Goal: Book appointment/travel/reservation

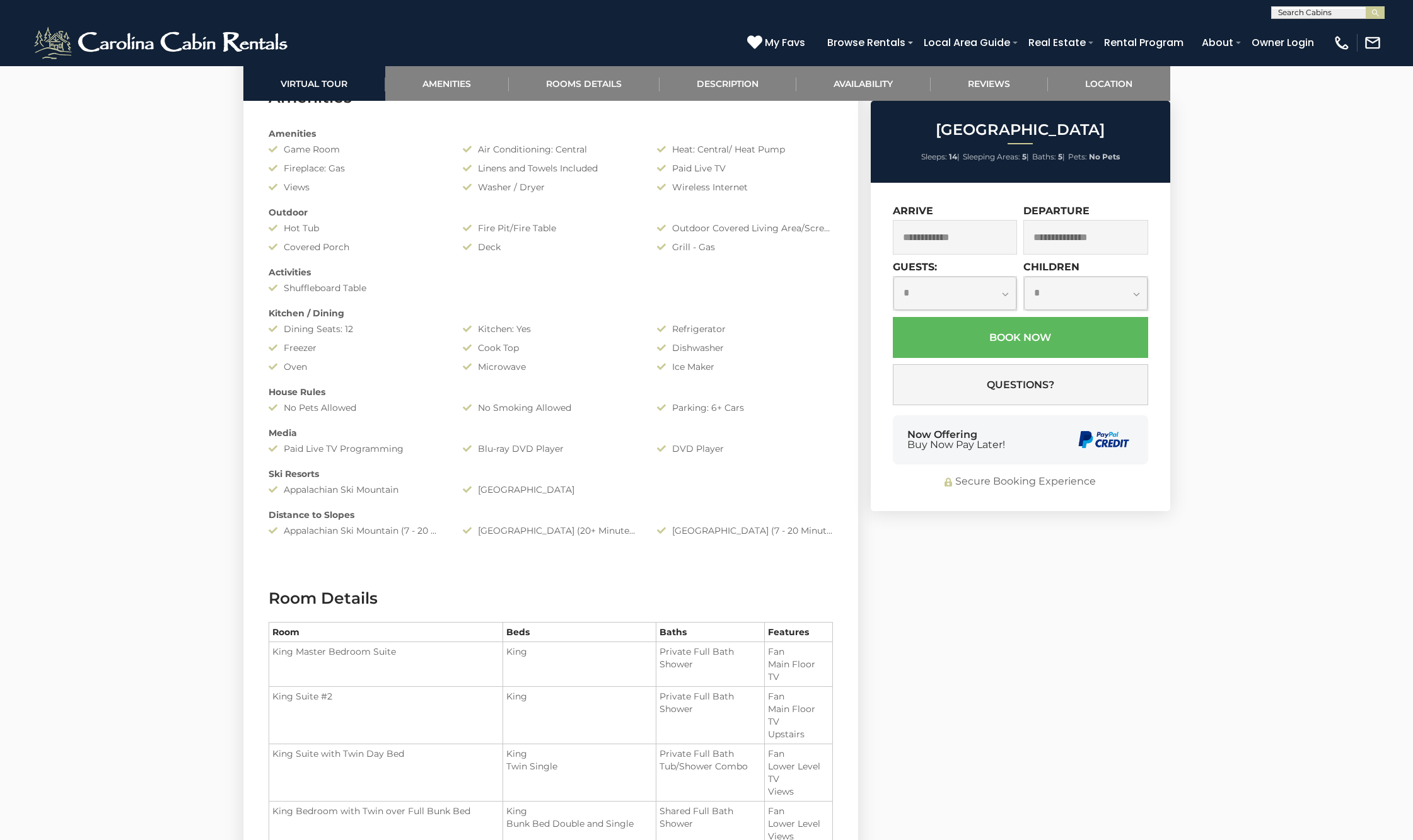
scroll to position [1, 0]
click at [1328, 6] on div at bounding box center [1328, 13] width 112 height 13
paste input "**********"
type input "**********"
click at [1313, 30] on em "Starry Night" at bounding box center [1305, 29] width 55 height 12
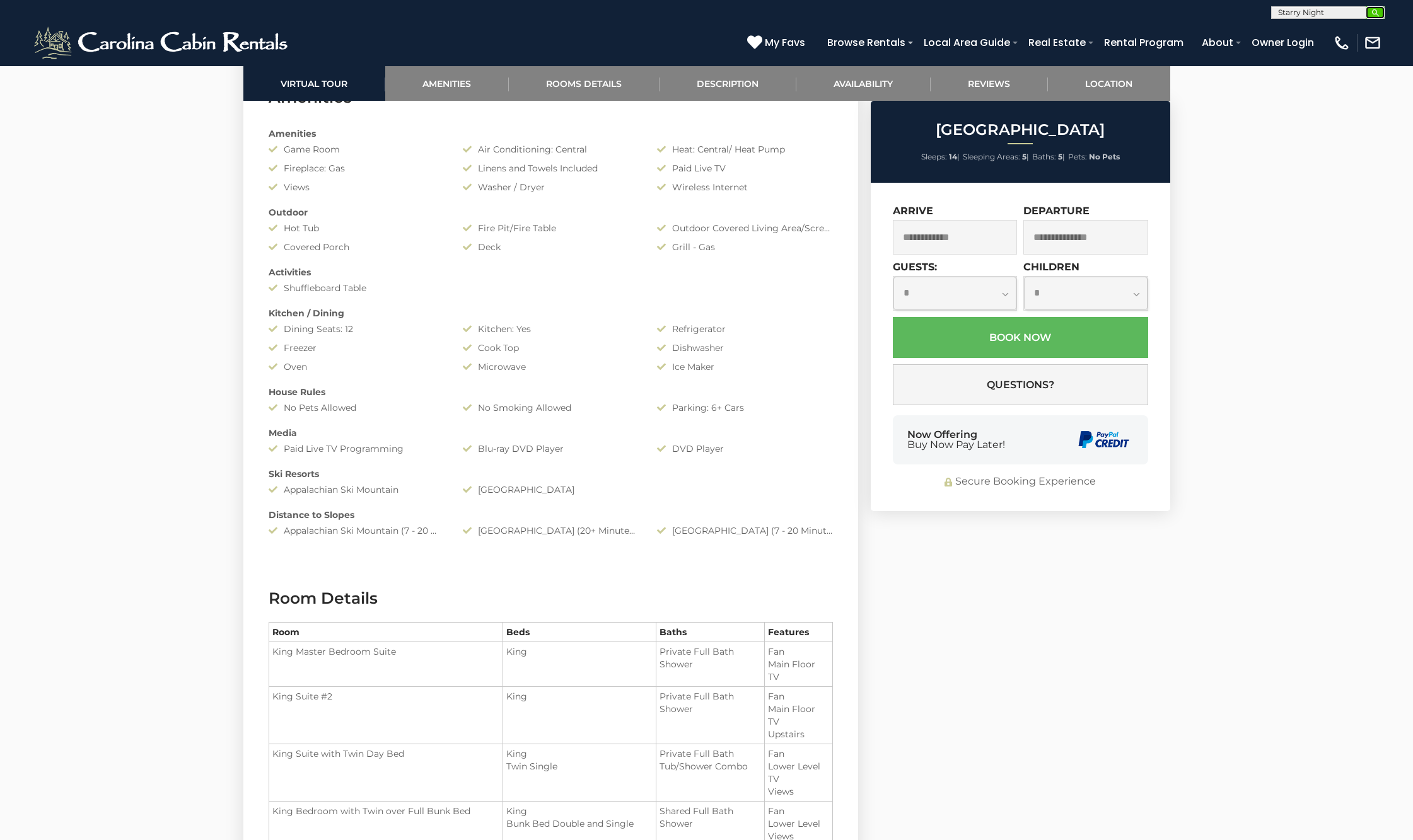
click at [1371, 9] on img "submit" at bounding box center [1376, 13] width 9 height 9
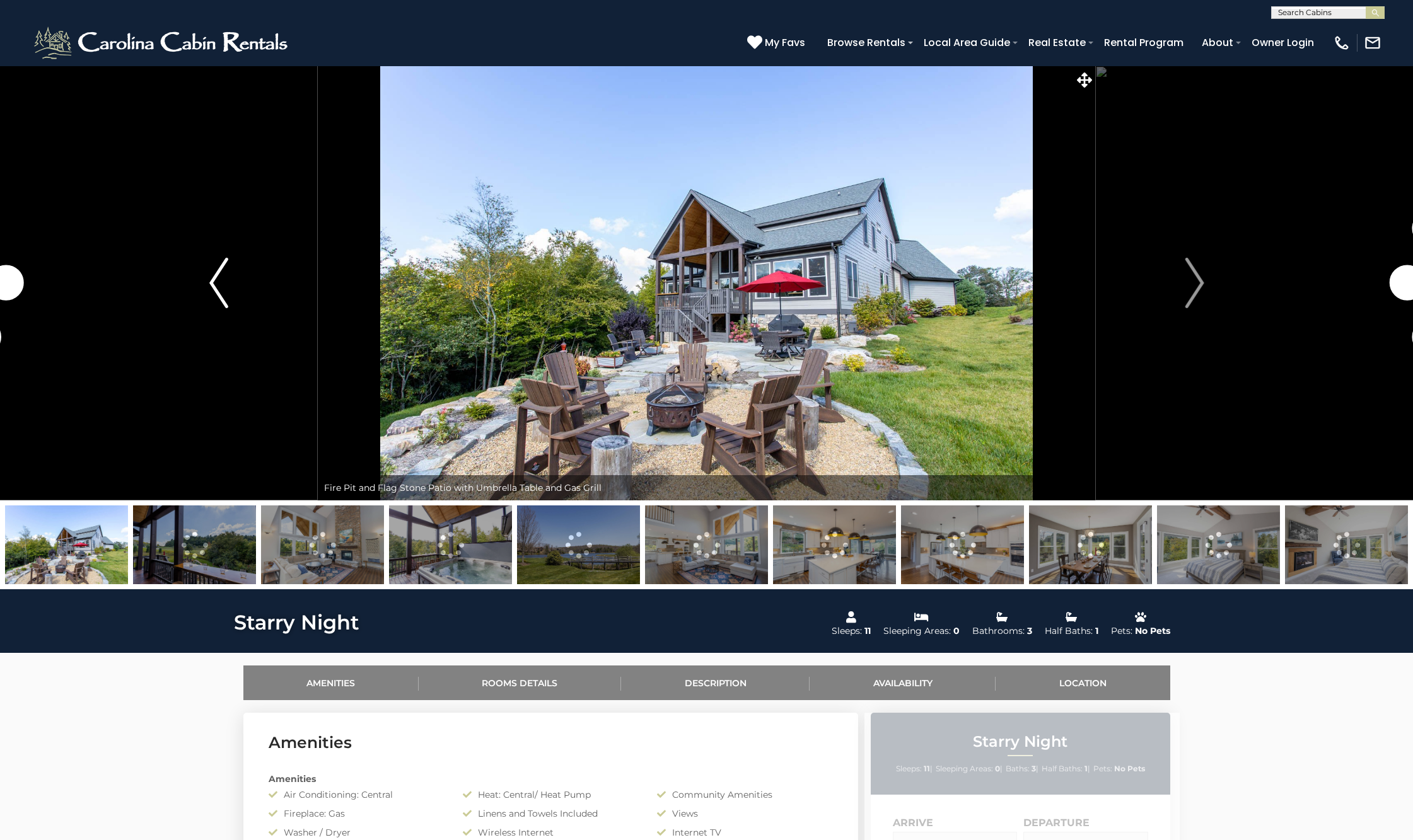
click at [196, 270] on button "Previous" at bounding box center [218, 283] width 198 height 435
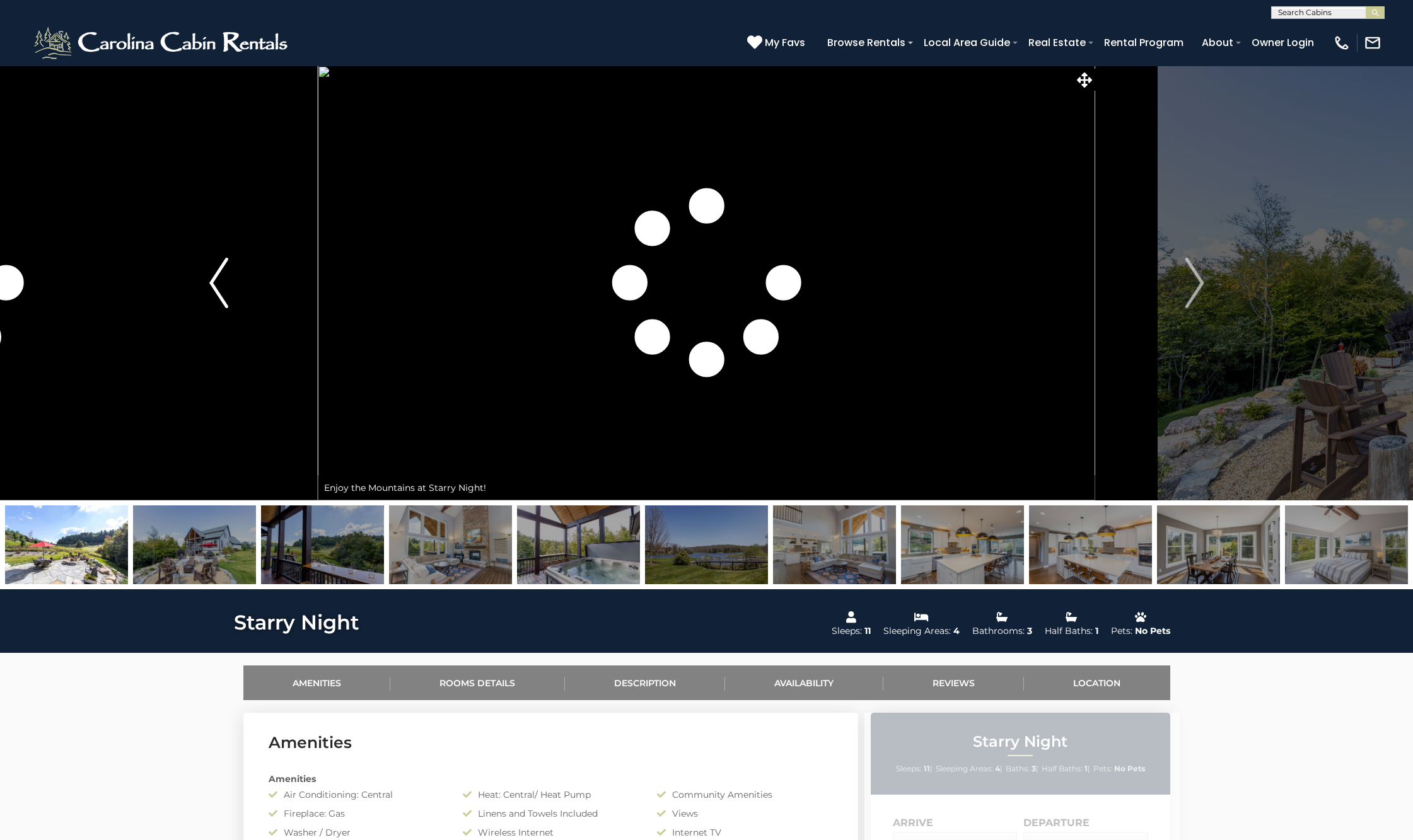
click at [215, 281] on img "Previous" at bounding box center [218, 284] width 19 height 51
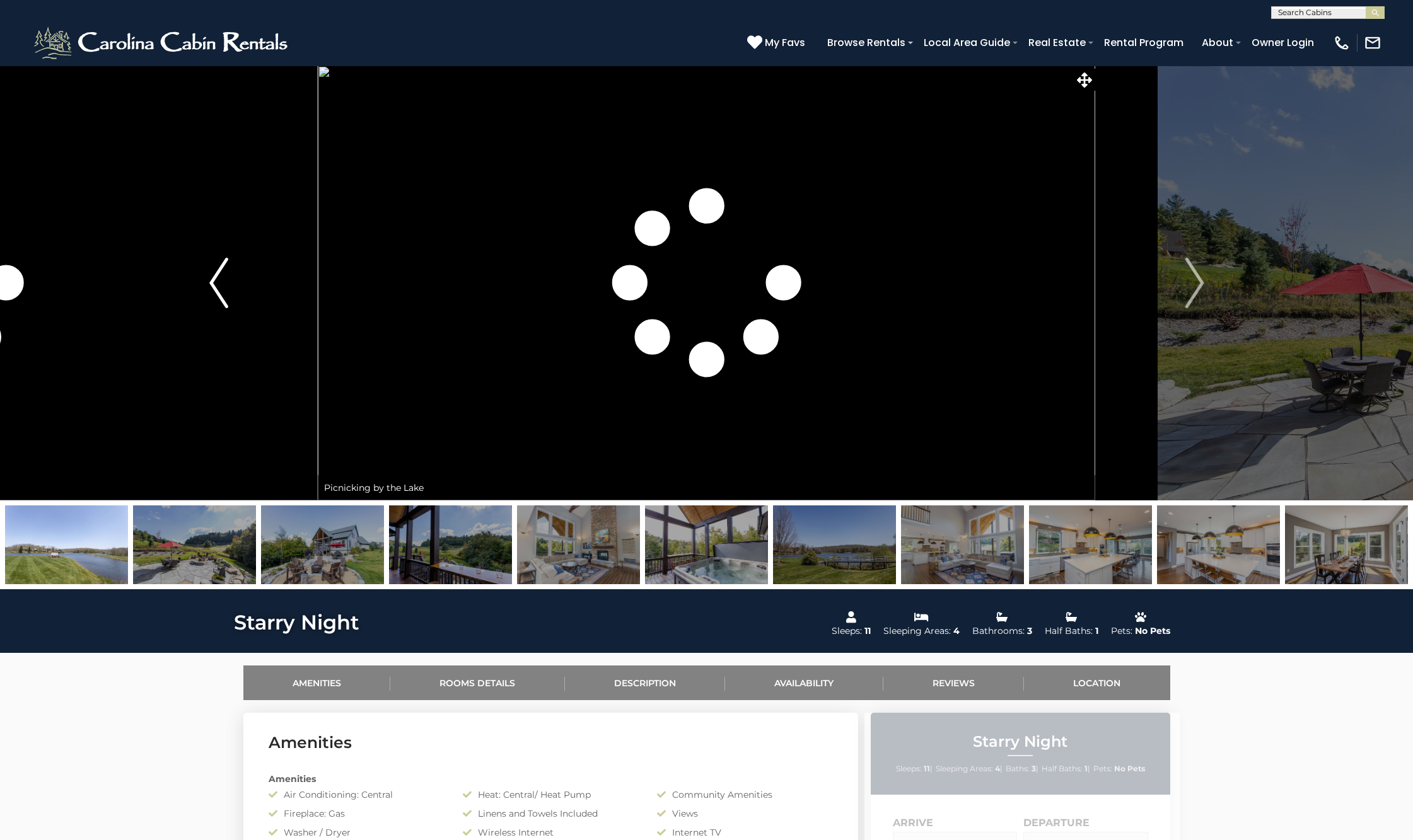
click at [215, 281] on img "Previous" at bounding box center [218, 284] width 19 height 51
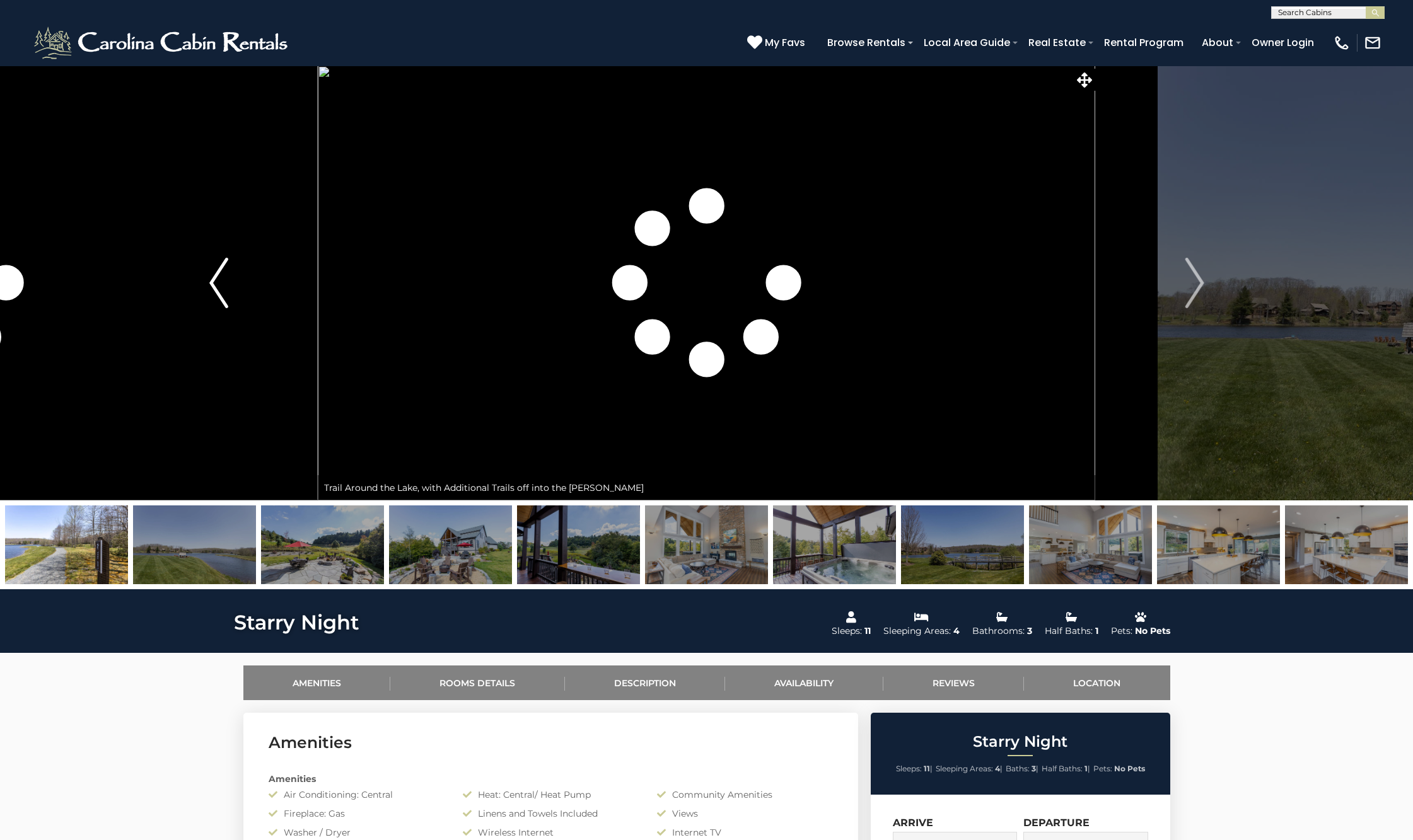
click at [224, 285] on img "Previous" at bounding box center [218, 284] width 19 height 51
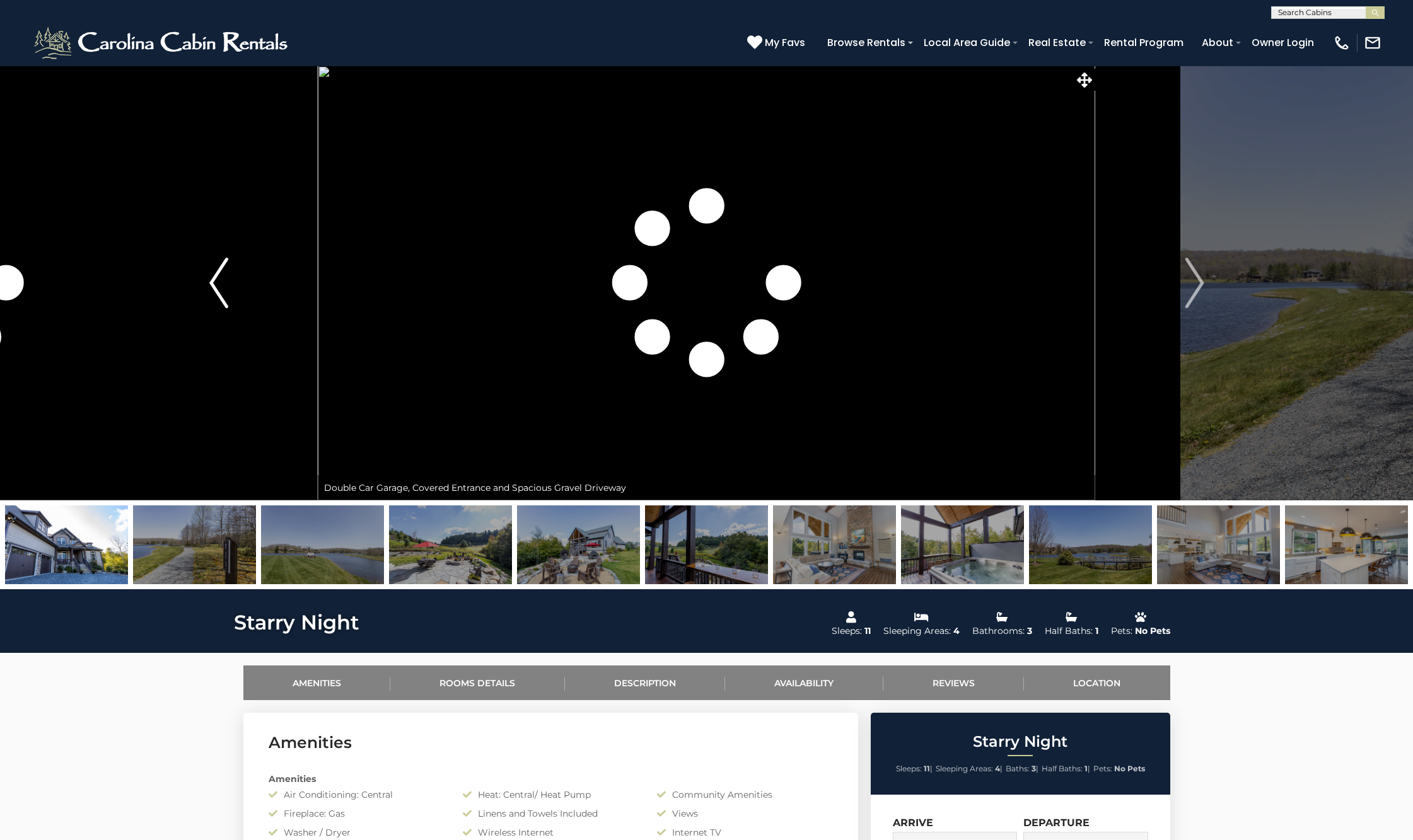
click at [224, 285] on img "Previous" at bounding box center [218, 284] width 19 height 51
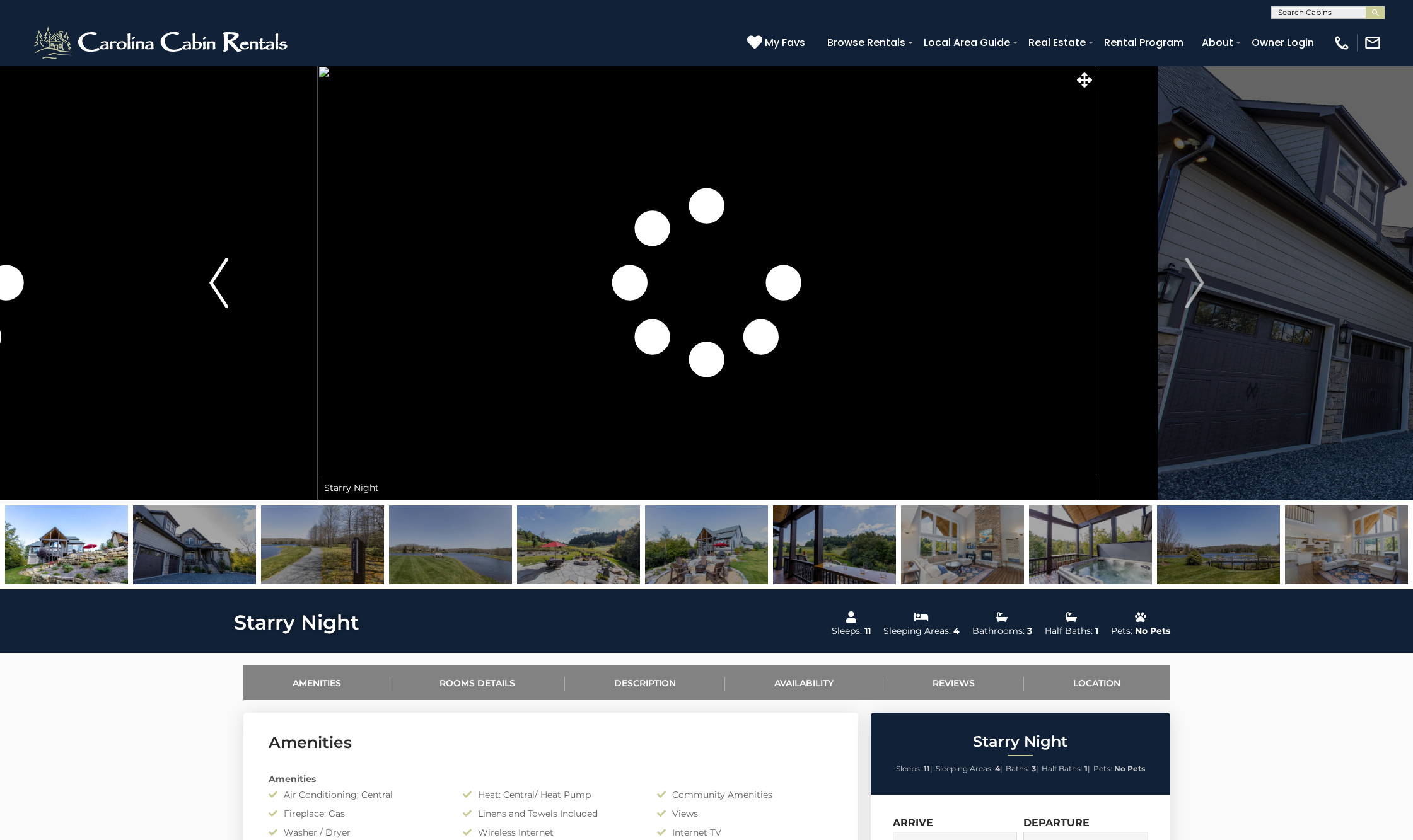
click at [224, 285] on img "Previous" at bounding box center [218, 284] width 19 height 51
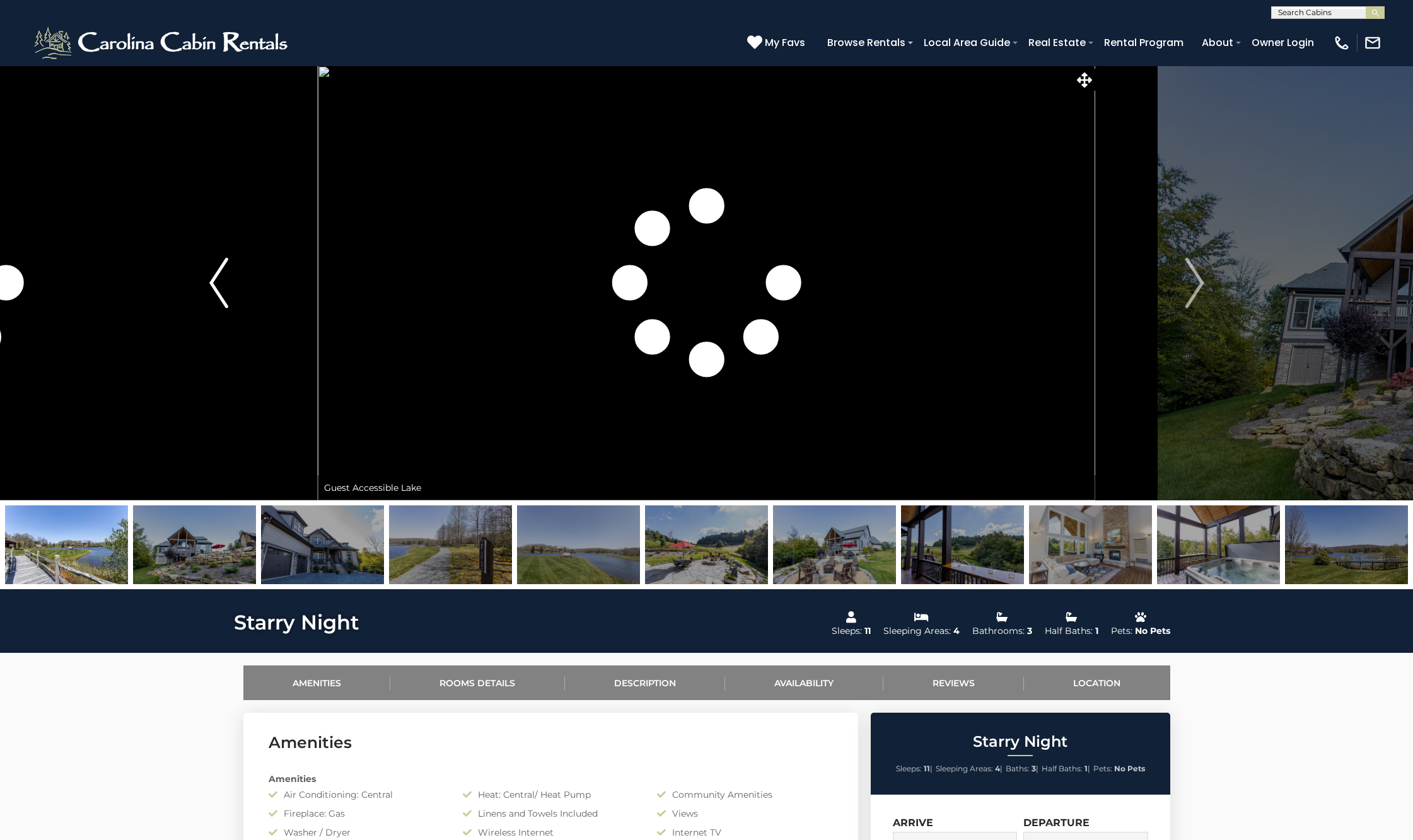
click at [224, 285] on img "Previous" at bounding box center [218, 284] width 19 height 51
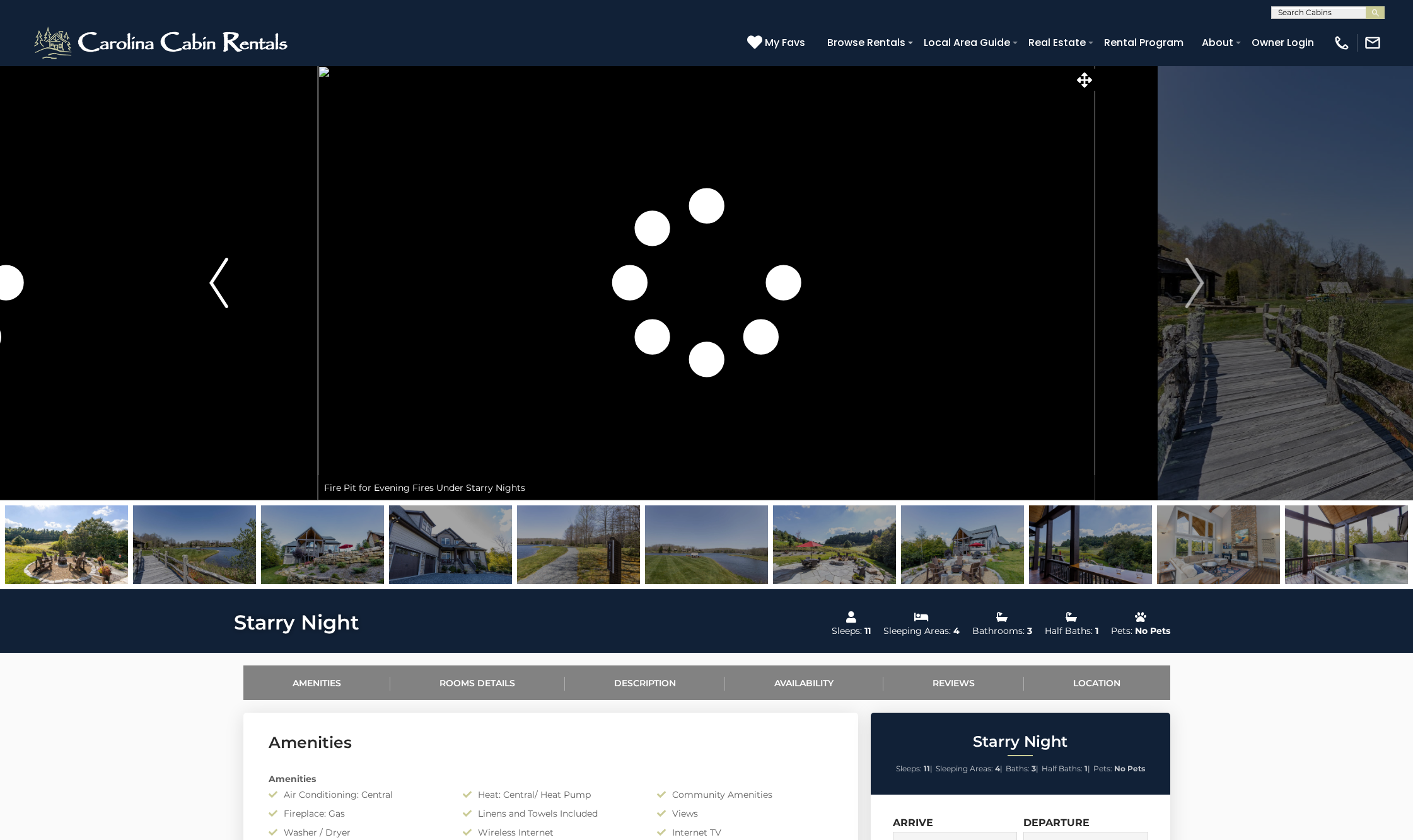
click at [224, 285] on img "Previous" at bounding box center [218, 284] width 19 height 51
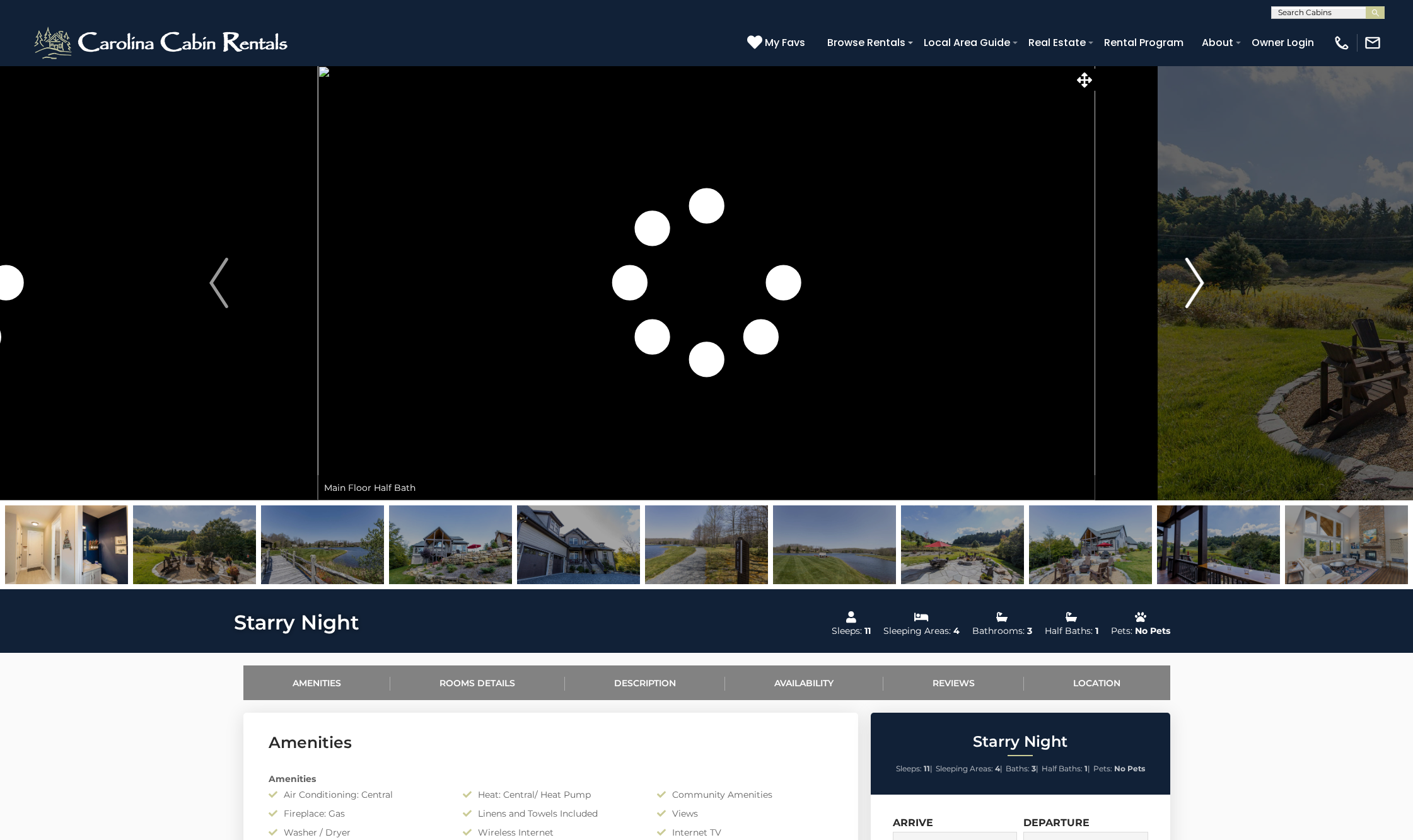
click at [1197, 294] on img "Next" at bounding box center [1194, 284] width 19 height 51
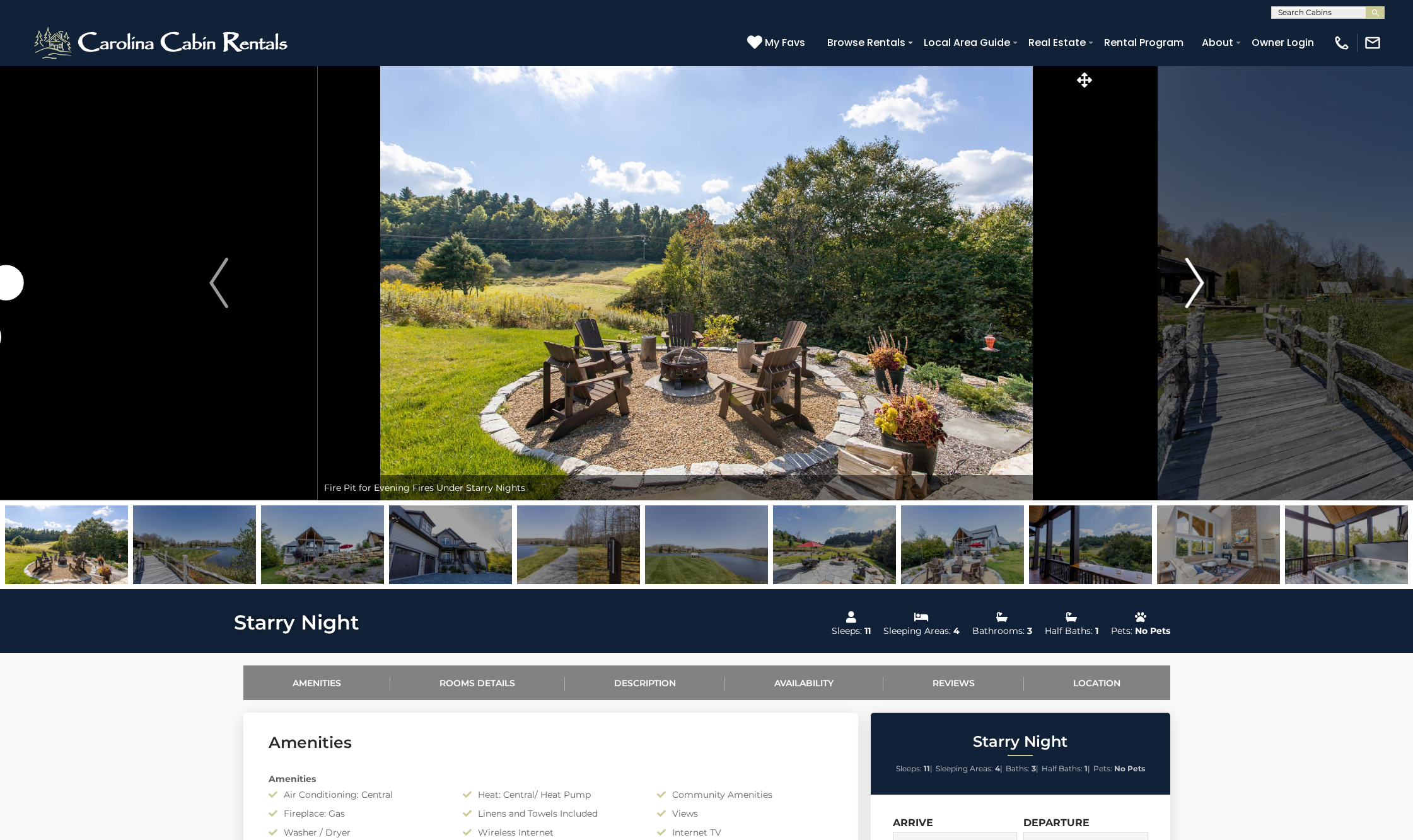
click at [1197, 294] on img "Next" at bounding box center [1194, 284] width 19 height 51
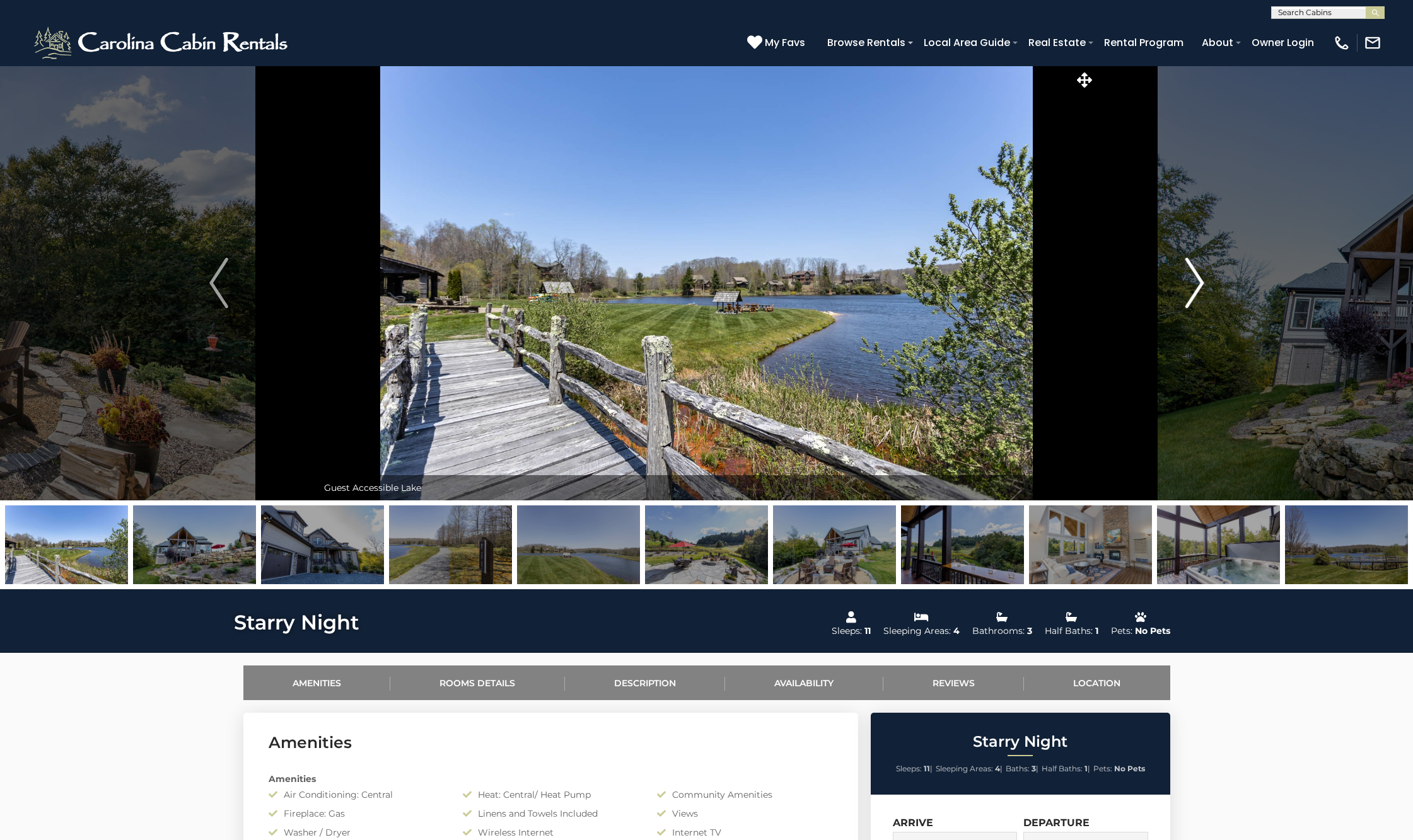
click at [1197, 294] on img "Next" at bounding box center [1194, 284] width 19 height 51
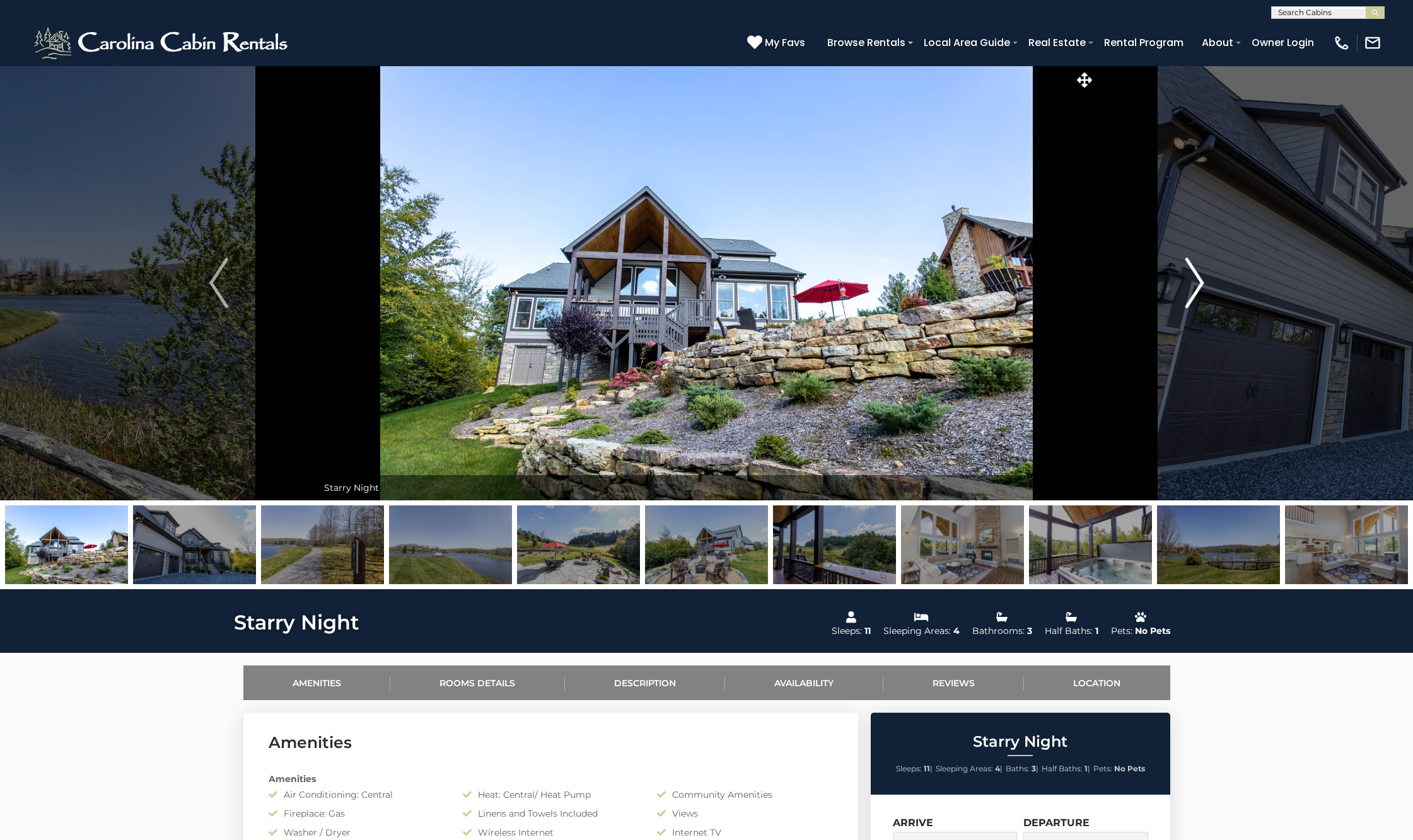
click at [1197, 294] on img "Next" at bounding box center [1194, 284] width 19 height 51
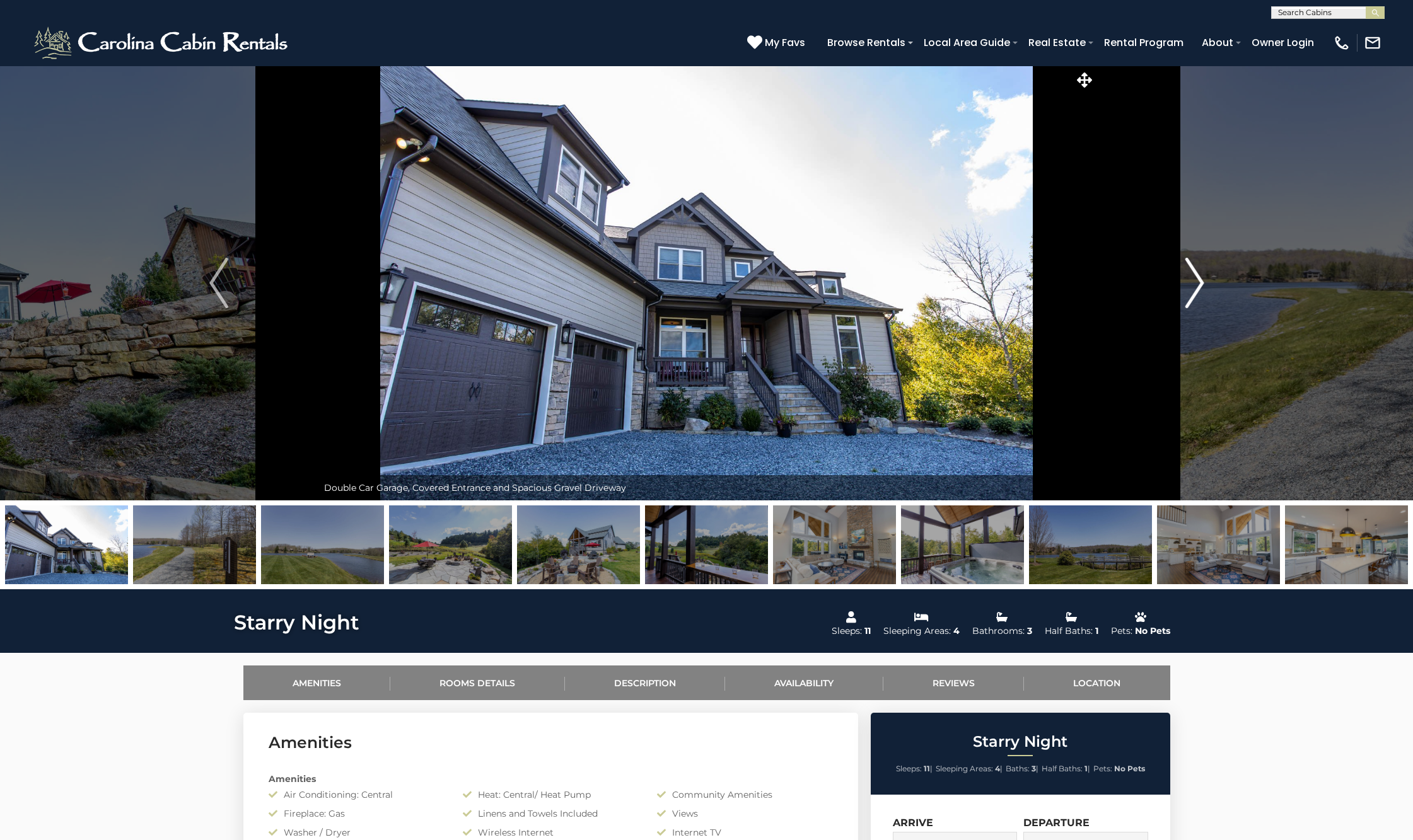
click at [1197, 294] on img "Next" at bounding box center [1194, 284] width 19 height 51
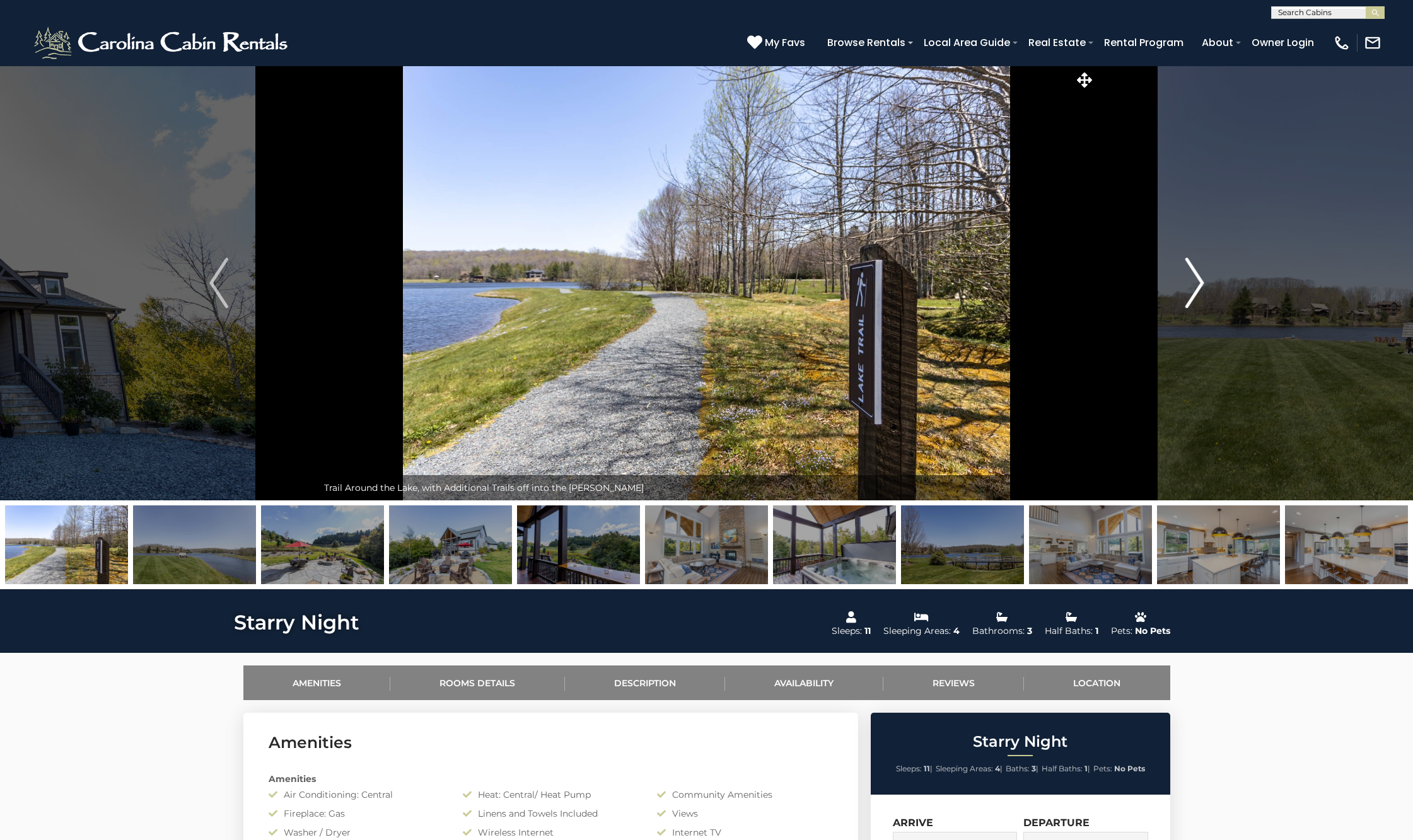
click at [1197, 294] on img "Next" at bounding box center [1194, 284] width 19 height 51
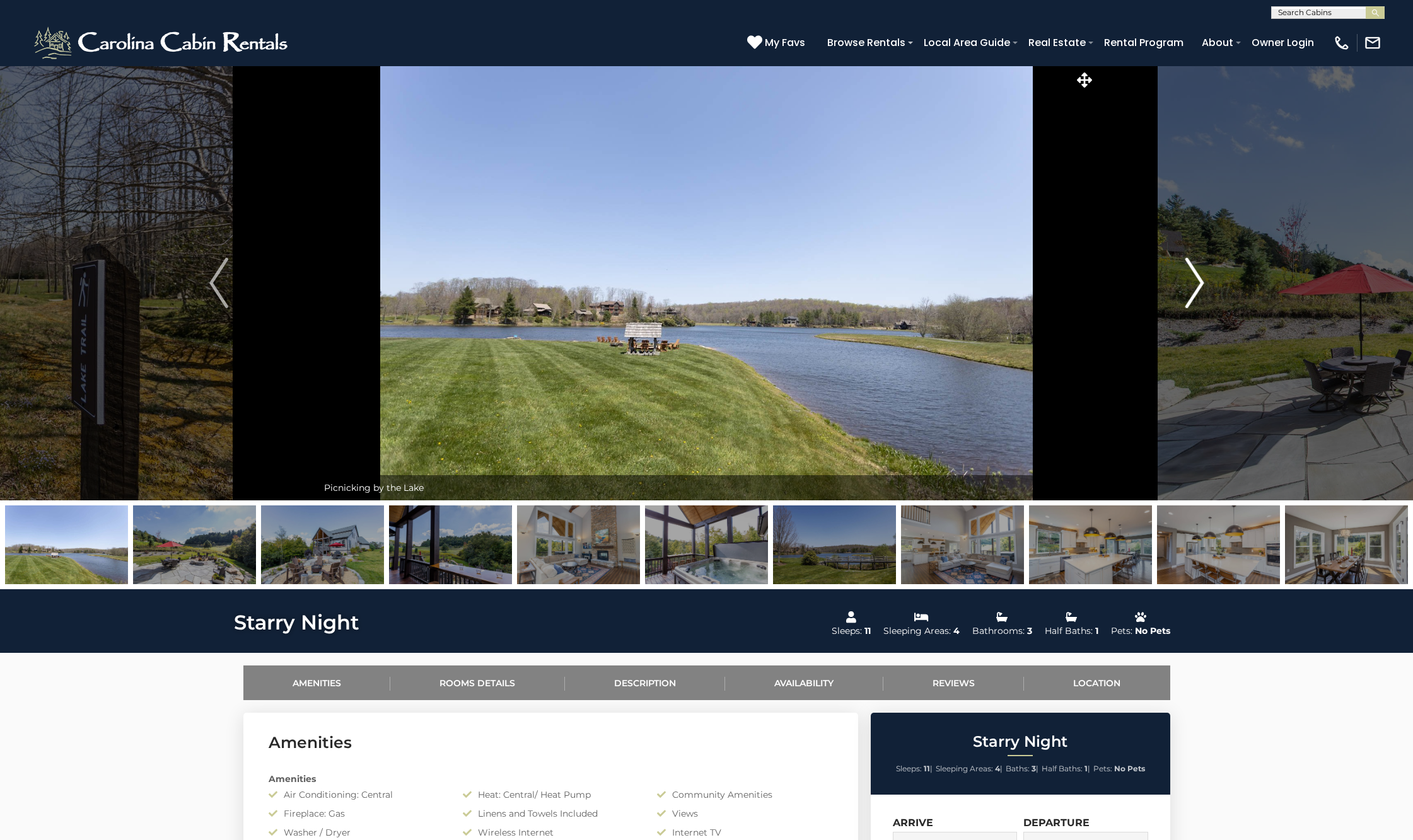
click at [1197, 294] on img "Next" at bounding box center [1194, 284] width 19 height 51
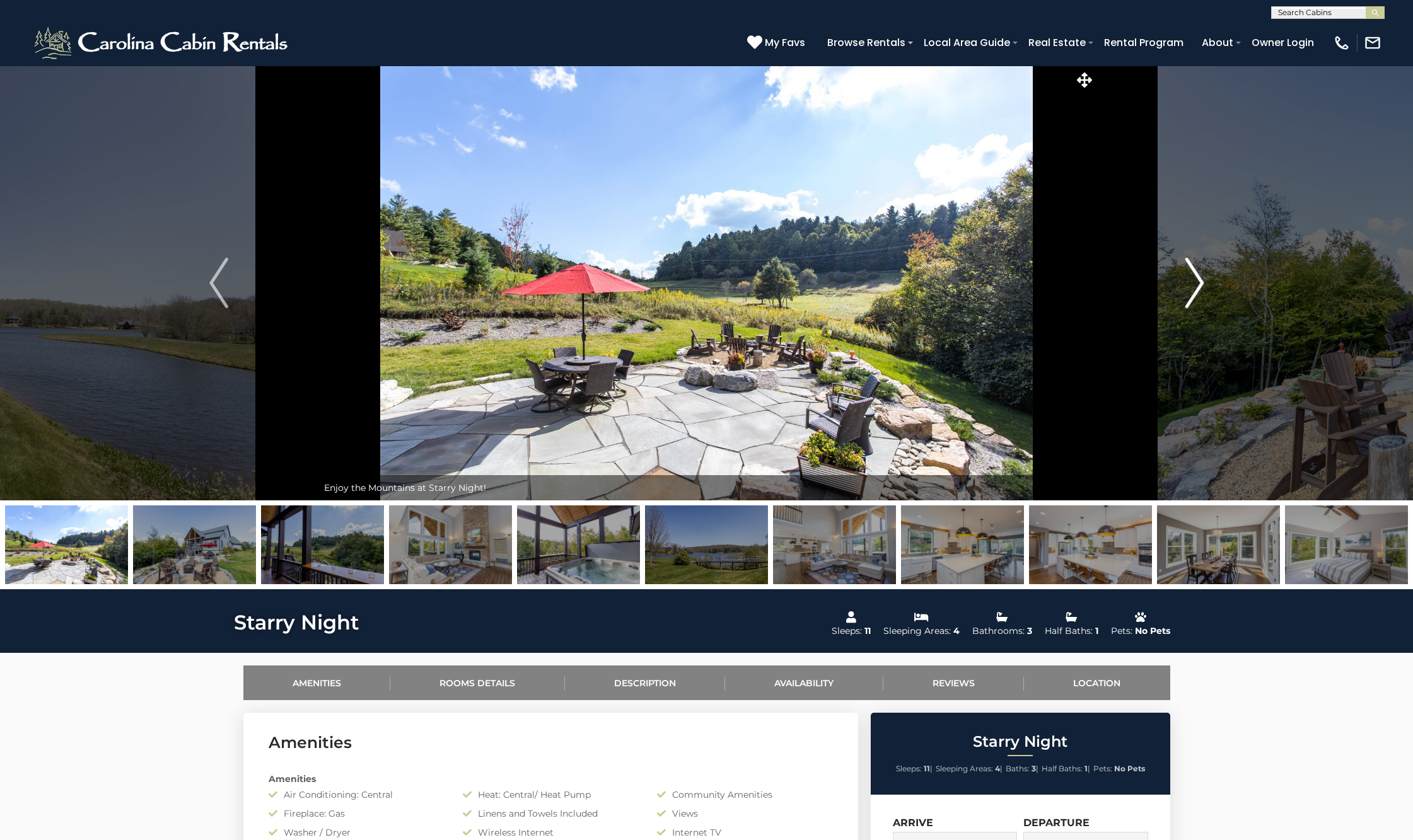
click at [1197, 294] on img "Next" at bounding box center [1194, 284] width 19 height 51
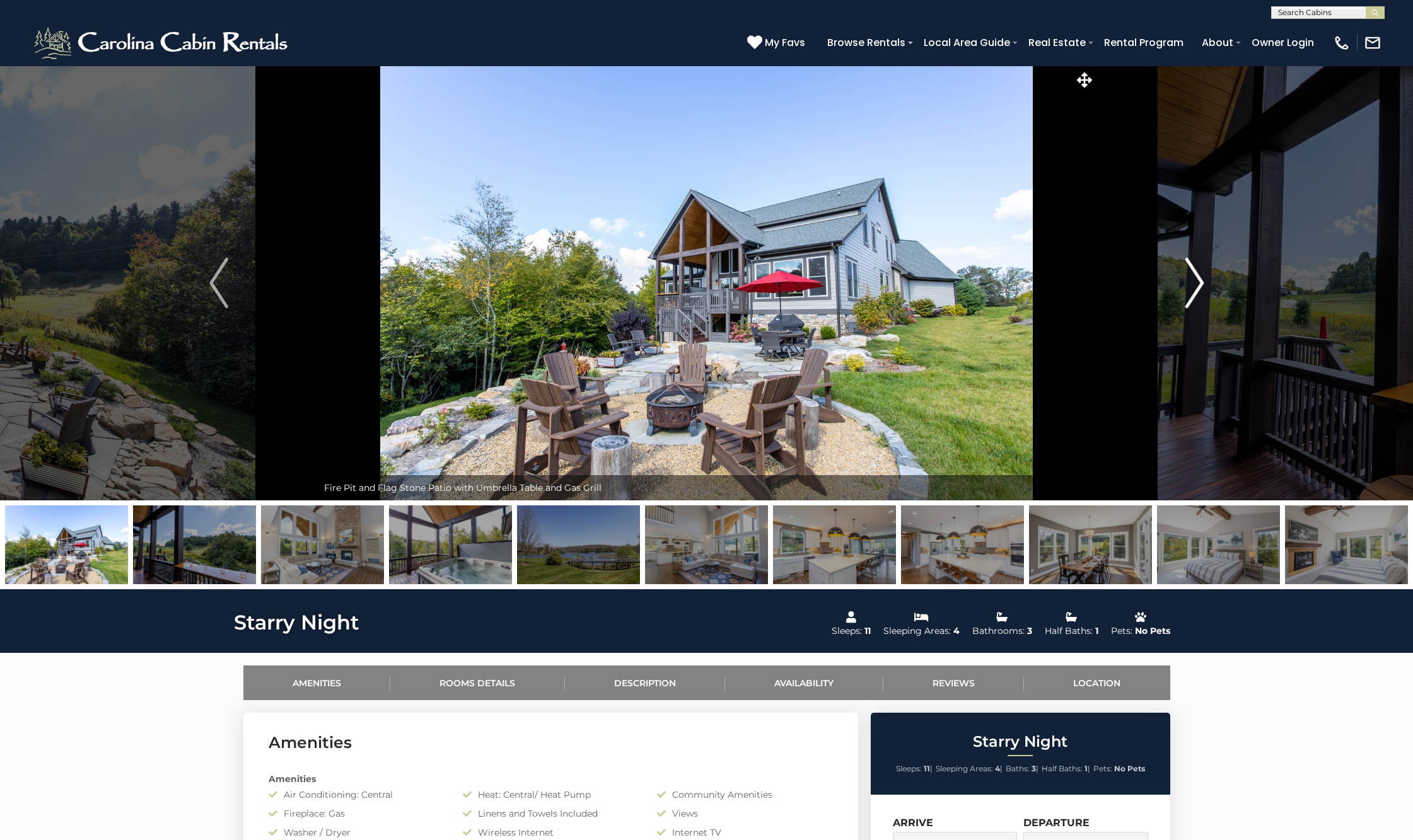
click at [1197, 294] on img "Next" at bounding box center [1194, 284] width 19 height 51
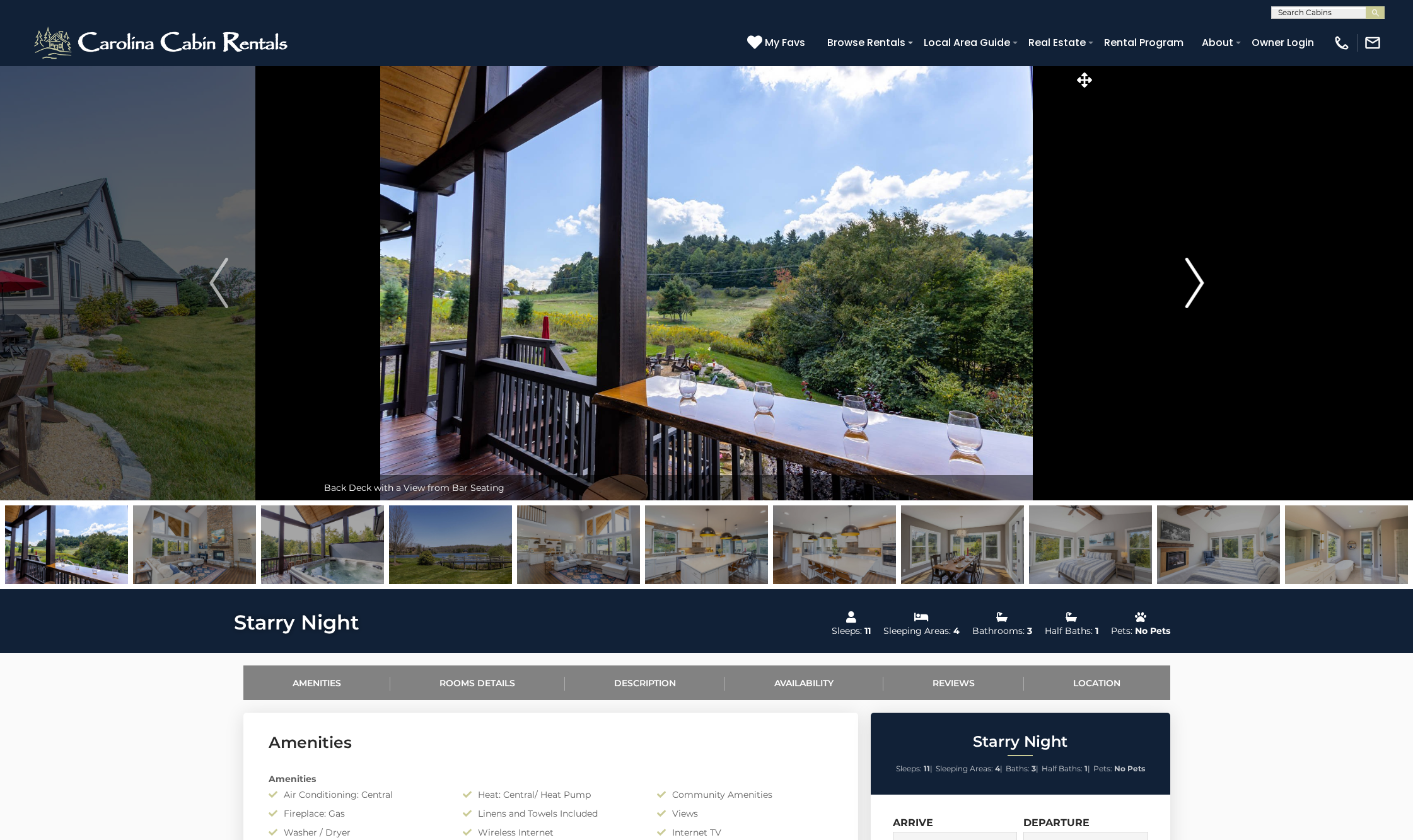
click at [1197, 294] on img "Next" at bounding box center [1194, 284] width 19 height 51
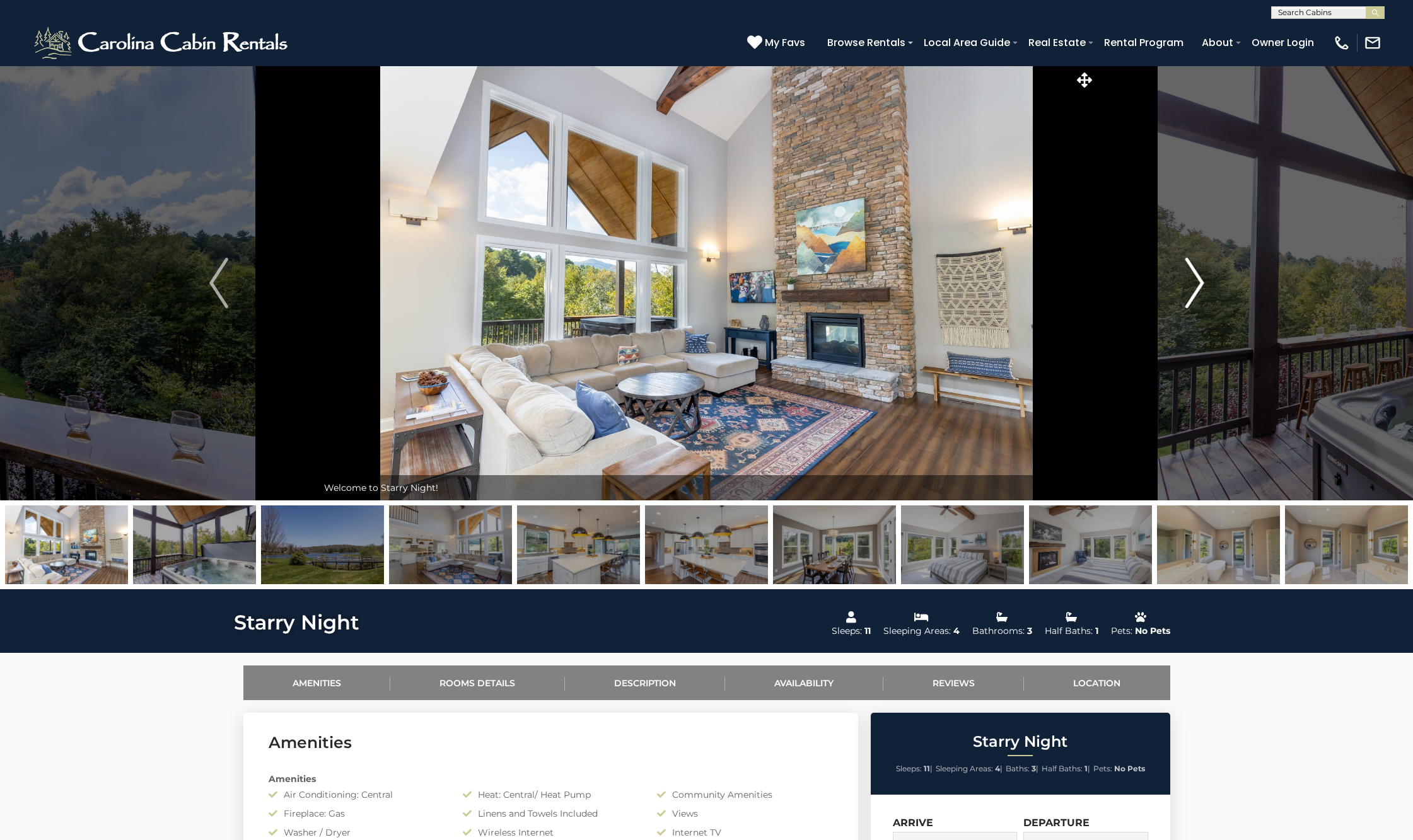
click at [1197, 294] on img "Next" at bounding box center [1194, 284] width 19 height 51
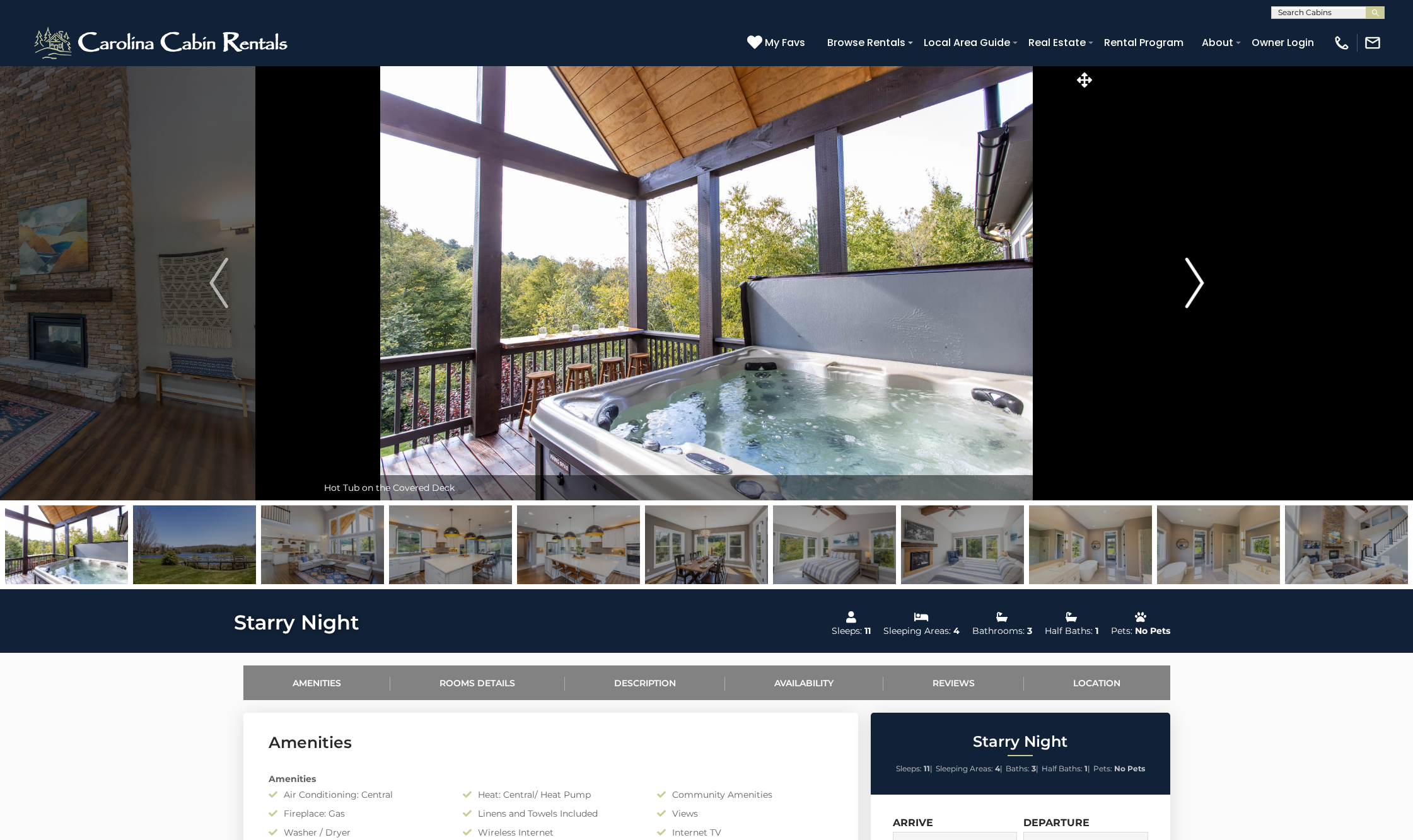
click at [1197, 294] on img "Next" at bounding box center [1194, 284] width 19 height 51
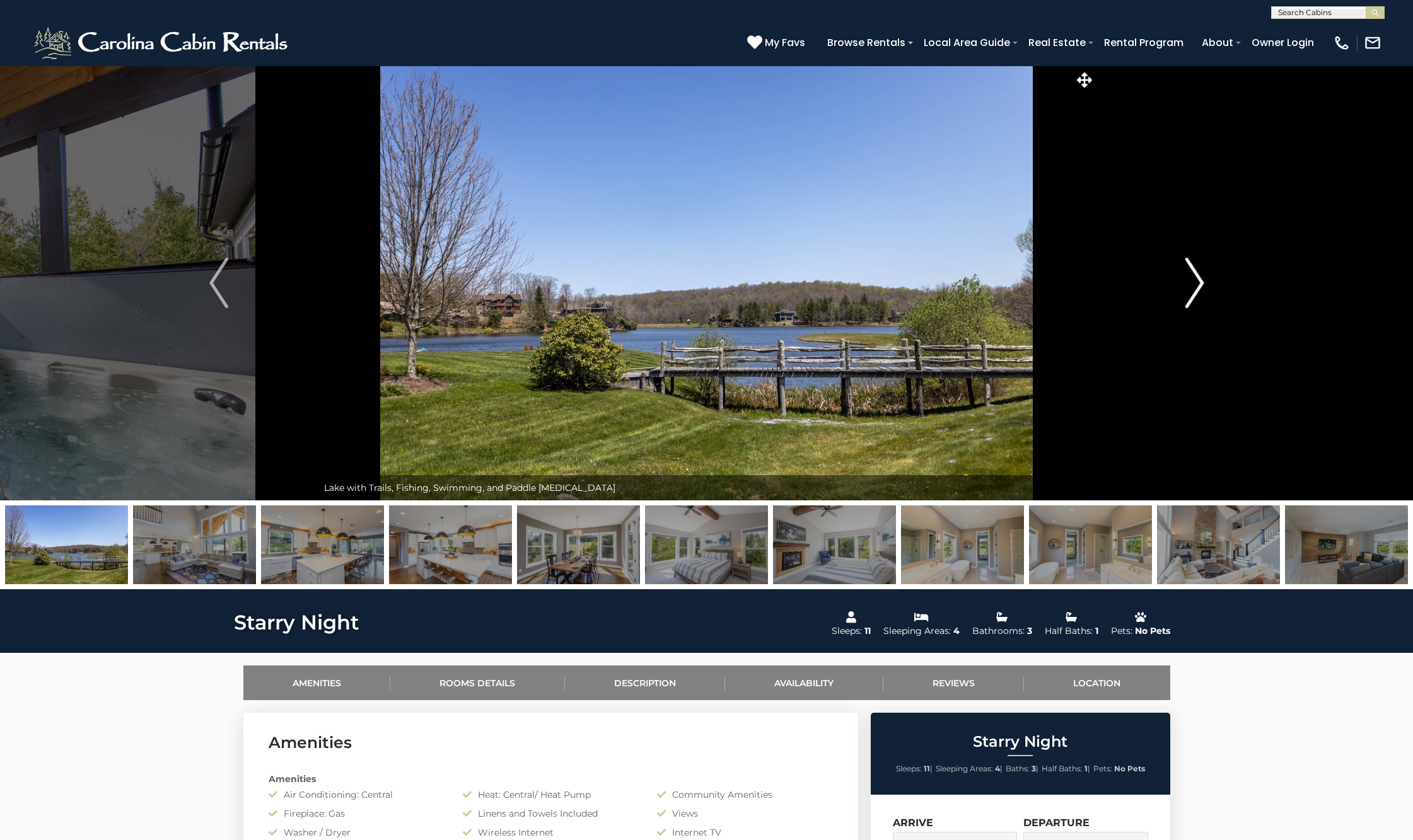
click at [1197, 294] on img "Next" at bounding box center [1194, 284] width 19 height 51
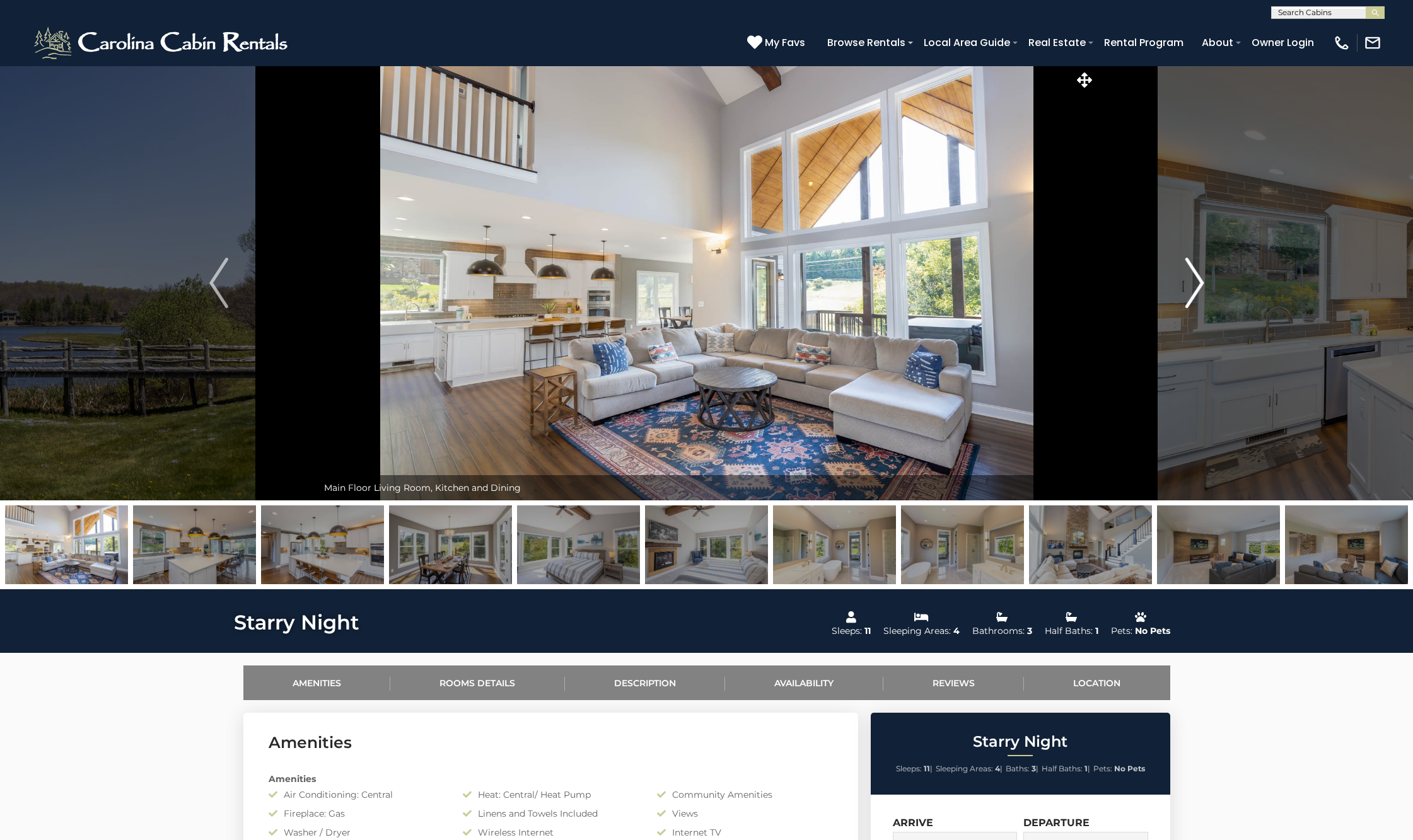
click at [1197, 294] on img "Next" at bounding box center [1194, 284] width 19 height 51
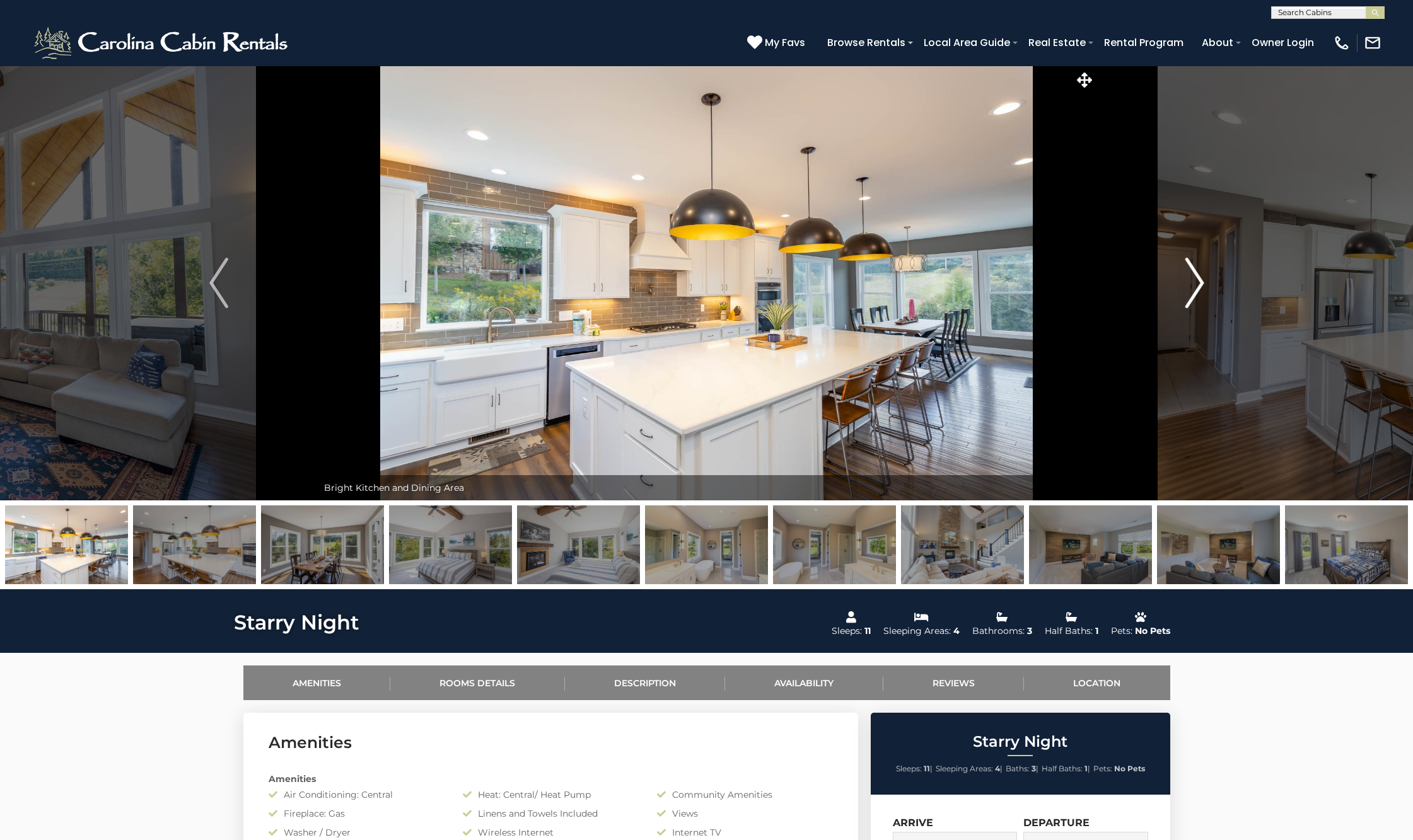
click at [1197, 294] on img "Next" at bounding box center [1194, 284] width 19 height 51
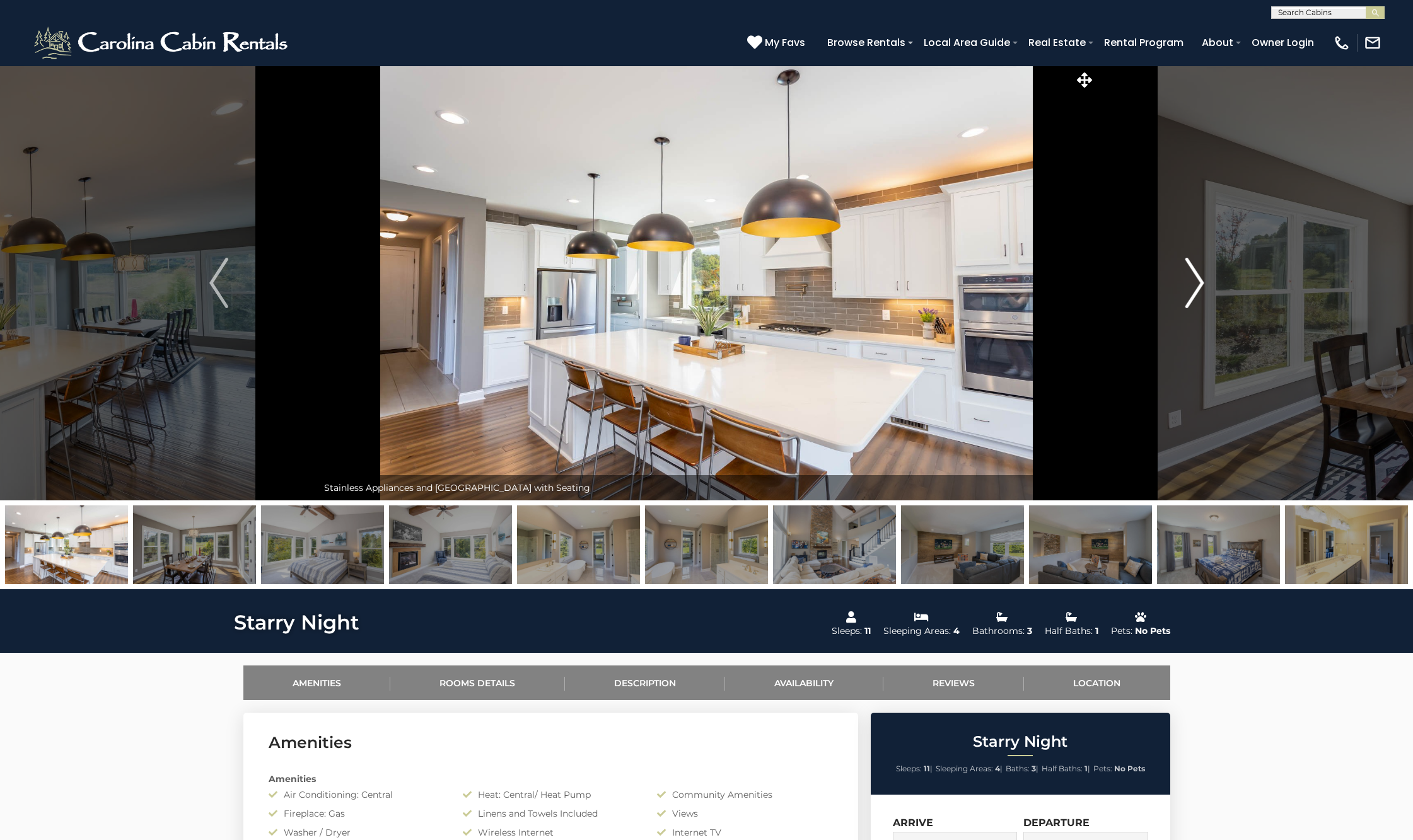
click at [1197, 294] on img "Next" at bounding box center [1194, 284] width 19 height 51
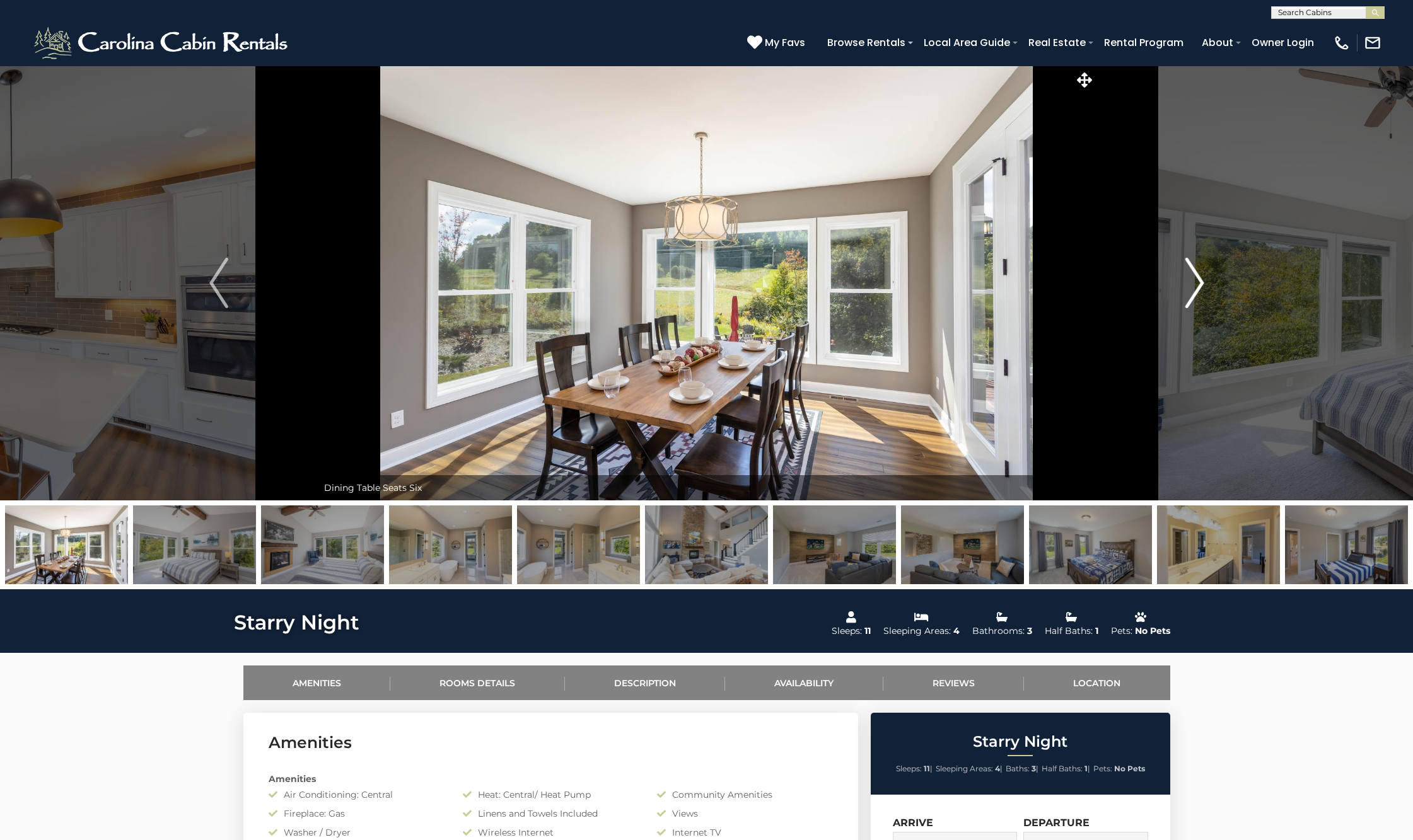
click at [1197, 294] on img "Next" at bounding box center [1194, 284] width 19 height 51
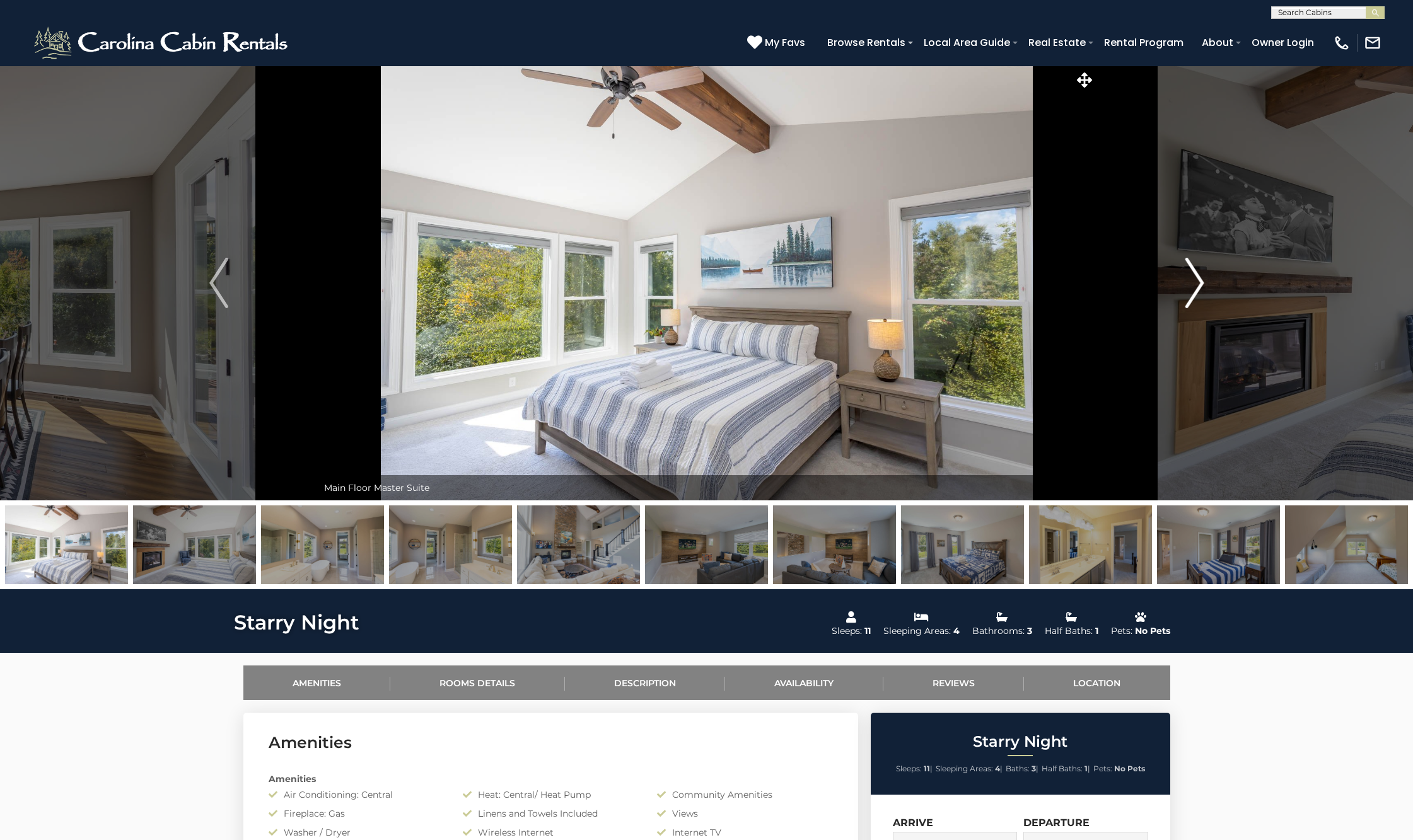
click at [1197, 294] on img "Next" at bounding box center [1194, 284] width 19 height 51
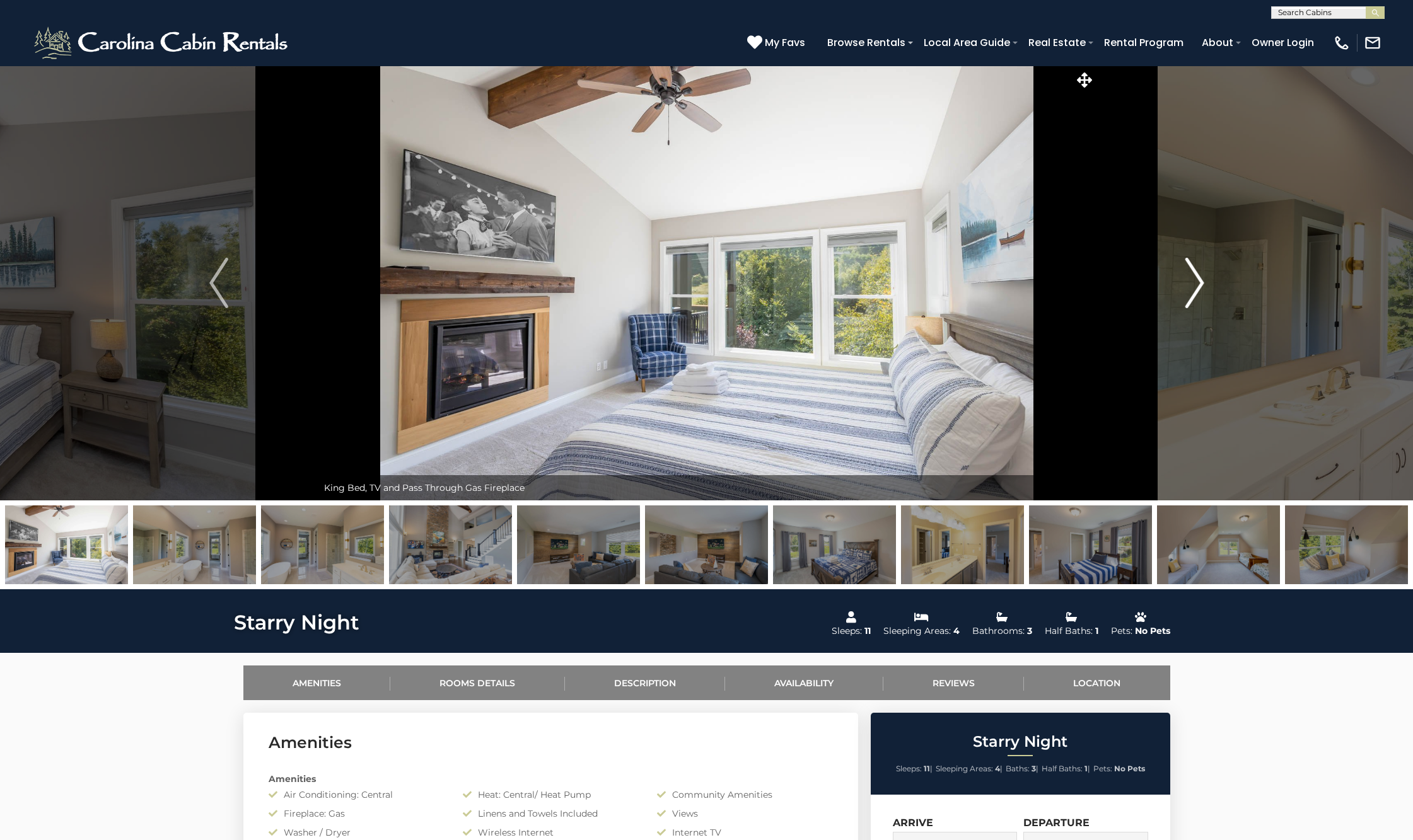
click at [1197, 294] on img "Next" at bounding box center [1194, 284] width 19 height 51
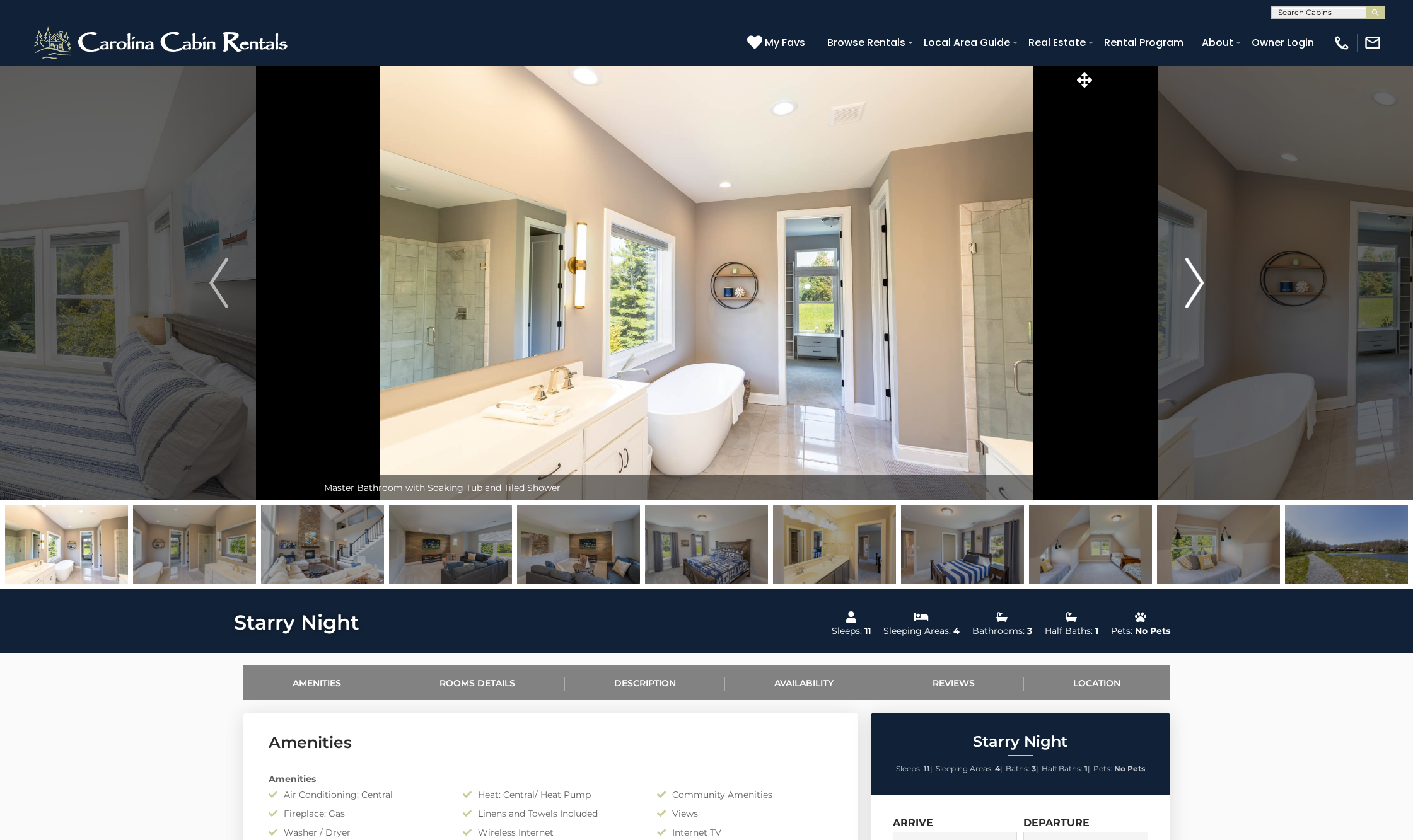
click at [1197, 294] on img "Next" at bounding box center [1194, 284] width 19 height 51
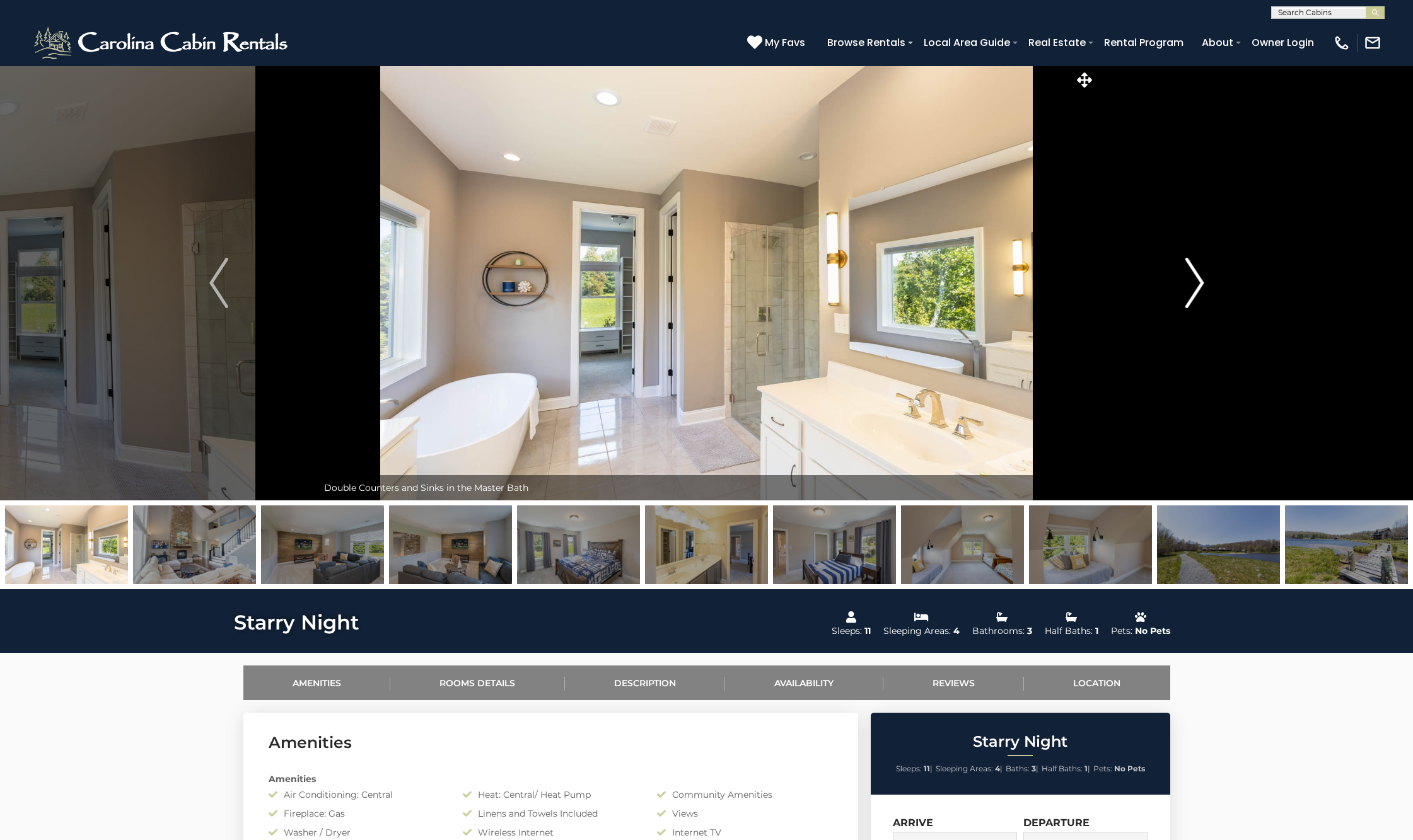
click at [1199, 289] on img "Next" at bounding box center [1194, 284] width 19 height 51
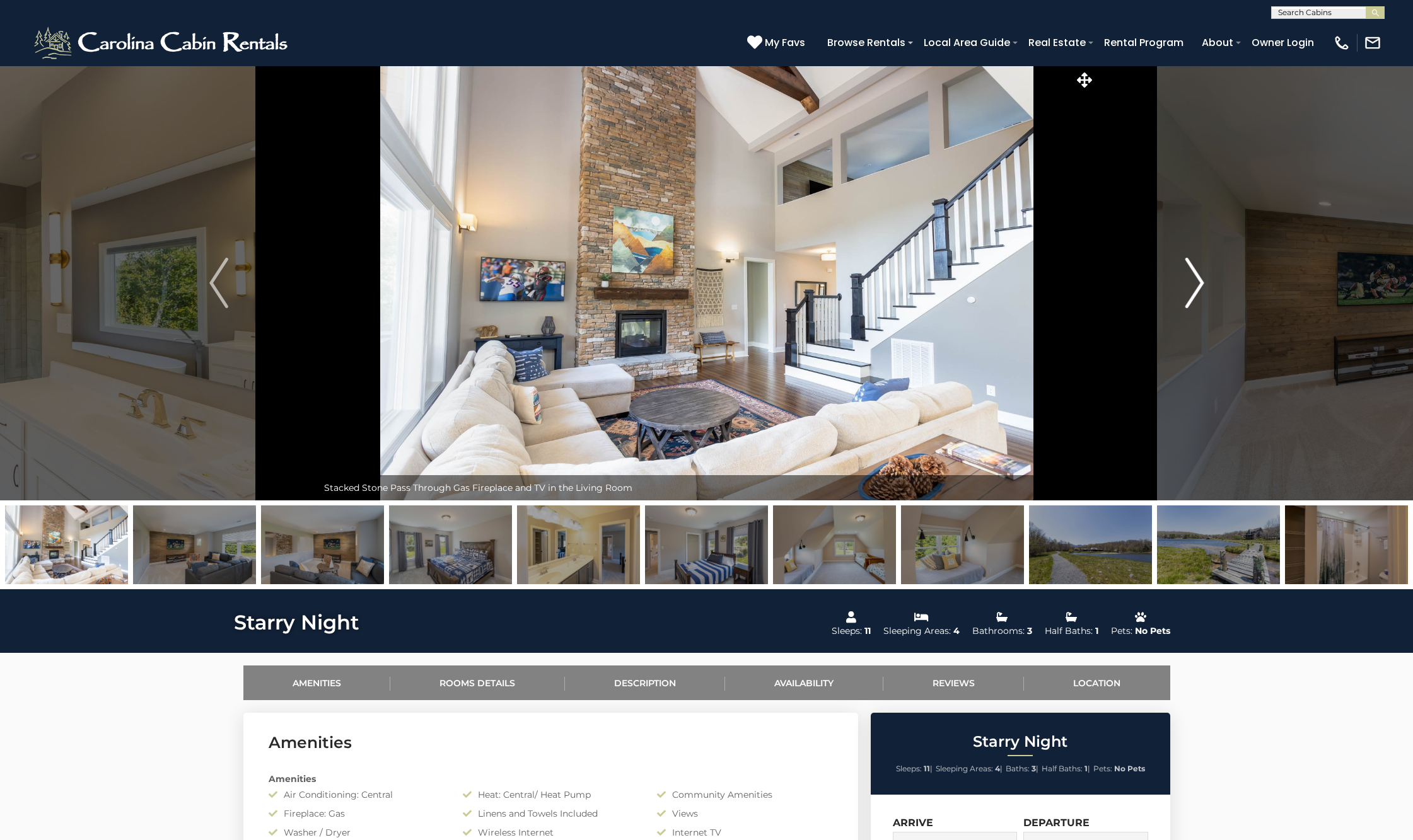
click at [1199, 289] on img "Next" at bounding box center [1194, 284] width 19 height 51
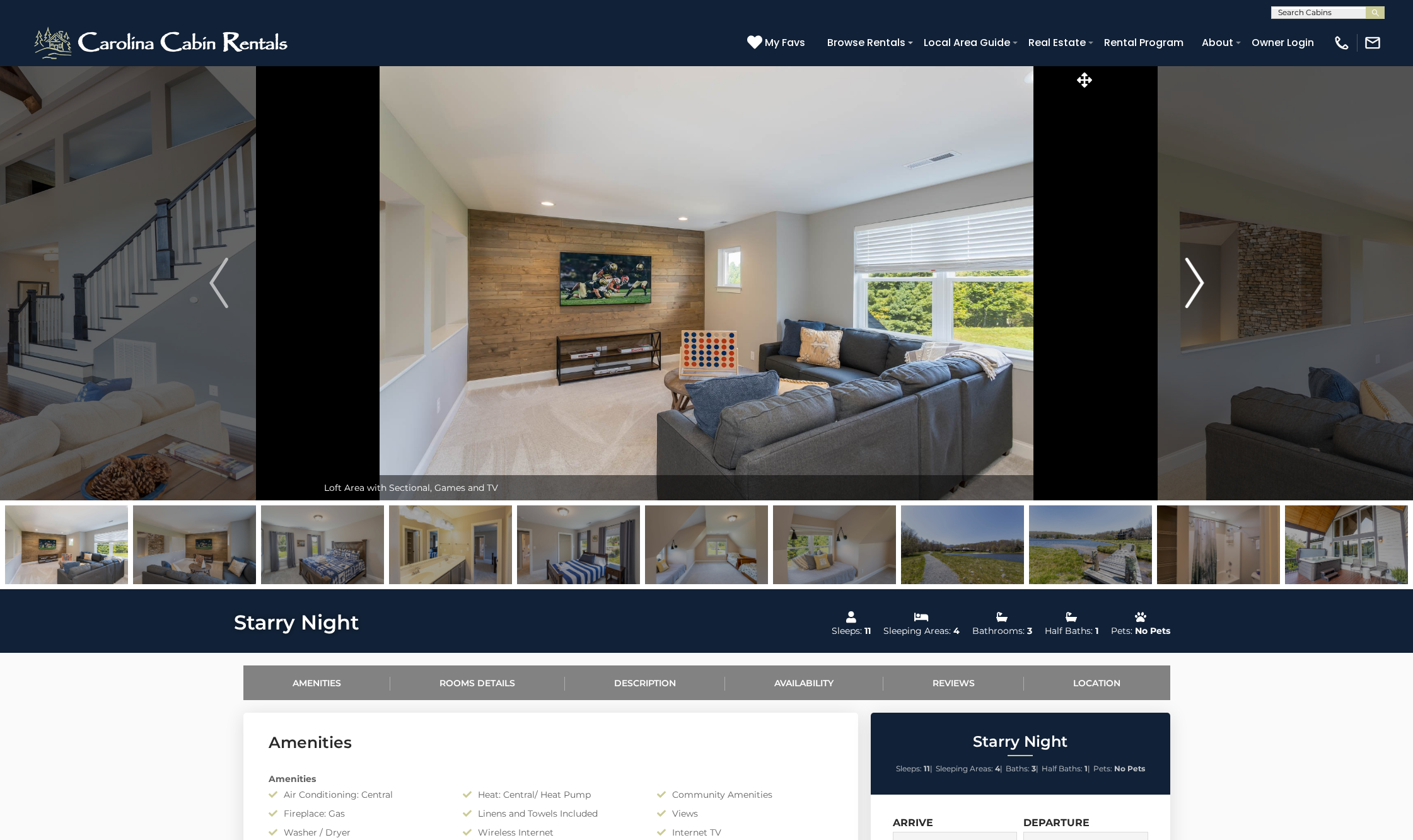
click at [1199, 289] on img "Next" at bounding box center [1194, 284] width 19 height 51
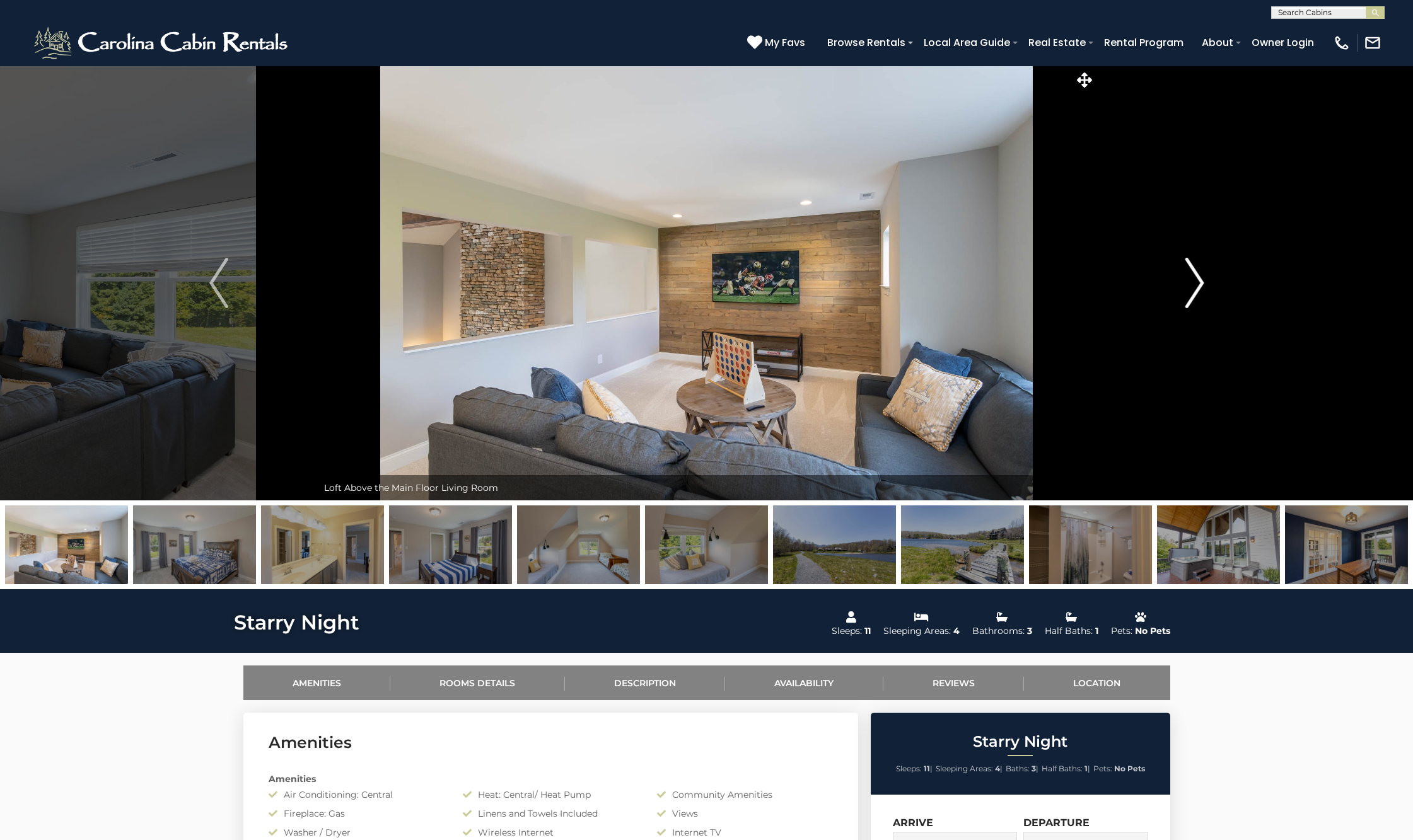
click at [1201, 285] on img "Next" at bounding box center [1194, 284] width 19 height 51
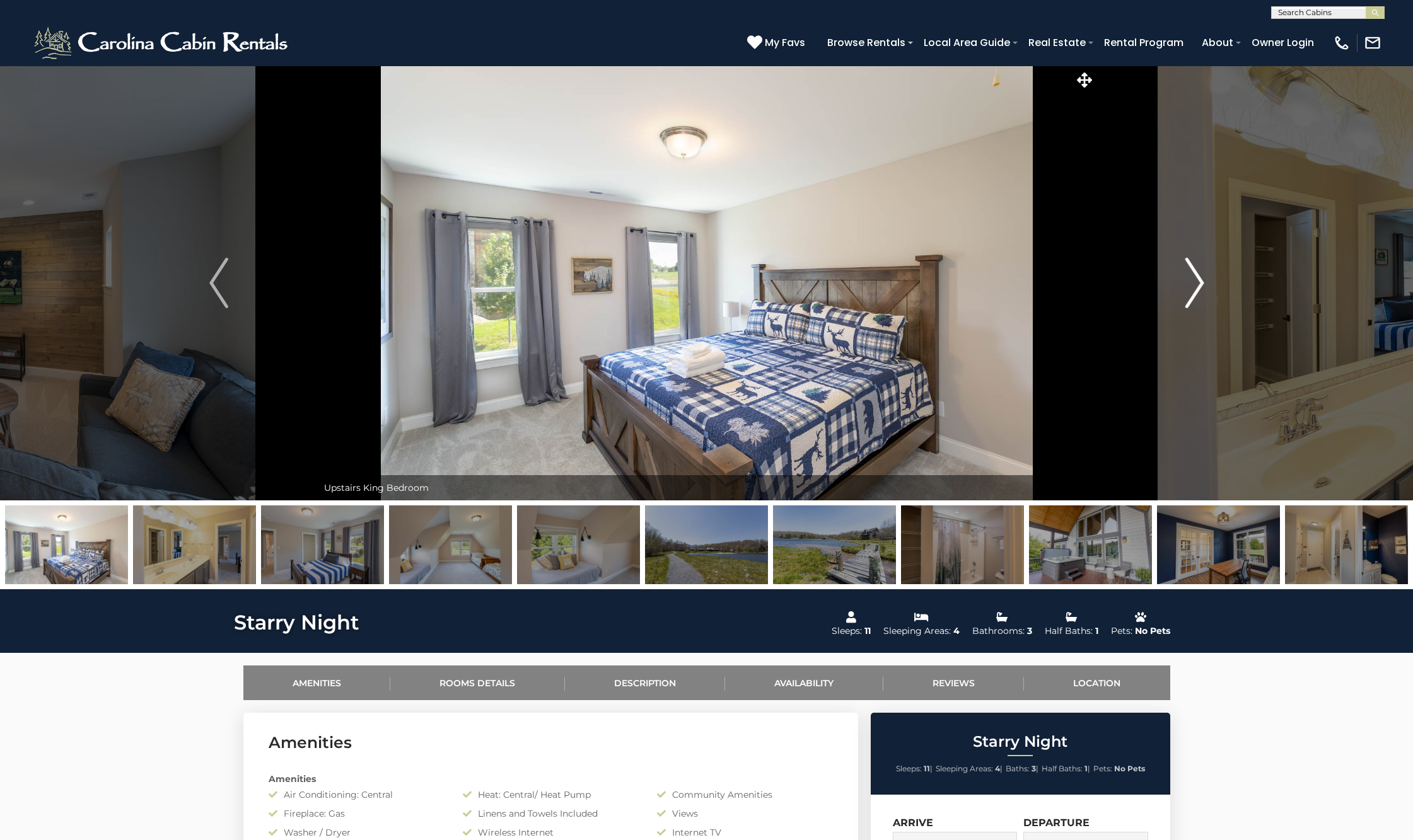
click at [1202, 285] on img "Next" at bounding box center [1194, 284] width 19 height 51
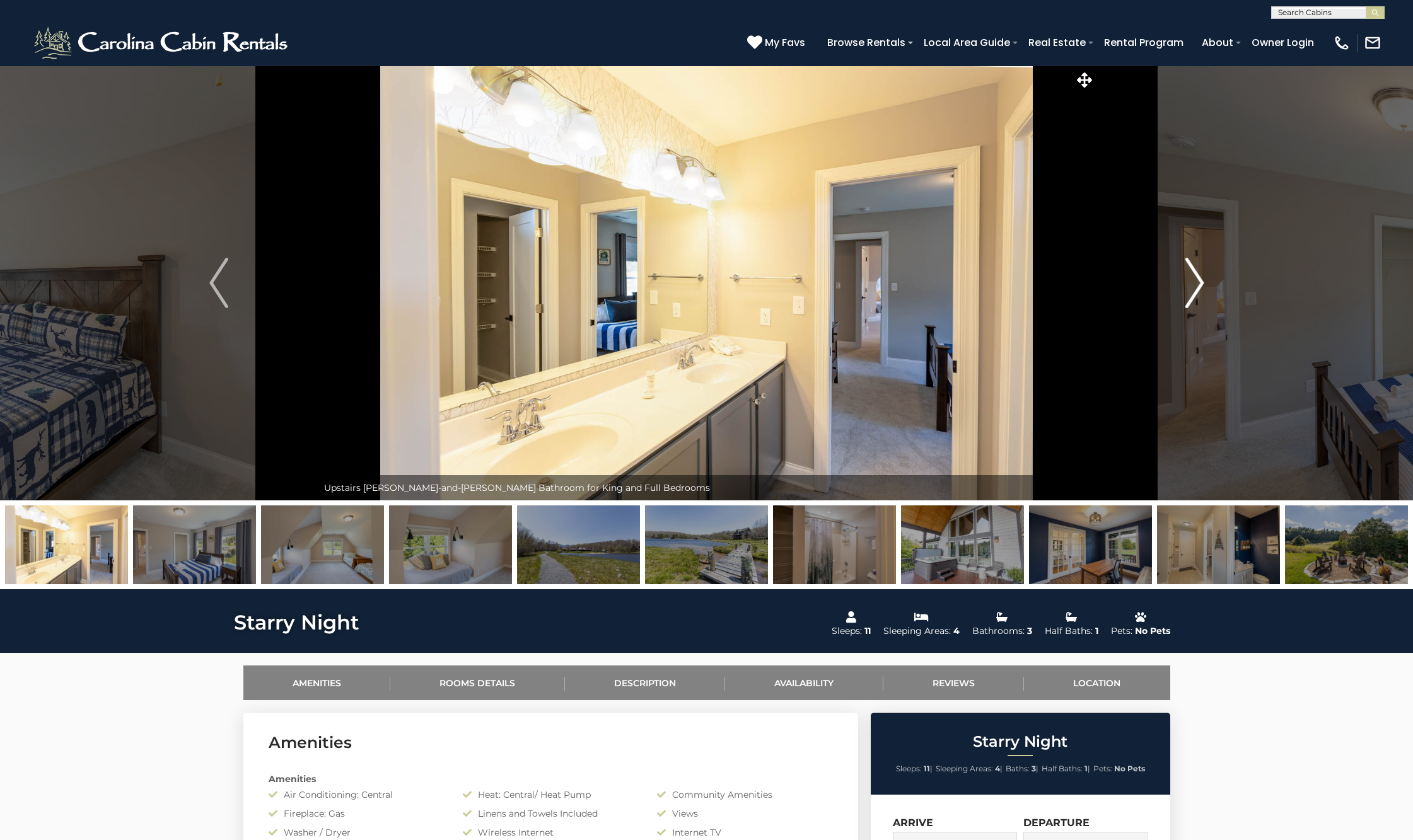
click at [1202, 285] on img "Next" at bounding box center [1194, 284] width 19 height 51
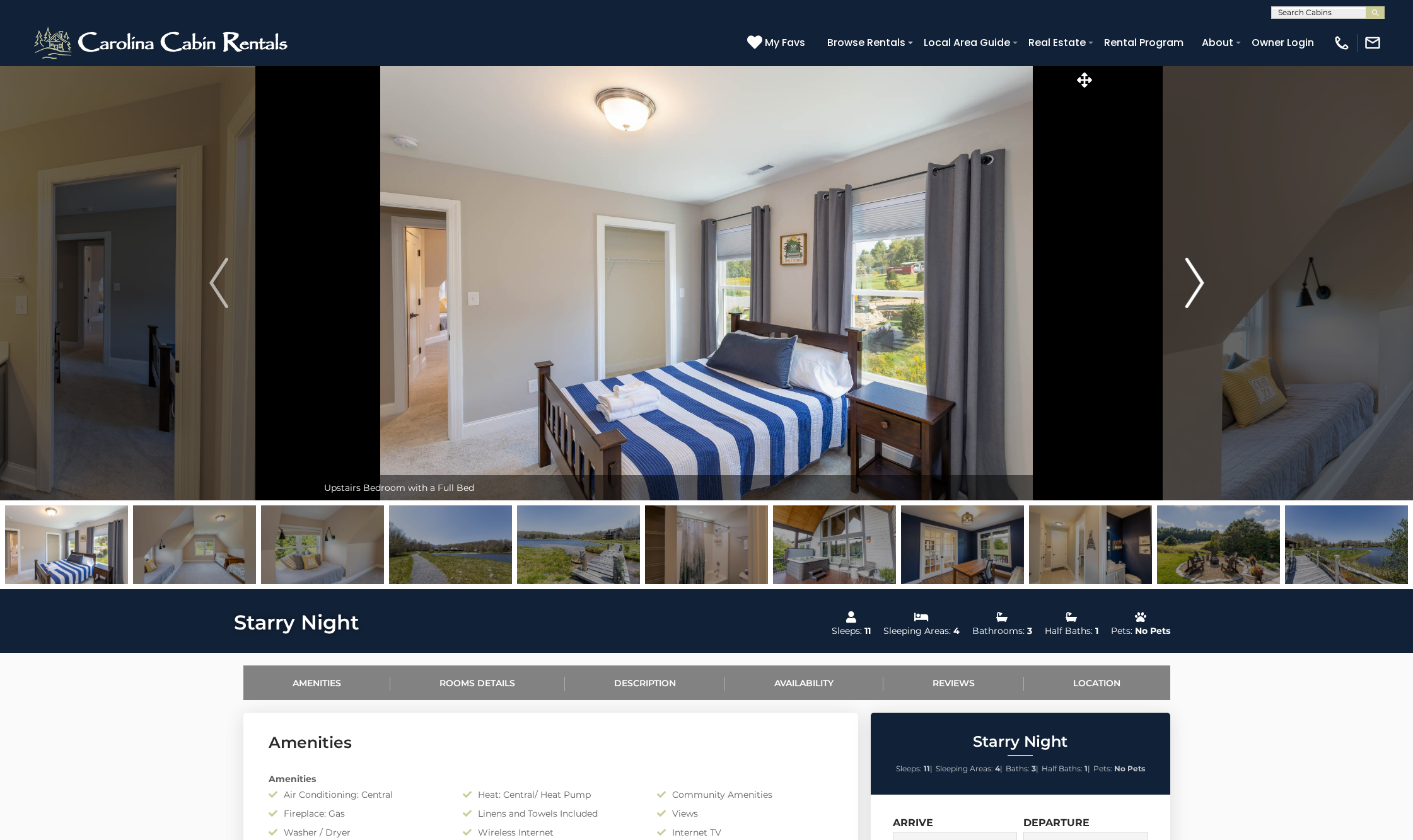
click at [1199, 284] on img "Next" at bounding box center [1194, 284] width 19 height 51
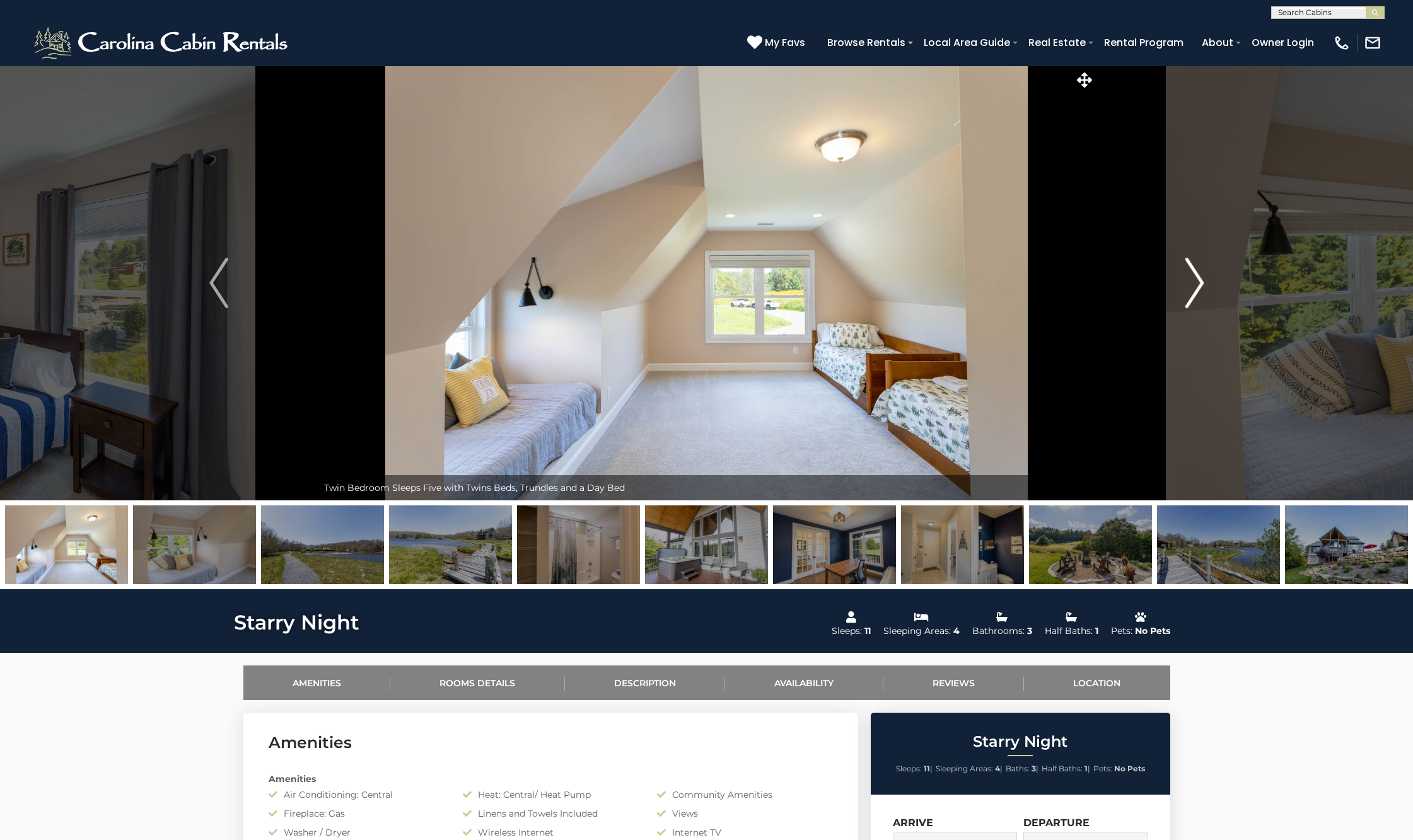
click at [1199, 284] on img "Next" at bounding box center [1194, 284] width 19 height 51
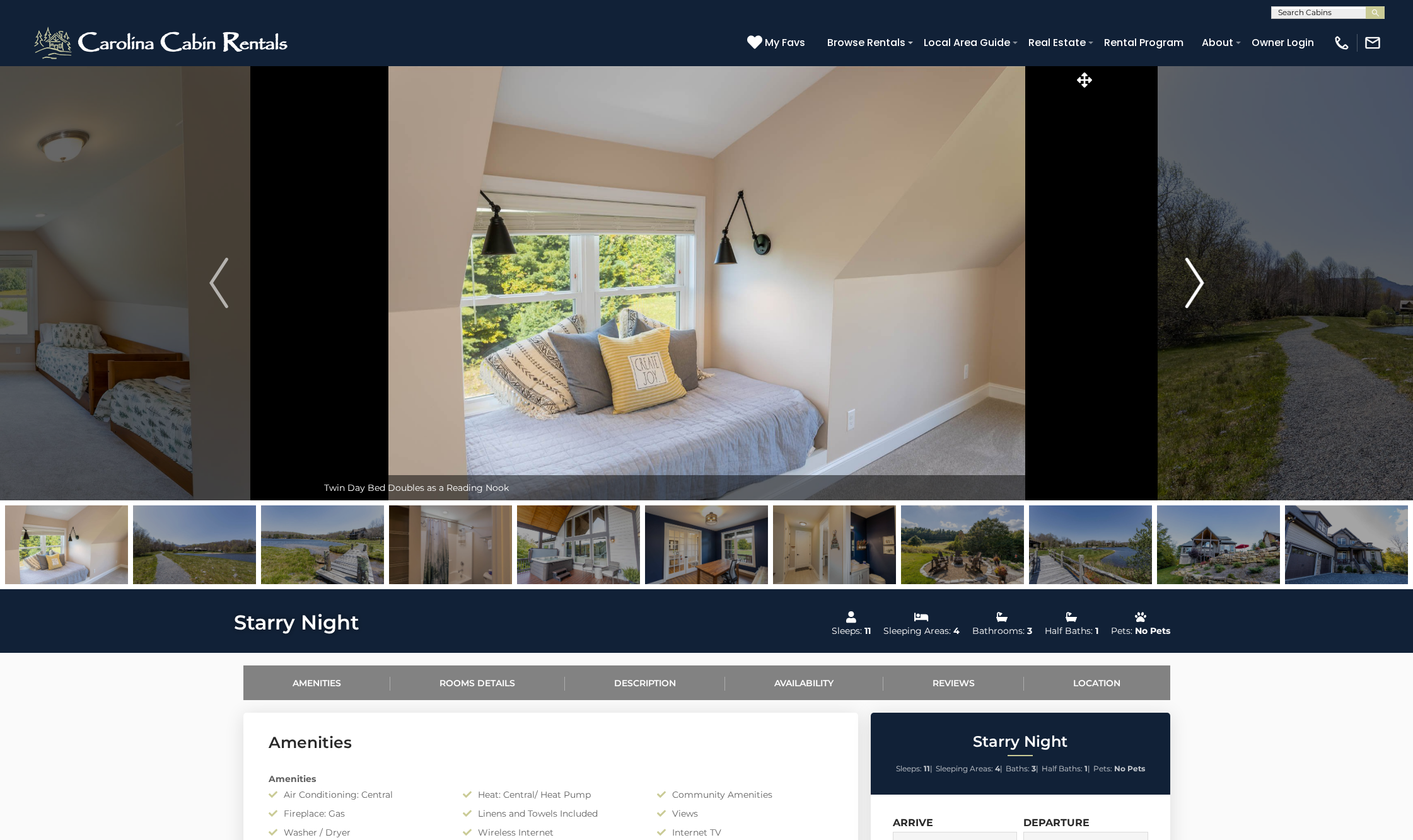
click at [1199, 284] on img "Next" at bounding box center [1194, 284] width 19 height 51
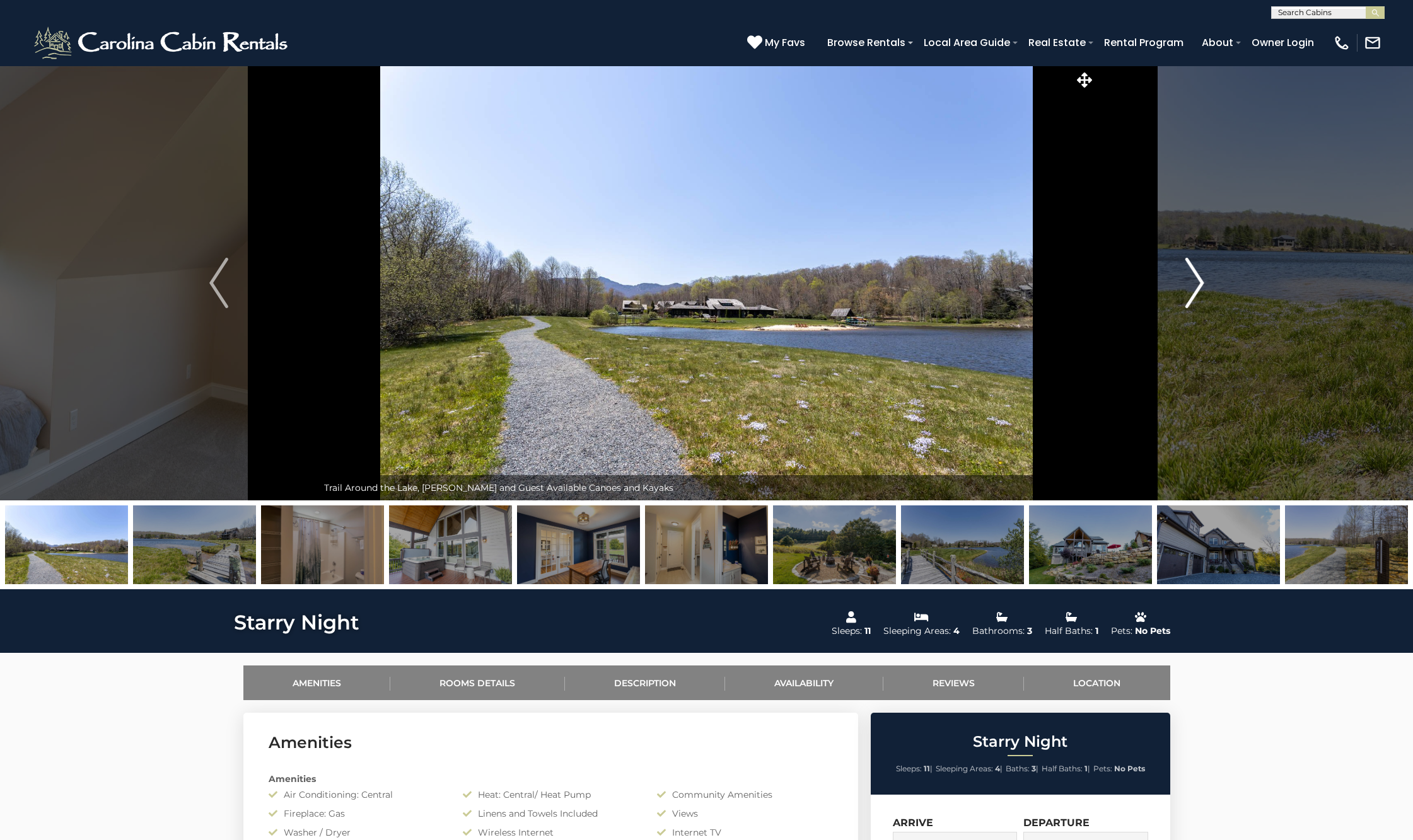
click at [1199, 284] on img "Next" at bounding box center [1194, 284] width 19 height 51
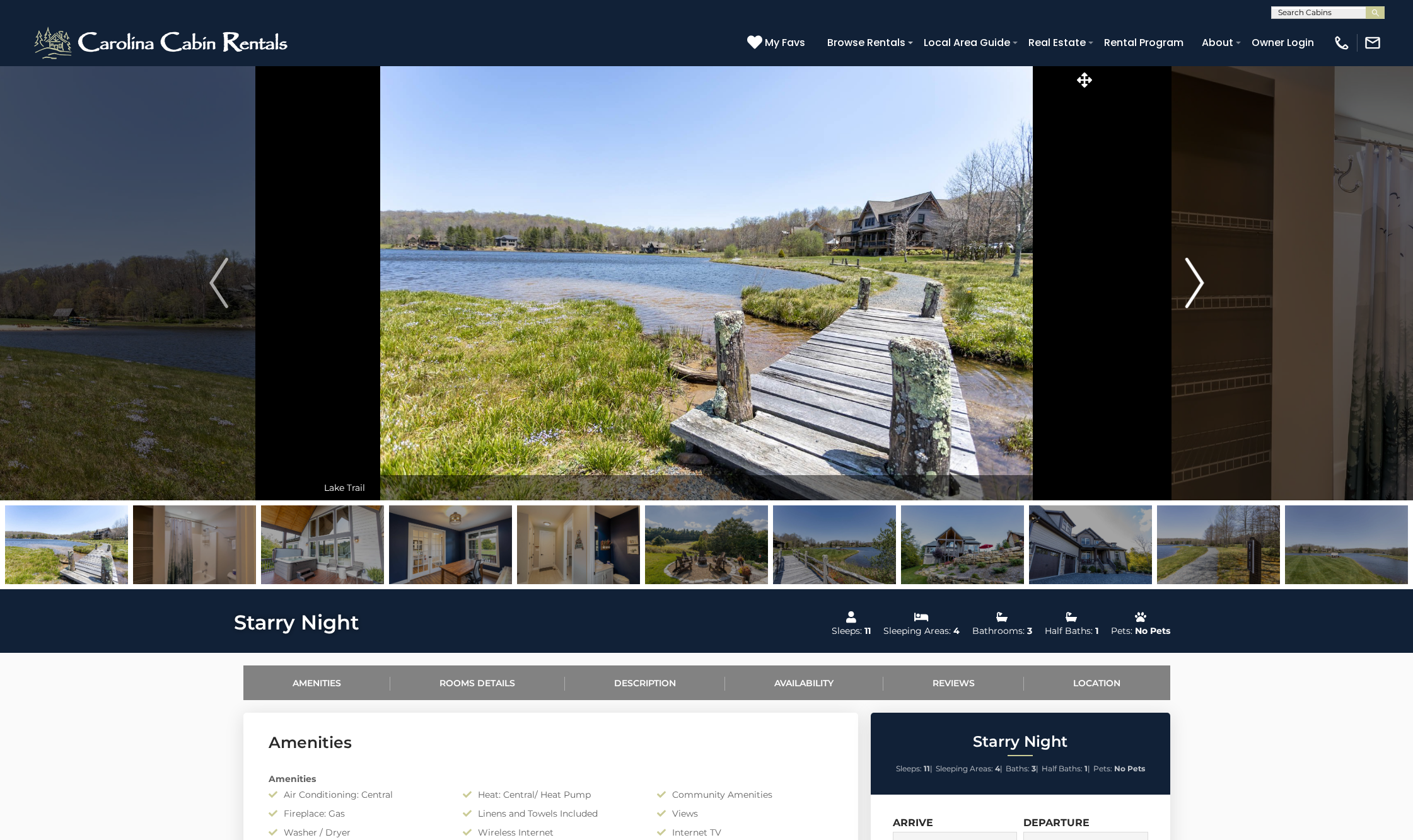
click at [1199, 284] on img "Next" at bounding box center [1194, 284] width 19 height 51
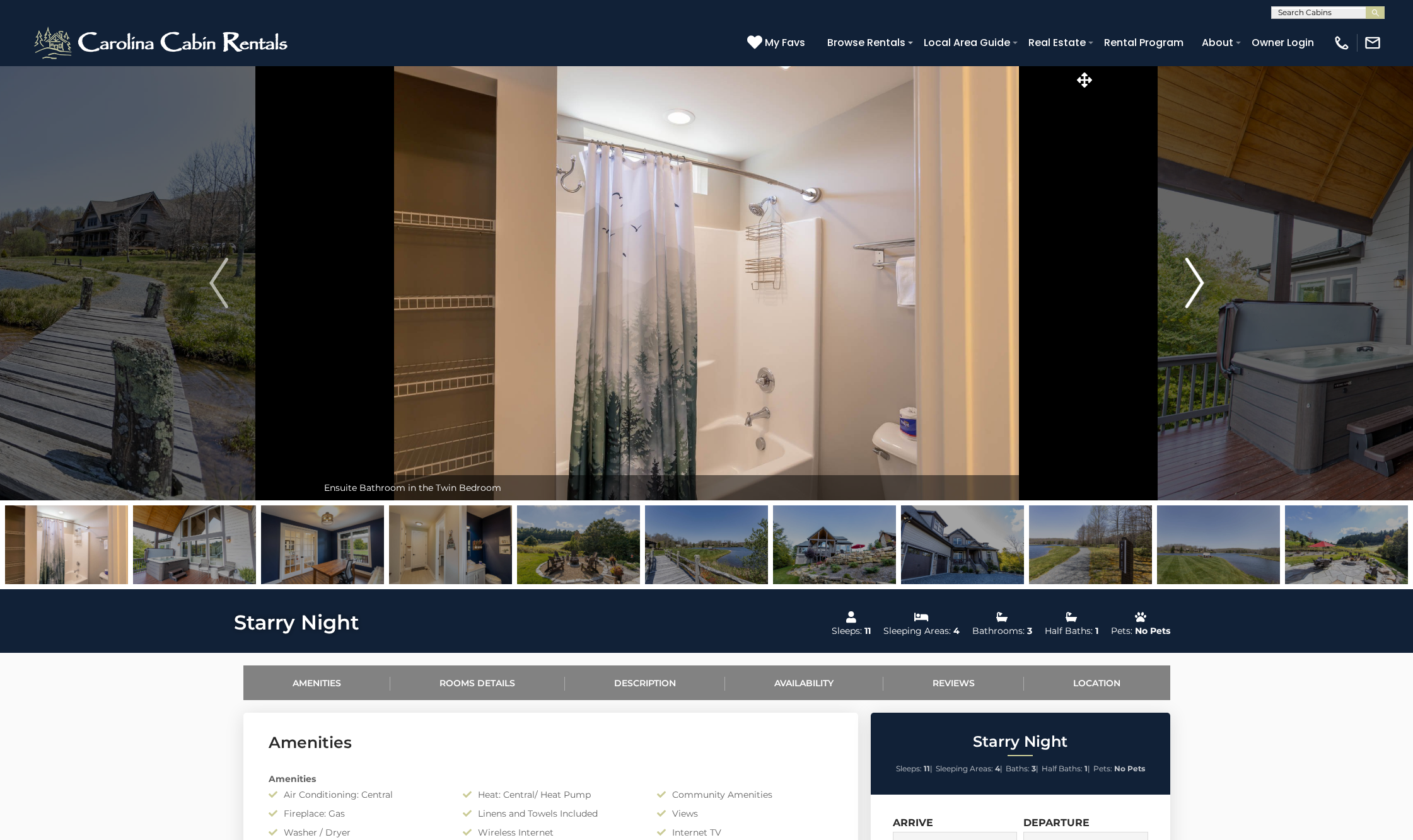
click at [1200, 285] on img "Next" at bounding box center [1194, 284] width 19 height 51
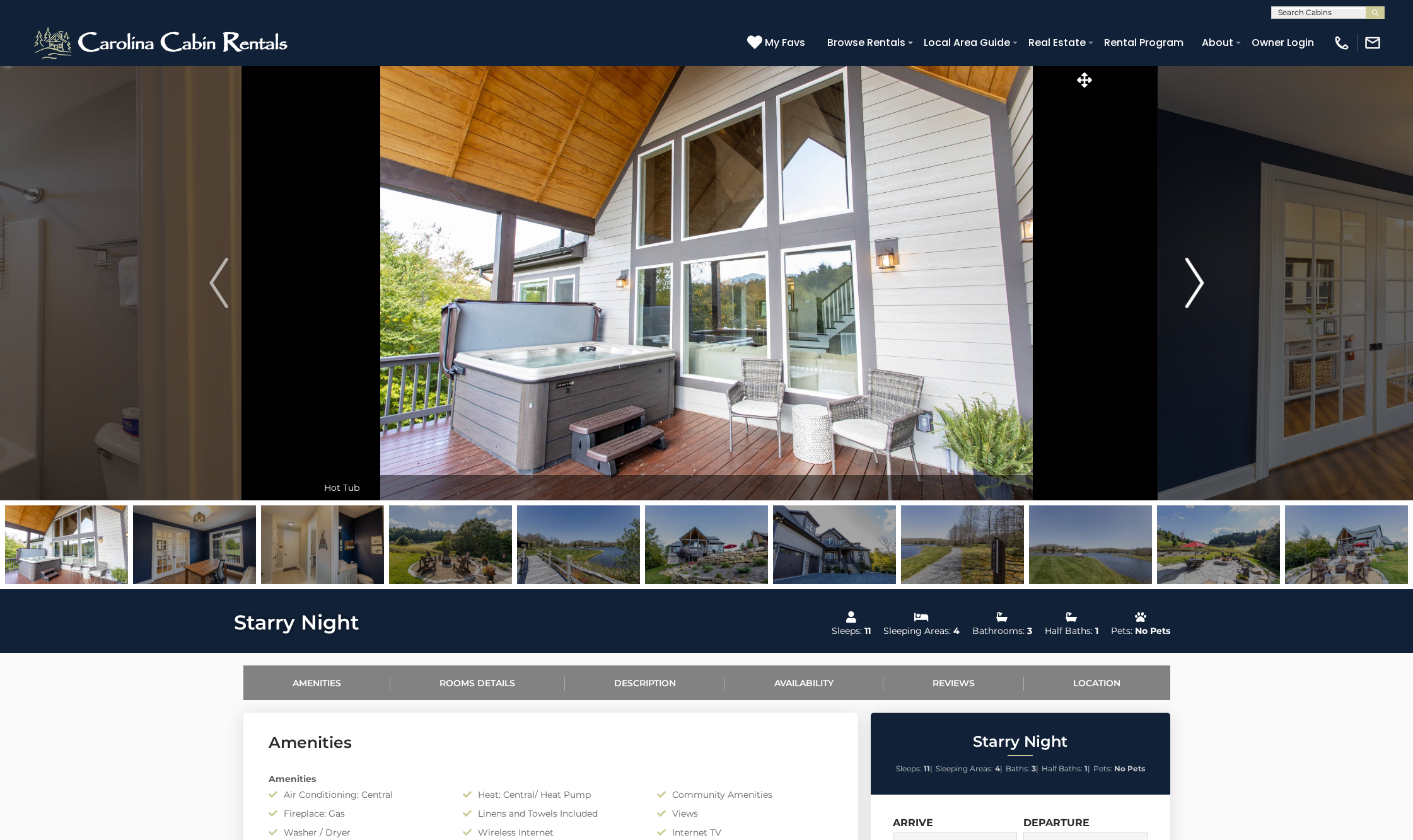
click at [1200, 285] on img "Next" at bounding box center [1194, 284] width 19 height 51
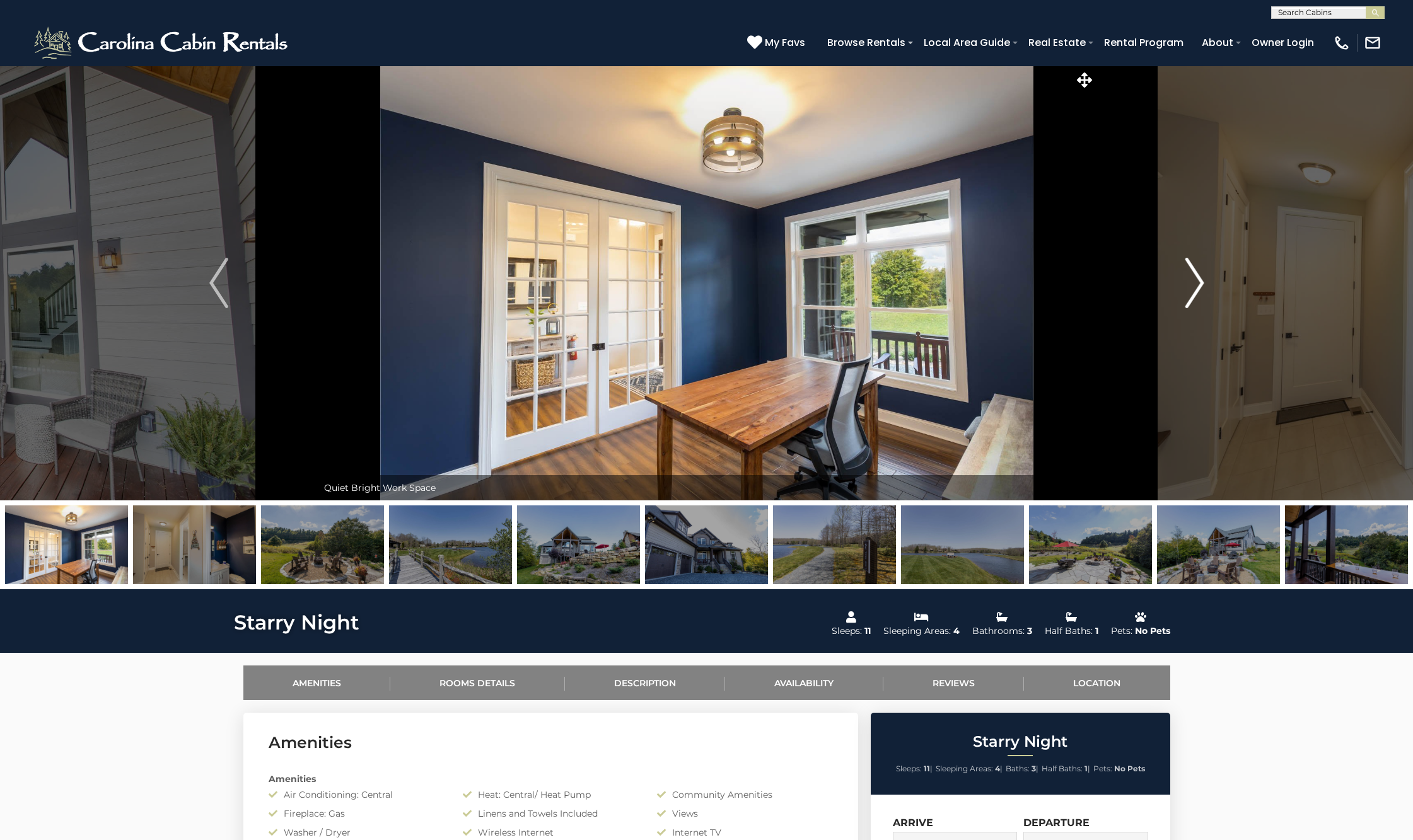
click at [1200, 285] on img "Next" at bounding box center [1194, 284] width 19 height 51
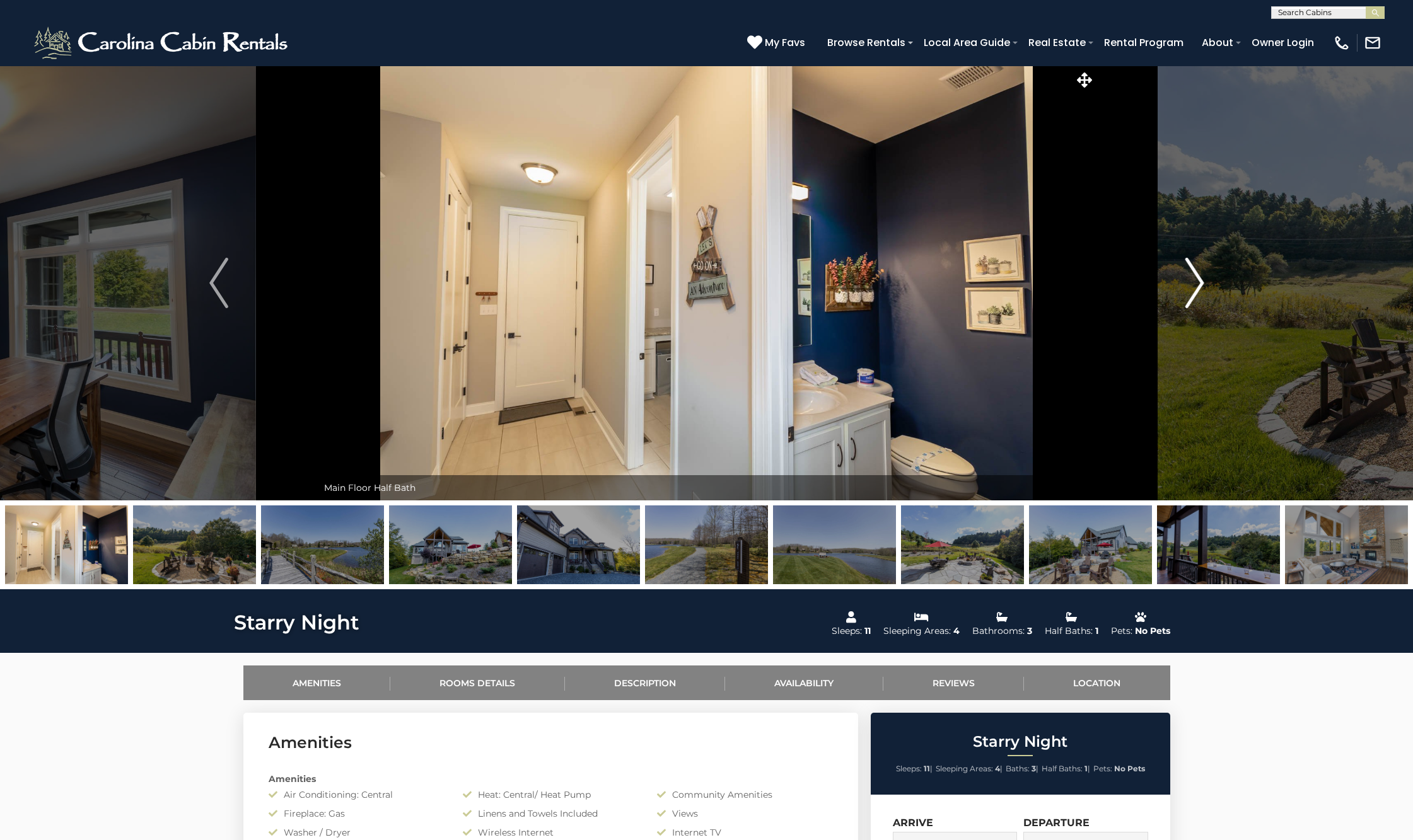
click at [1200, 285] on img "Next" at bounding box center [1194, 284] width 19 height 51
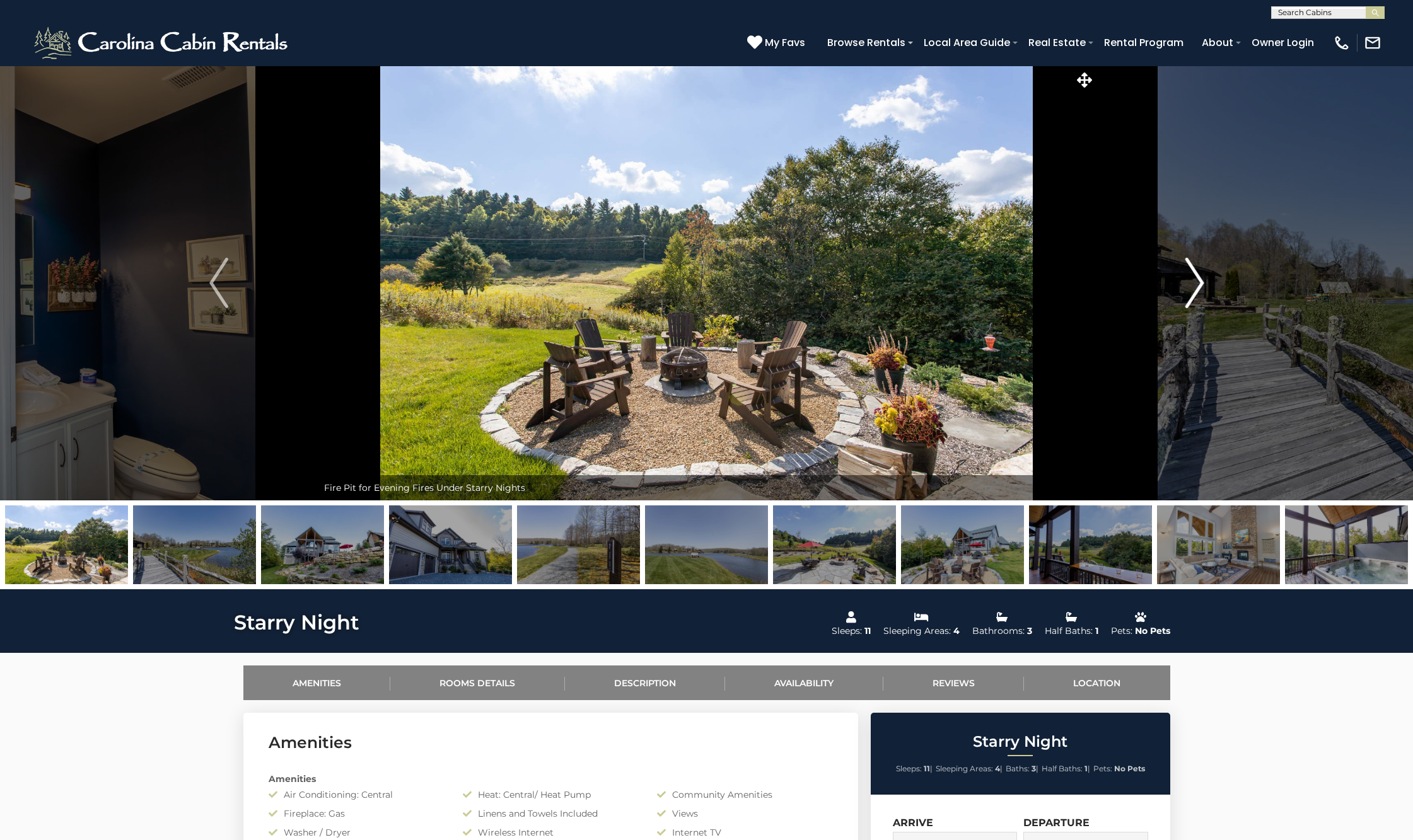
click at [1200, 285] on img "Next" at bounding box center [1194, 284] width 19 height 51
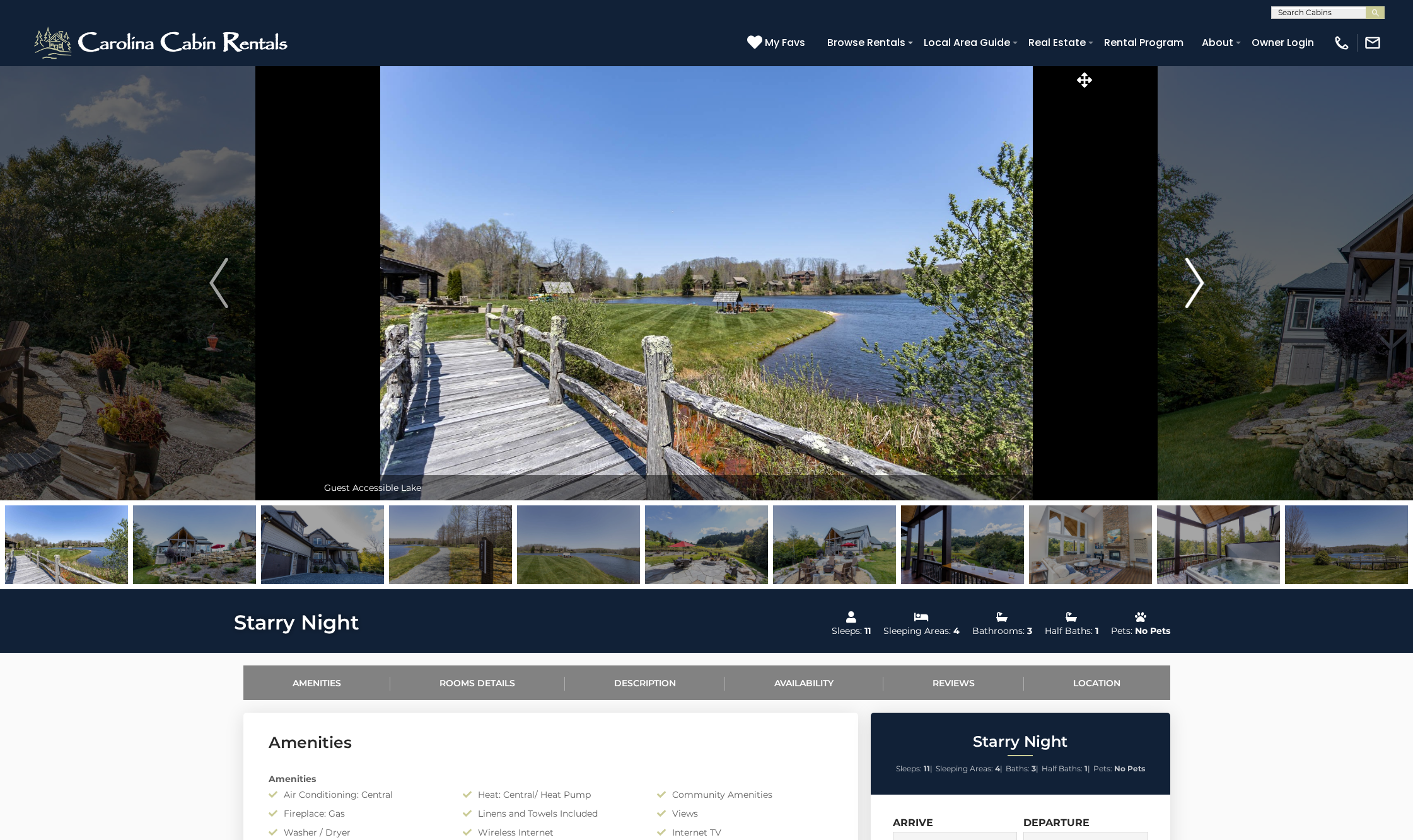
click at [1200, 285] on img "Next" at bounding box center [1194, 284] width 19 height 51
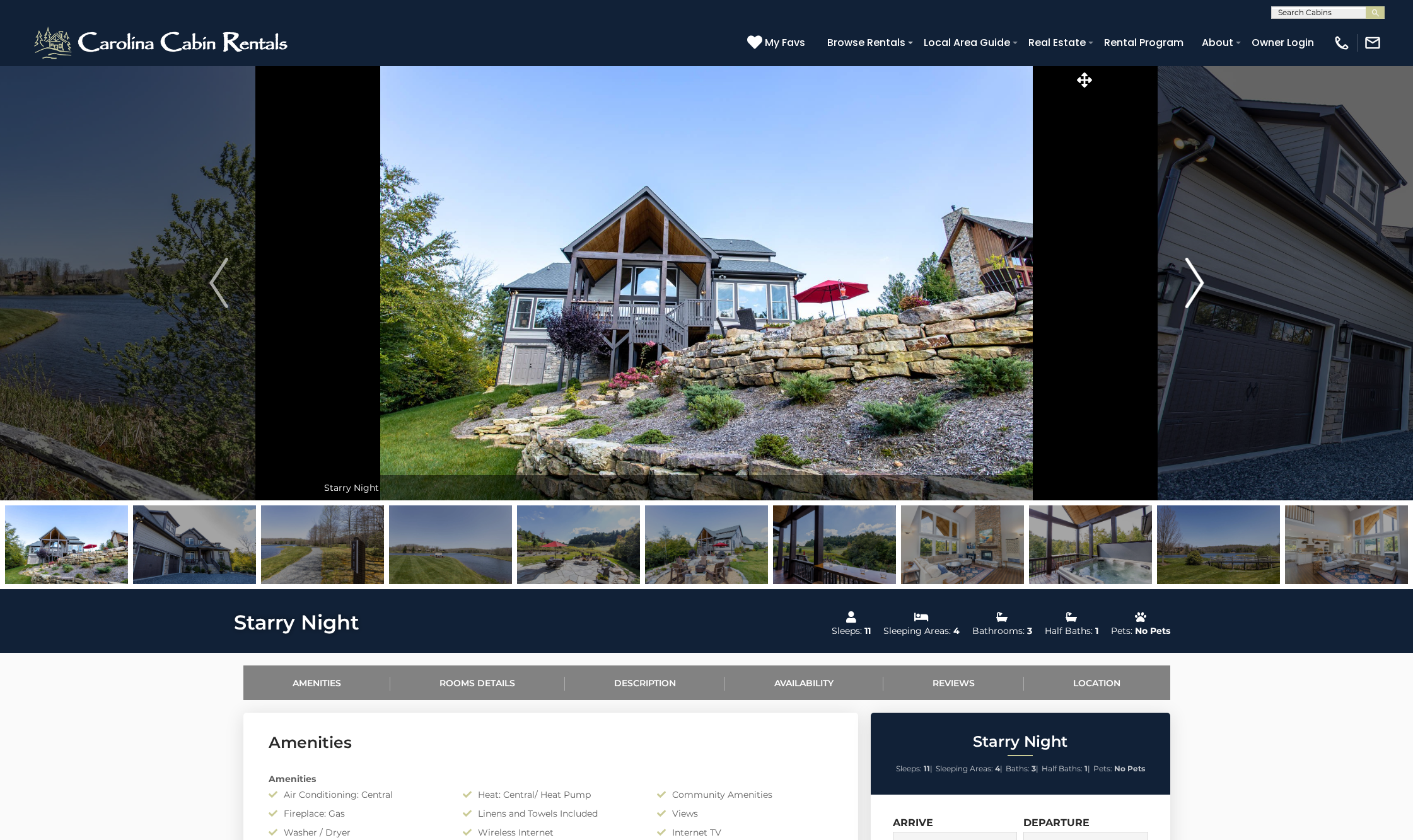
click at [1200, 285] on img "Next" at bounding box center [1194, 284] width 19 height 51
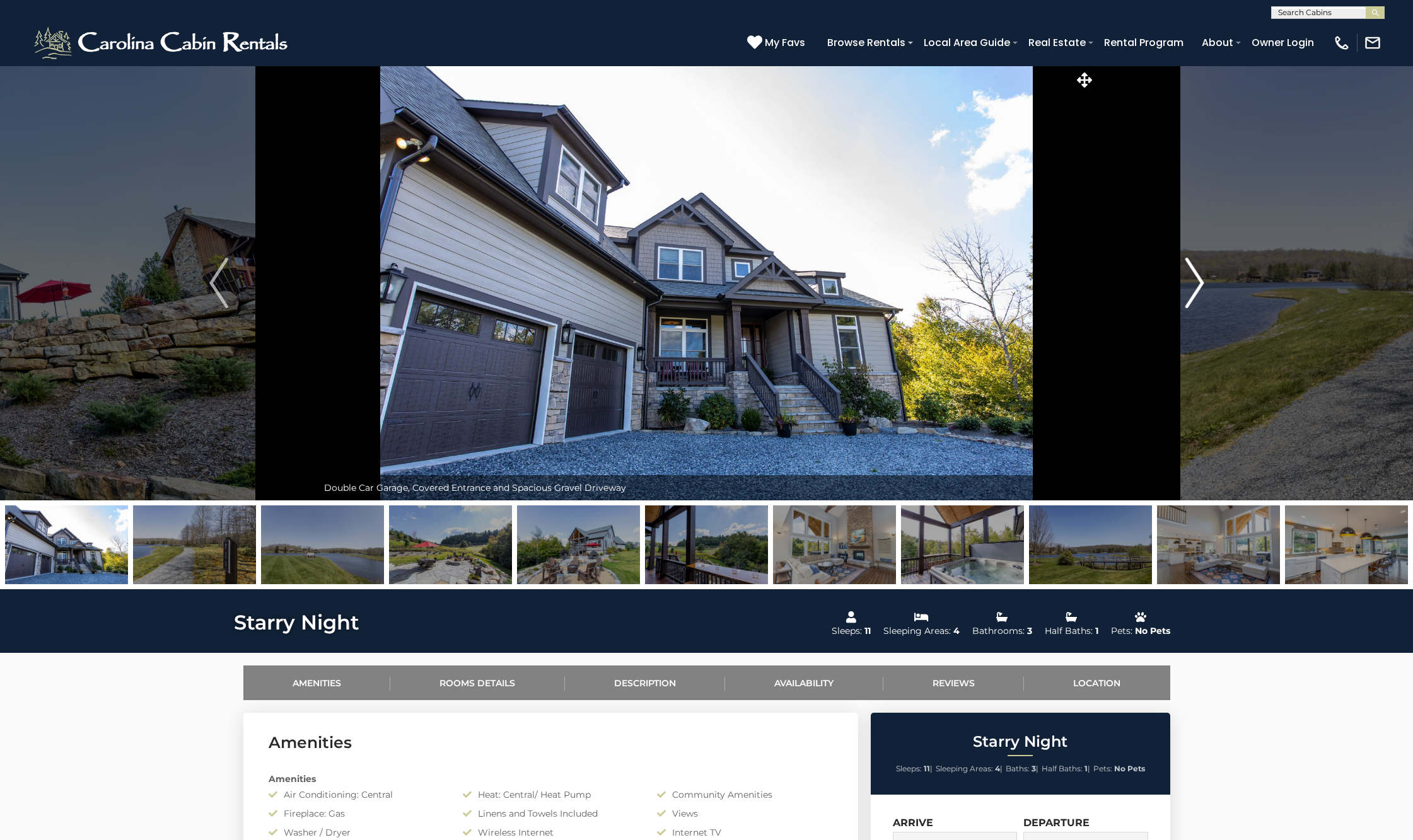
click at [1200, 288] on img "Next" at bounding box center [1194, 284] width 19 height 51
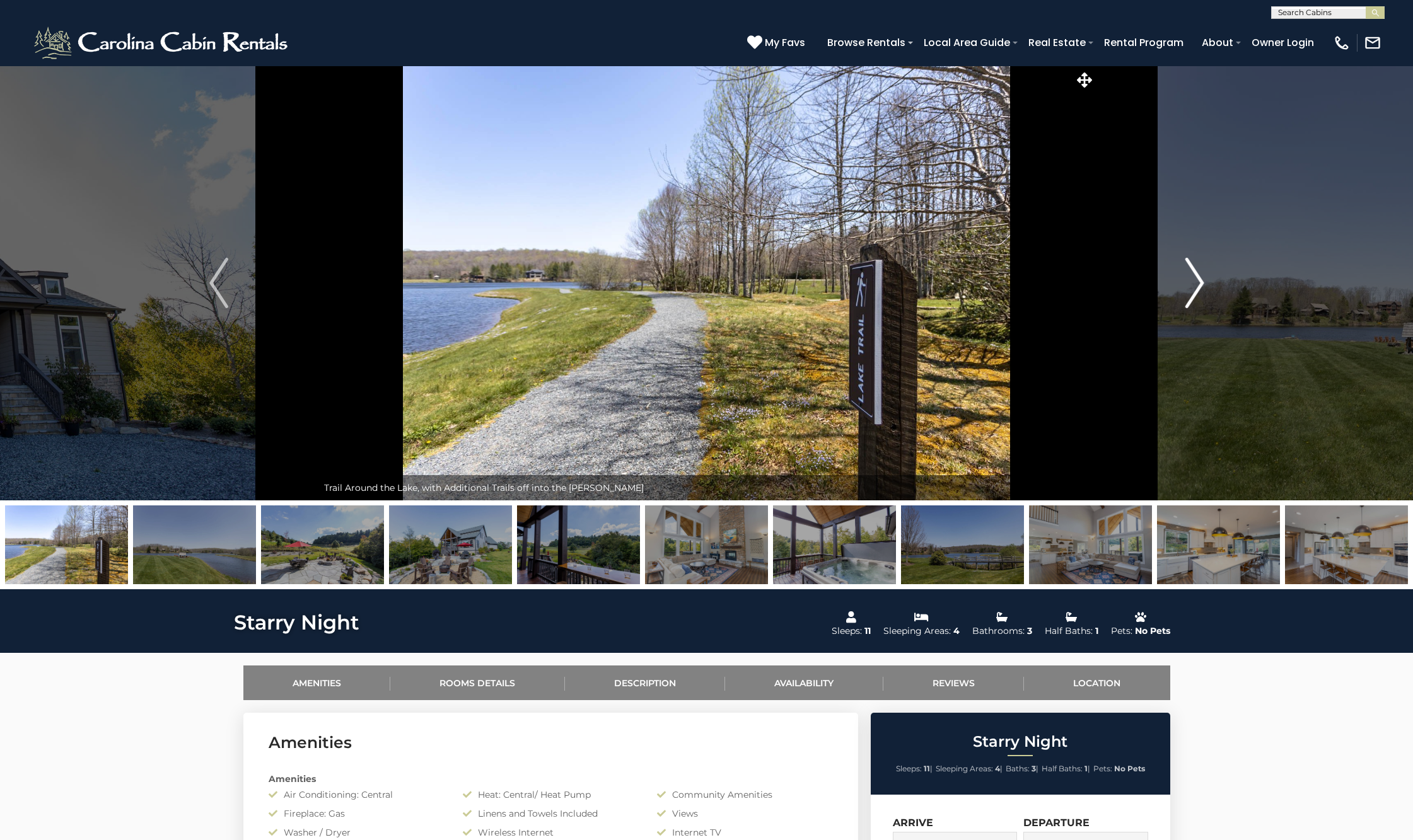
click at [1200, 288] on img "Next" at bounding box center [1194, 284] width 19 height 51
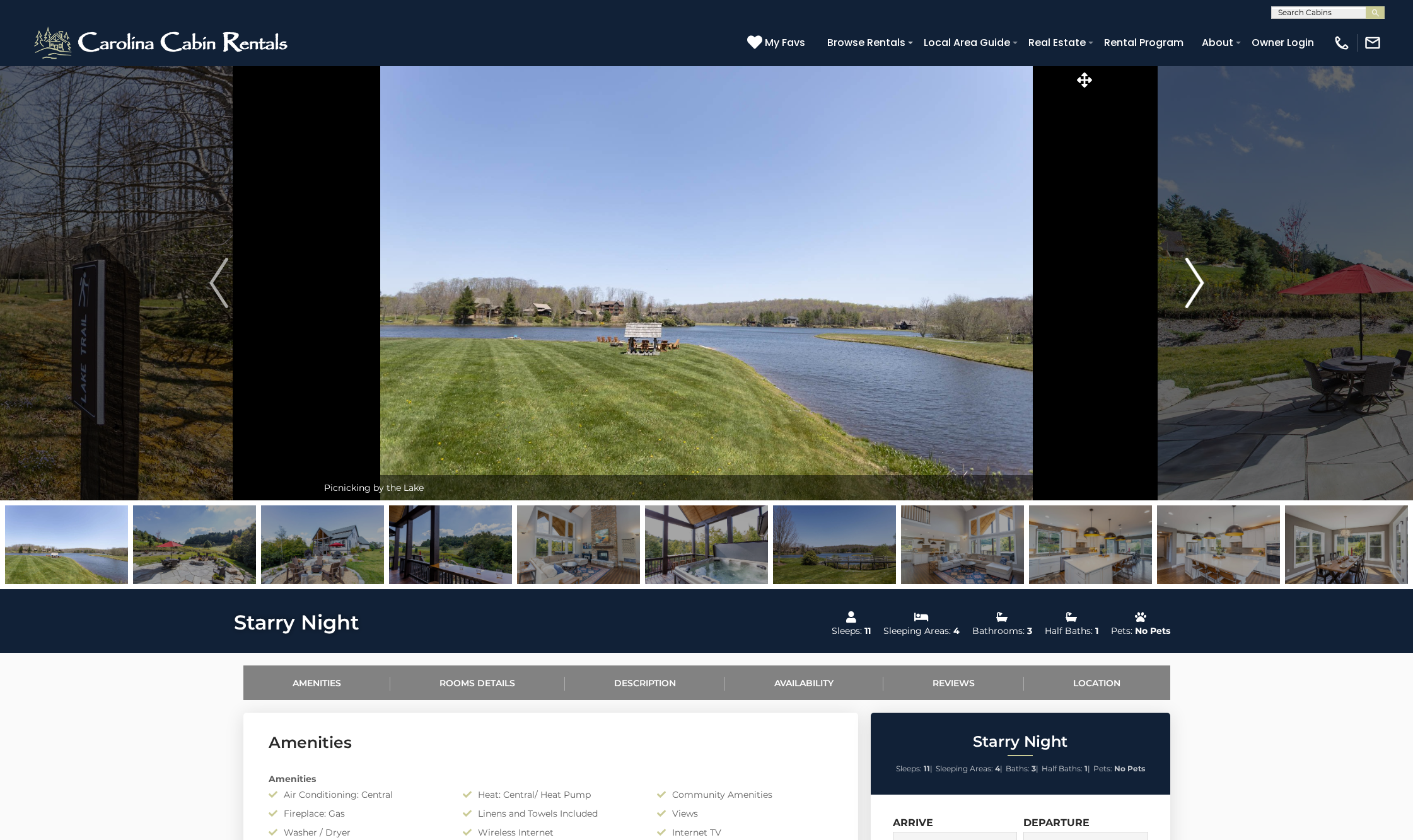
click at [1201, 288] on img "Next" at bounding box center [1194, 284] width 19 height 51
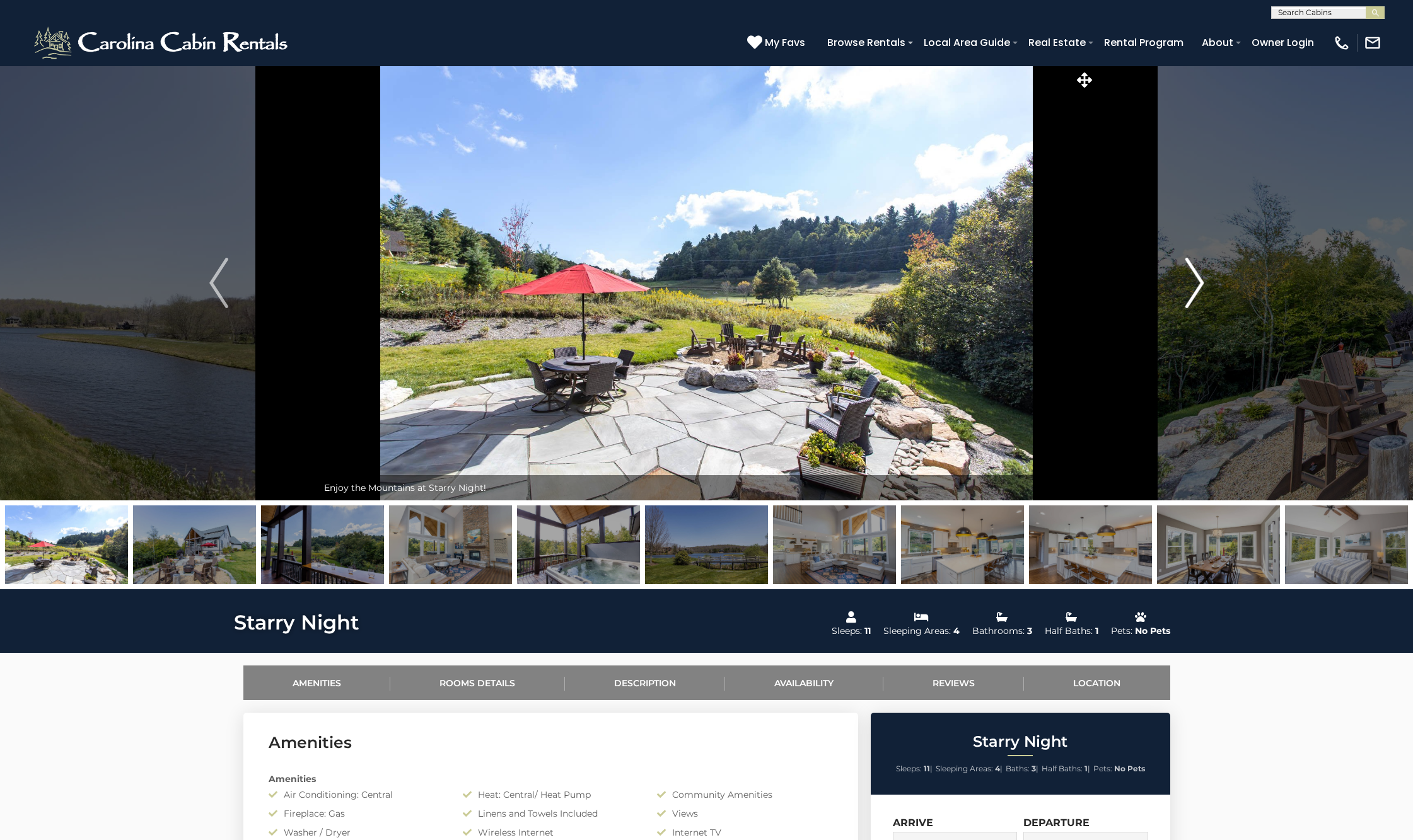
click at [1201, 289] on img "Next" at bounding box center [1194, 284] width 19 height 51
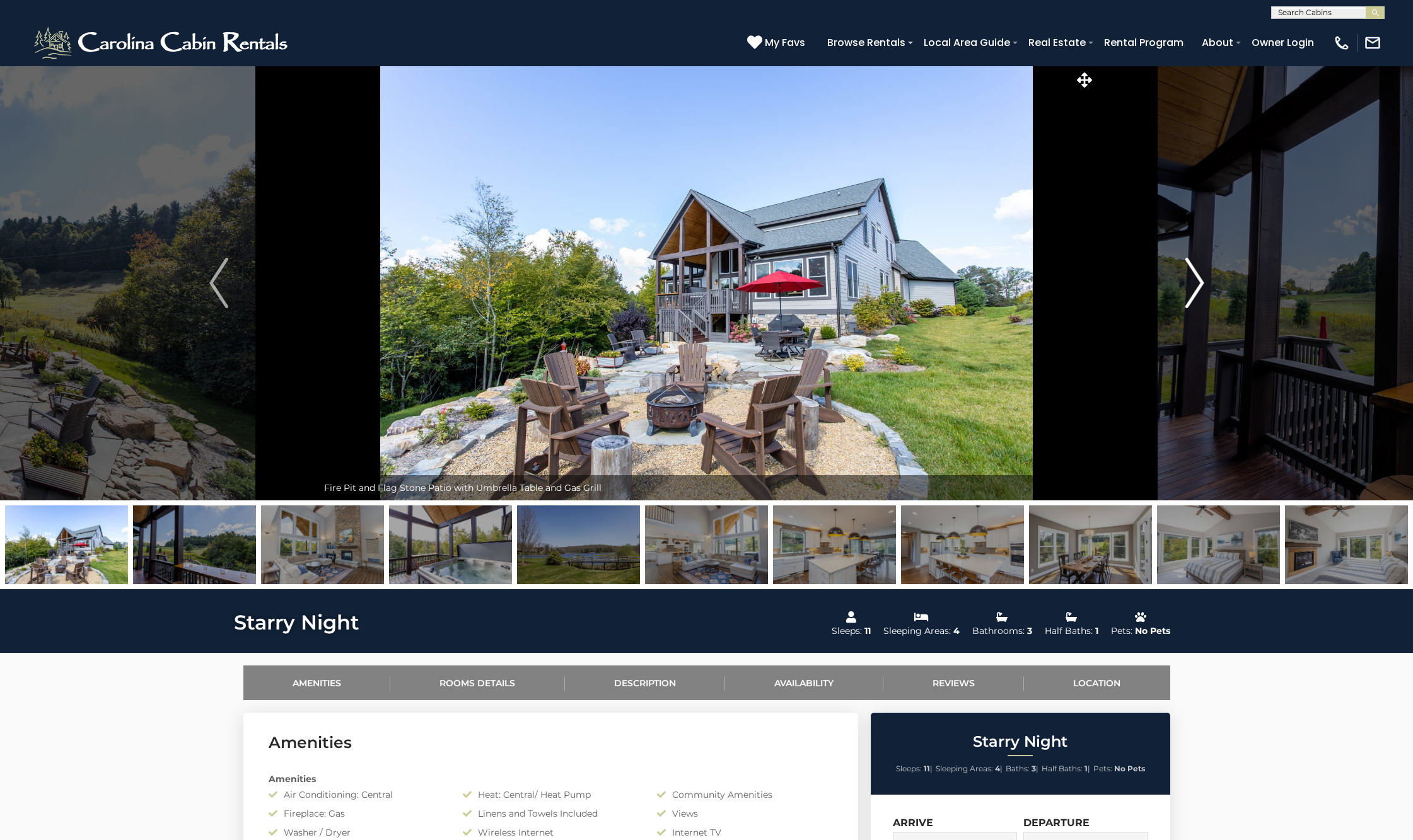
click at [1201, 289] on img "Next" at bounding box center [1194, 284] width 19 height 51
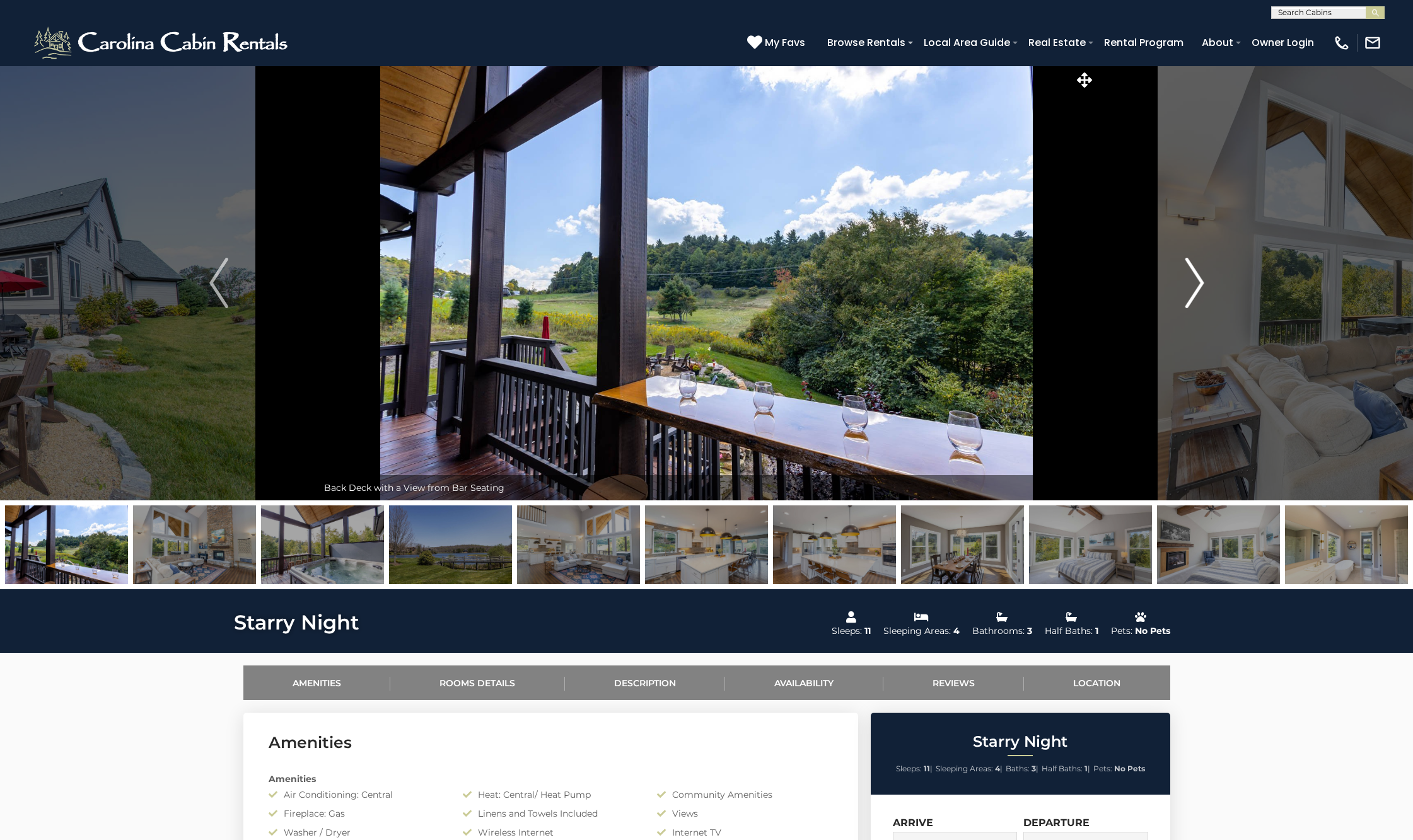
click at [1201, 289] on img "Next" at bounding box center [1194, 284] width 19 height 51
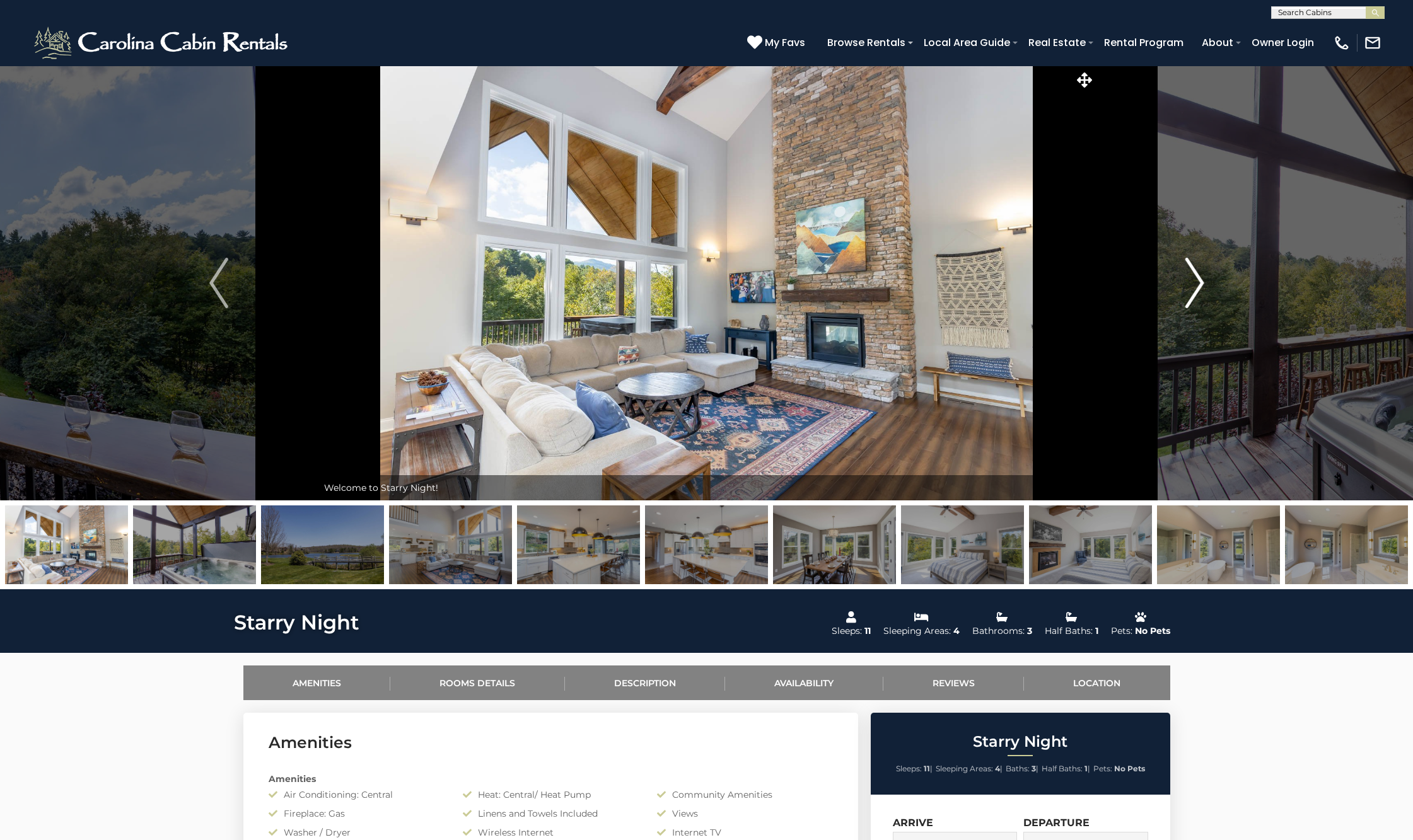
click at [1195, 304] on img "Next" at bounding box center [1194, 284] width 19 height 51
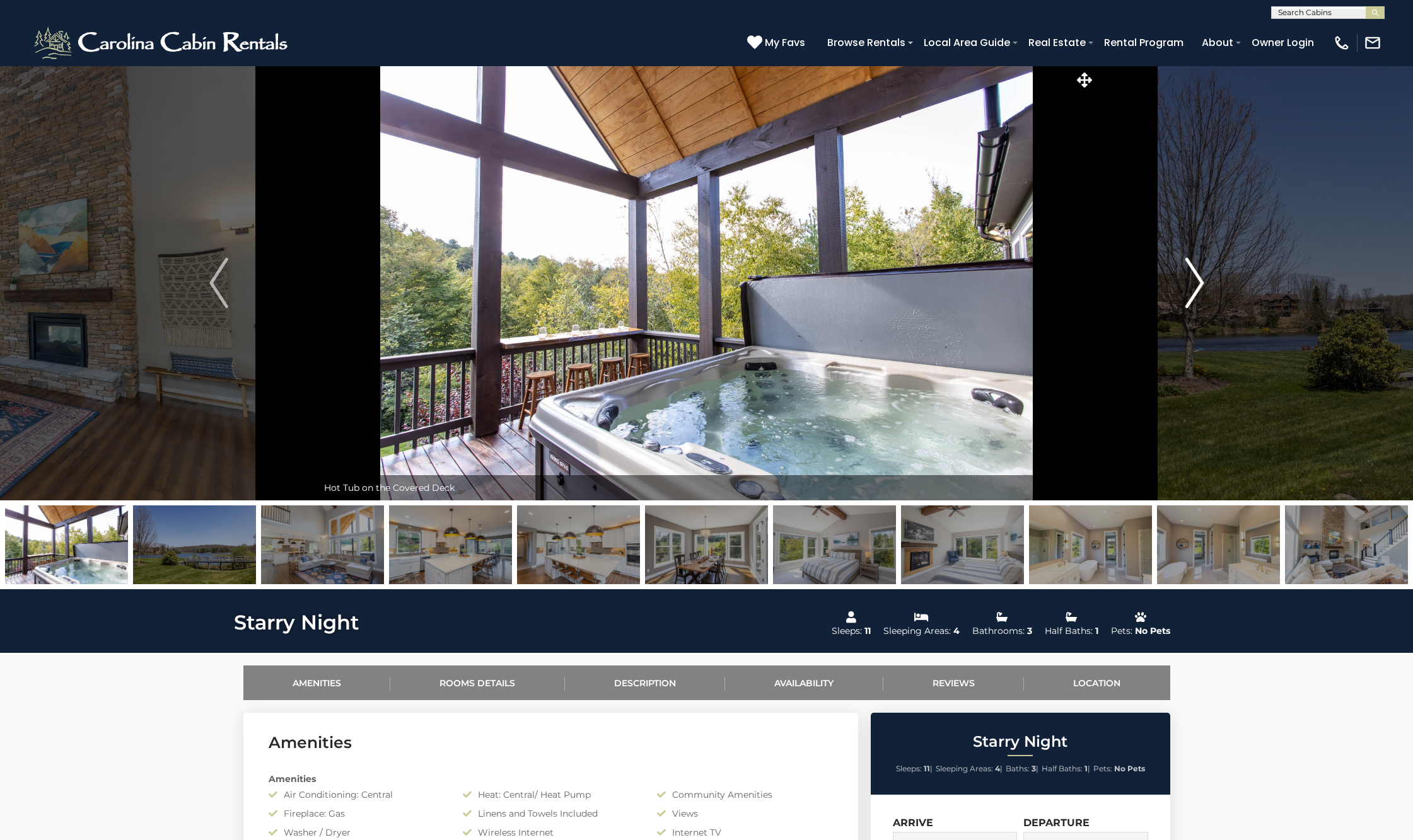
click at [1195, 304] on img "Next" at bounding box center [1194, 284] width 19 height 51
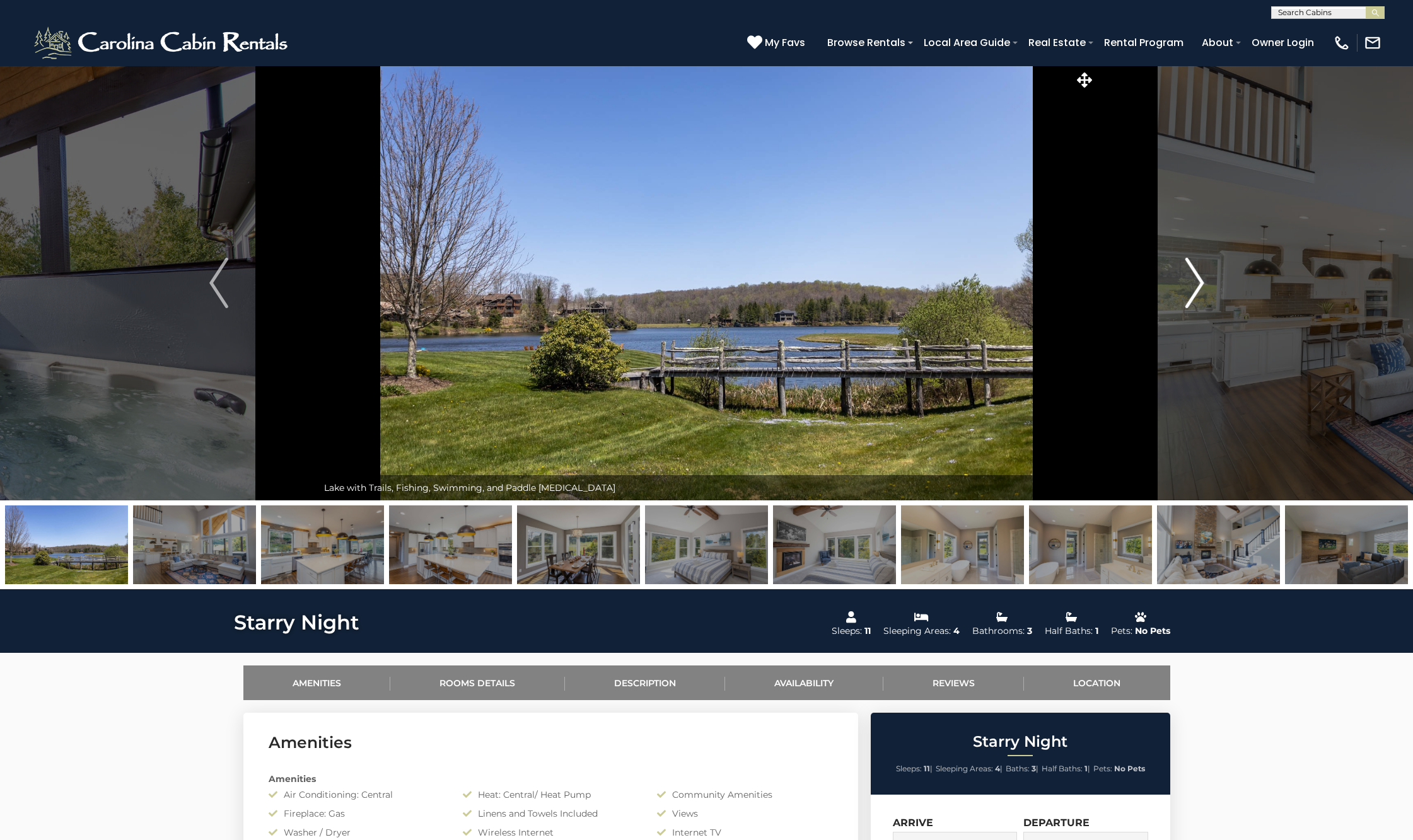
click at [1195, 304] on img "Next" at bounding box center [1194, 284] width 19 height 51
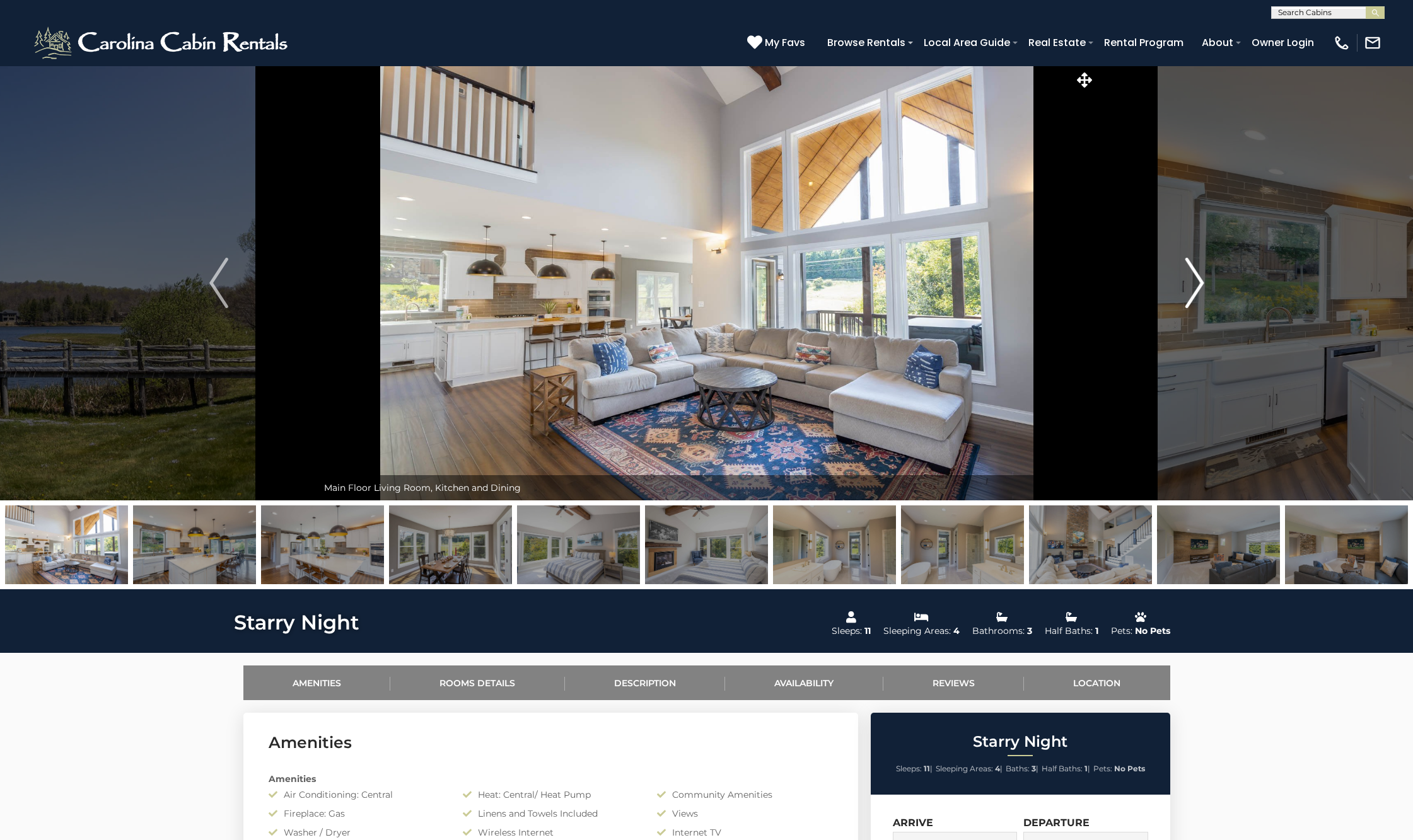
click at [1195, 304] on img "Next" at bounding box center [1194, 284] width 19 height 51
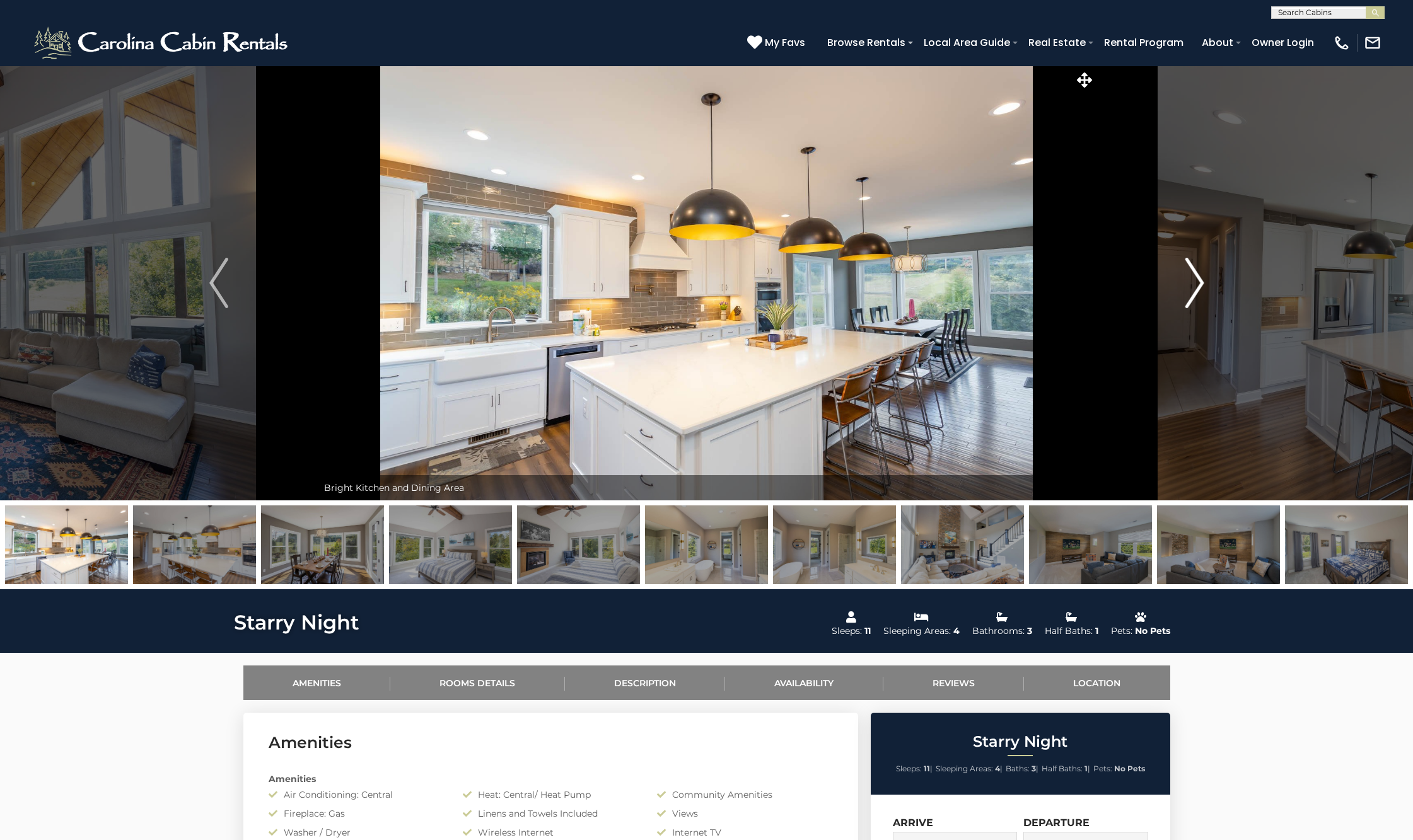
click at [1195, 304] on img "Next" at bounding box center [1194, 284] width 19 height 51
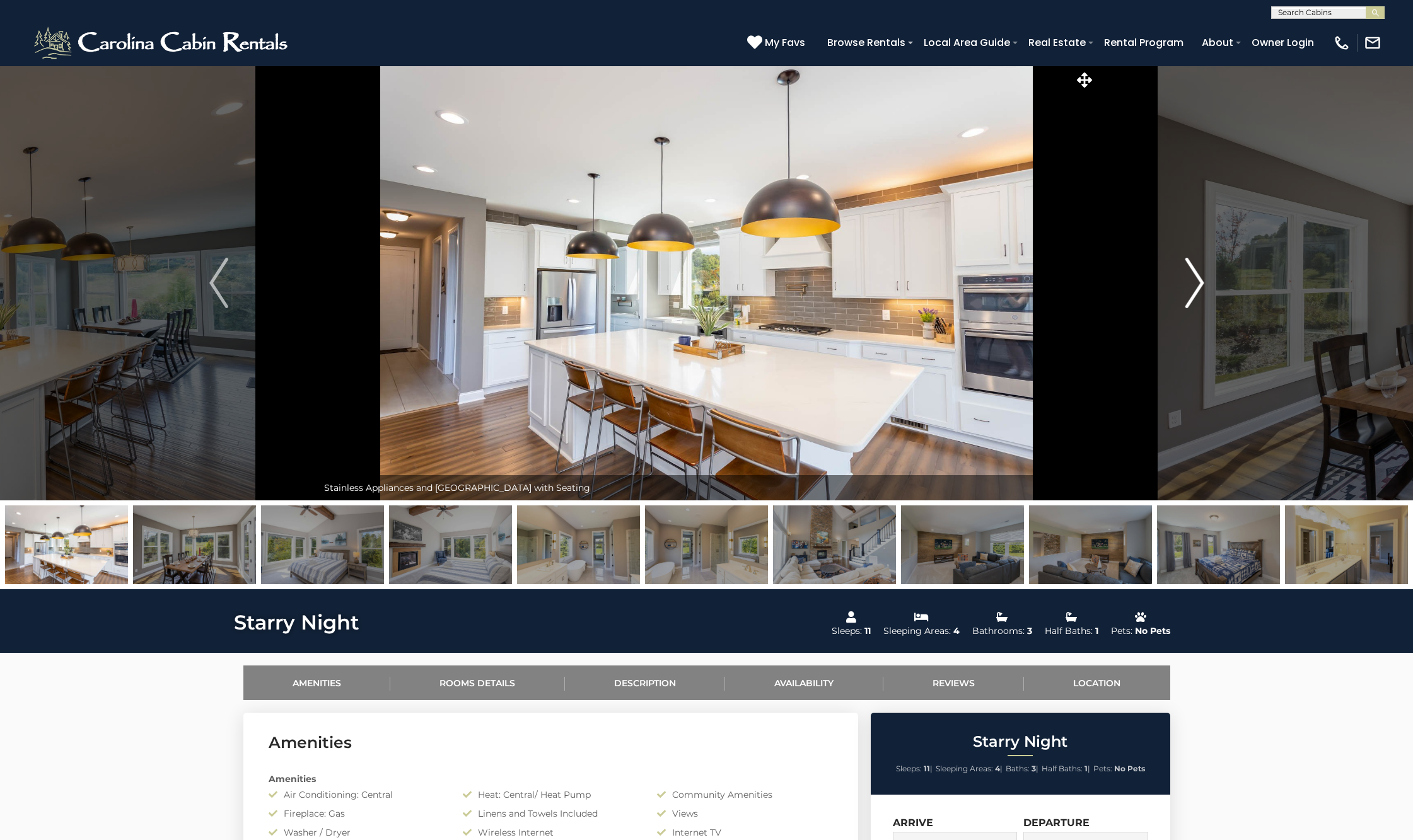
click at [1195, 304] on img "Next" at bounding box center [1194, 284] width 19 height 51
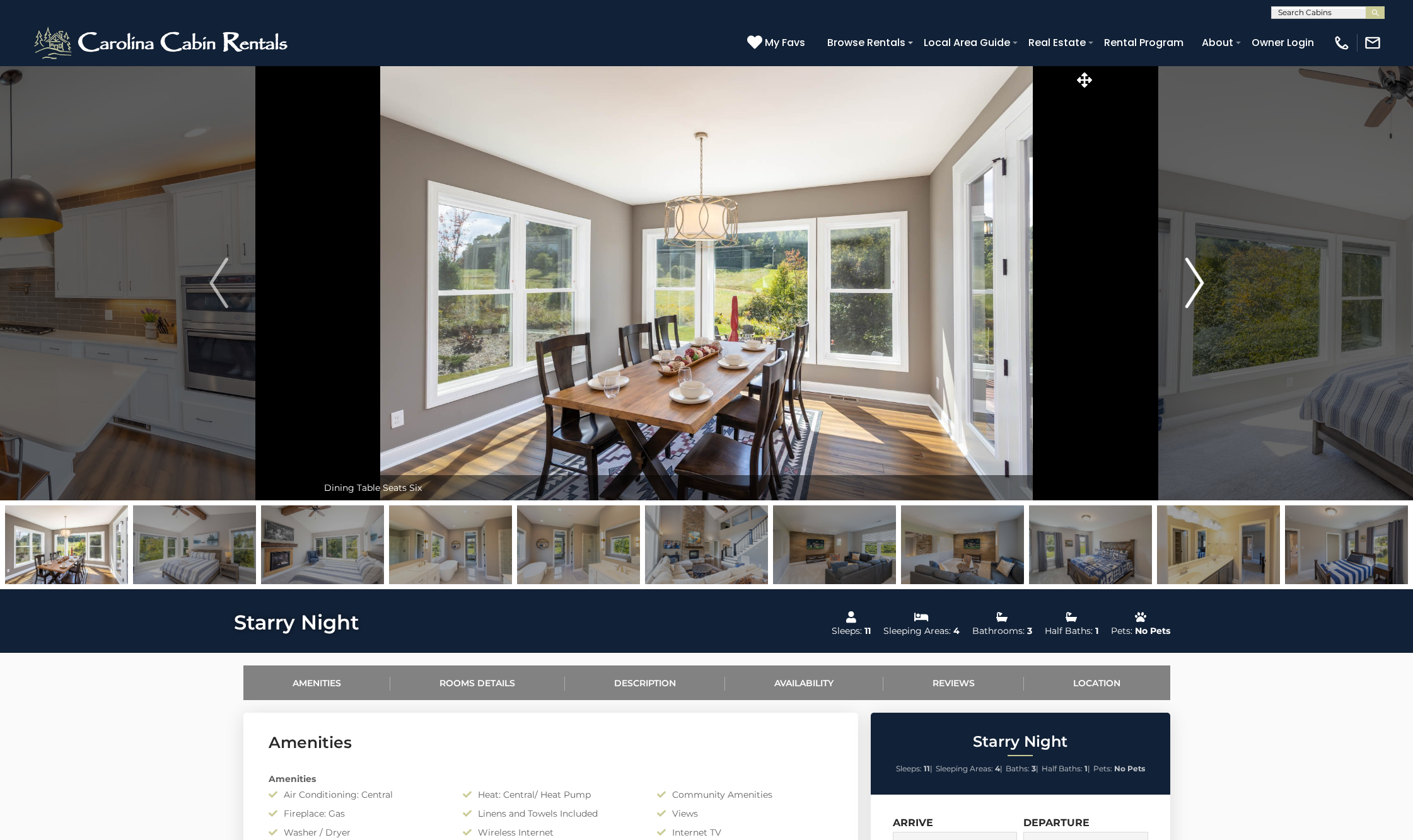
click at [1195, 304] on img "Next" at bounding box center [1194, 284] width 19 height 51
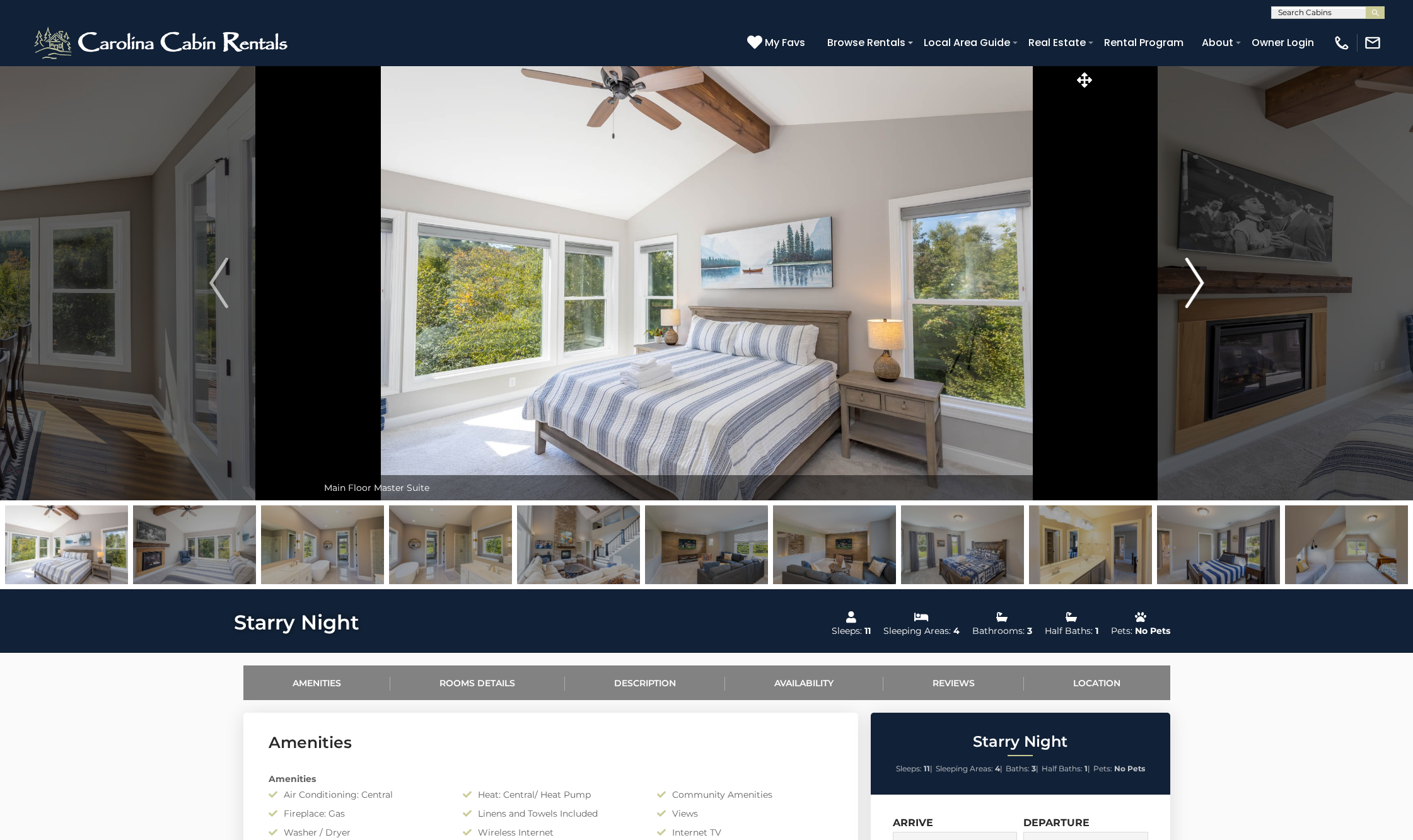
click at [1195, 304] on img "Next" at bounding box center [1194, 284] width 19 height 51
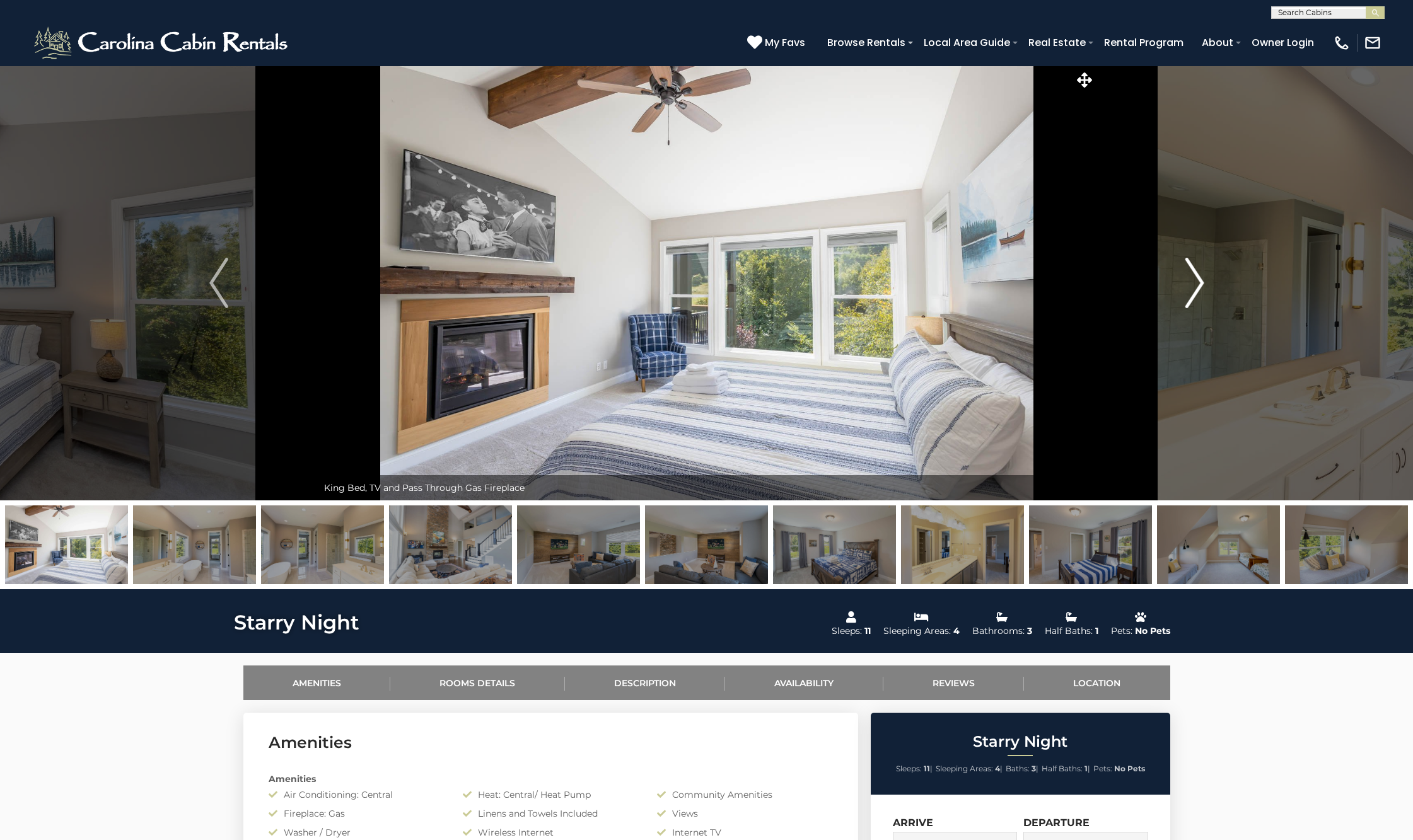
click at [1195, 304] on img "Next" at bounding box center [1194, 284] width 19 height 51
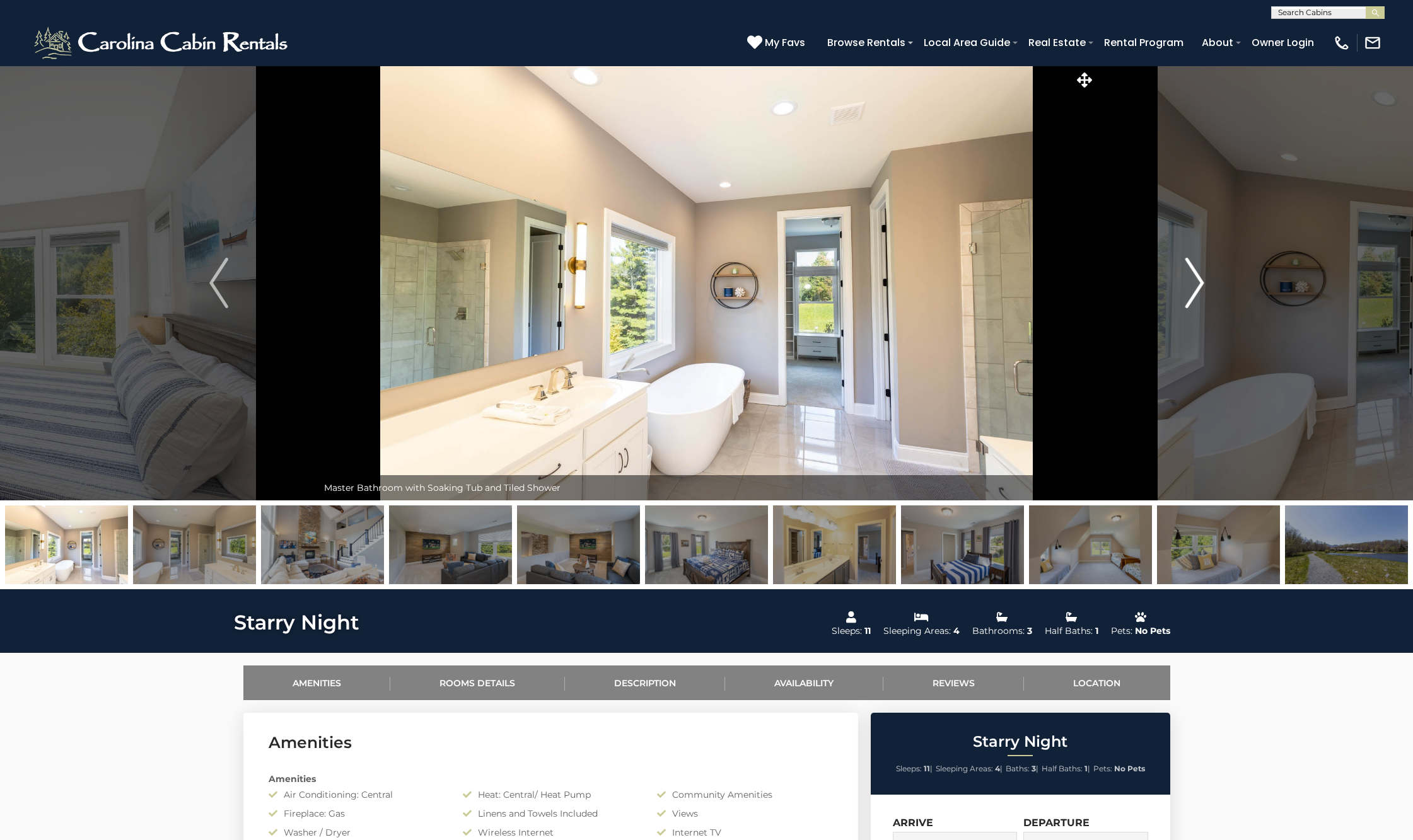
click at [1195, 304] on img "Next" at bounding box center [1194, 284] width 19 height 51
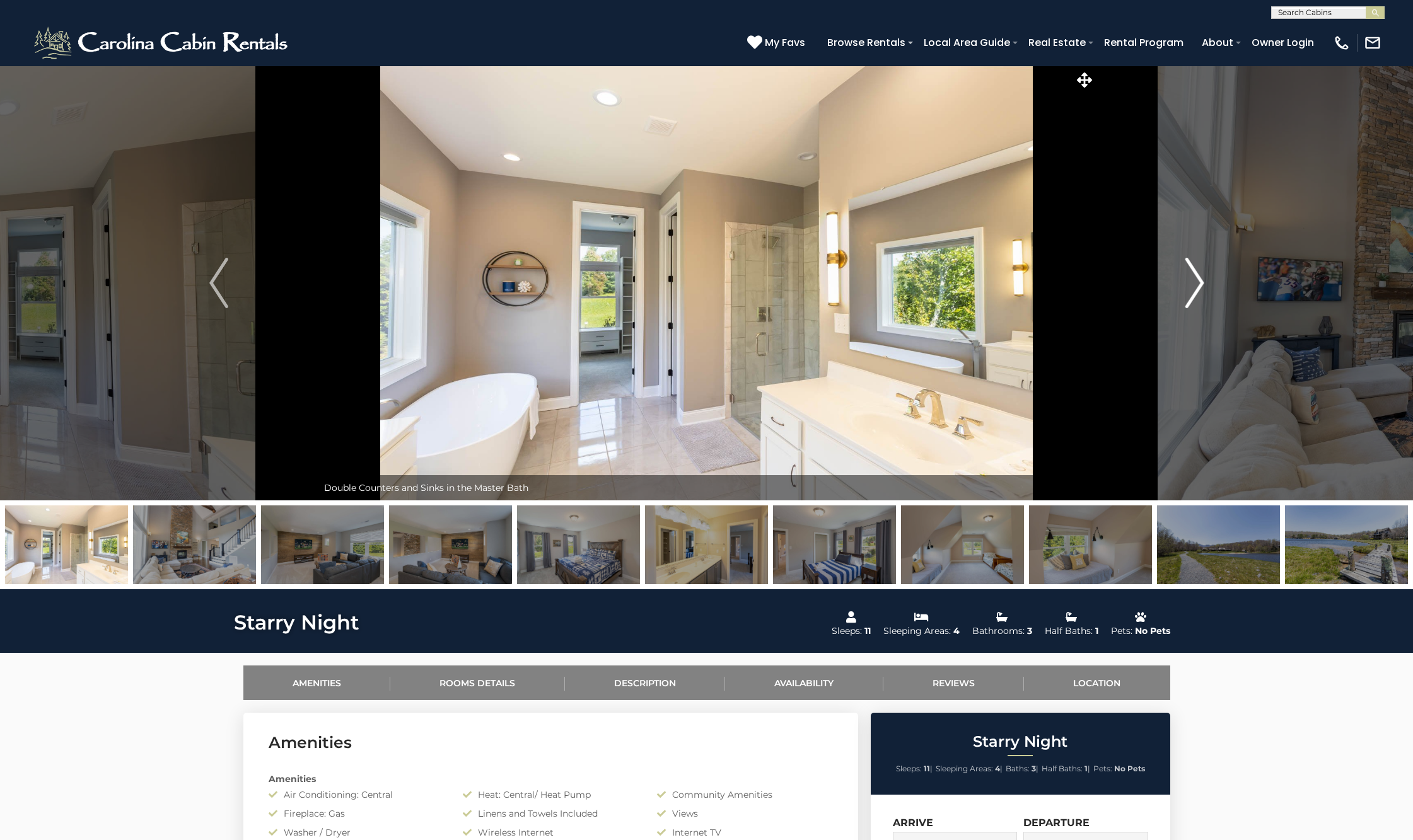
click at [1195, 304] on img "Next" at bounding box center [1194, 284] width 19 height 51
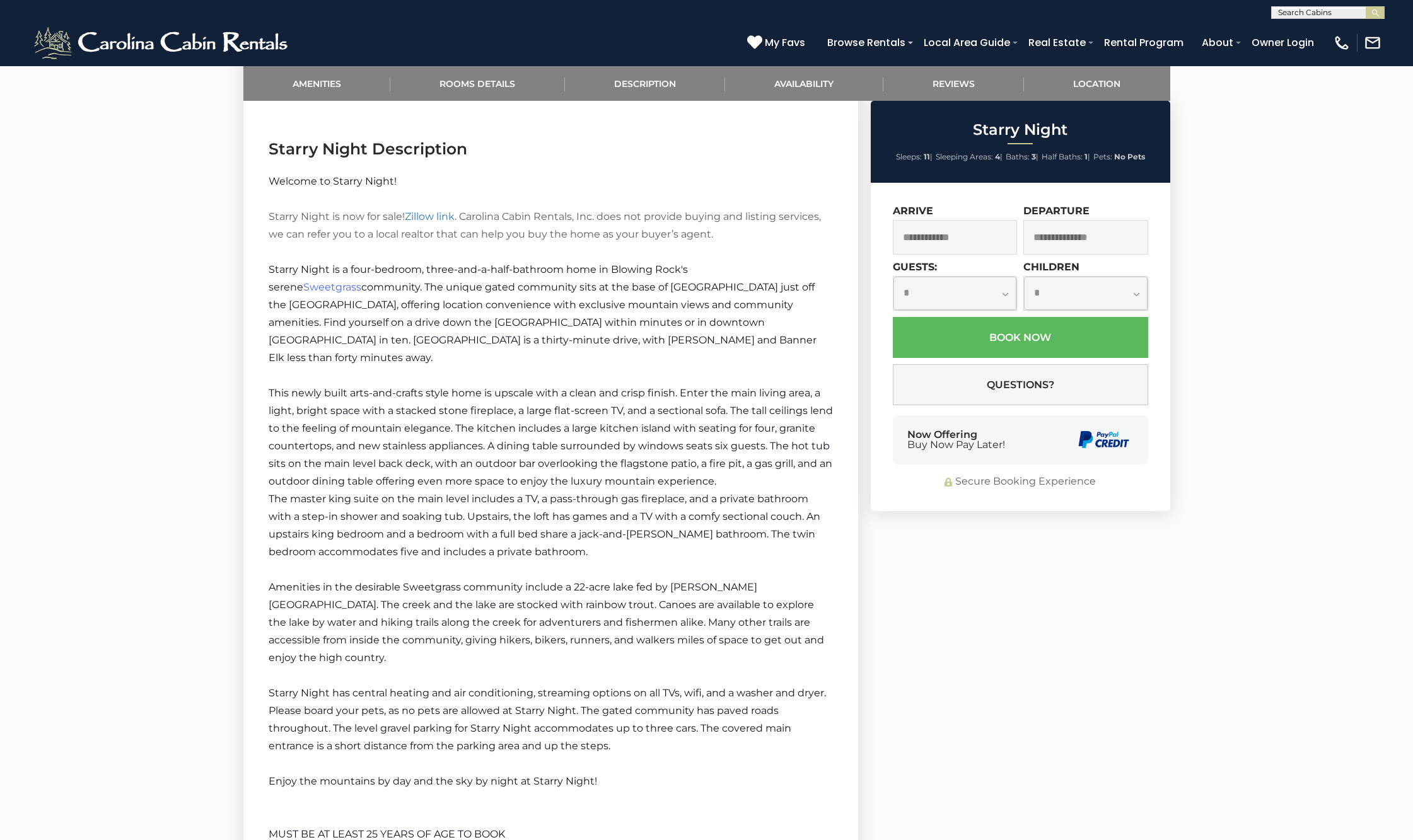
scroll to position [1267, 0]
click at [444, 207] on link "Zillow link" at bounding box center [430, 212] width 50 height 12
click at [735, 169] on p "Welcome to Starry Night! Starry Night is now for sale! Zillow link . Carolina C…" at bounding box center [550, 204] width 565 height 71
click at [707, 403] on span "This newly built arts-and-crafts style home is upscale with a clean and crisp f…" at bounding box center [550, 432] width 565 height 101
click at [721, 330] on p "Starry Night is a four-bedroom, three-and-a-half-bathroom home in Blowing Rock'…" at bounding box center [550, 309] width 565 height 106
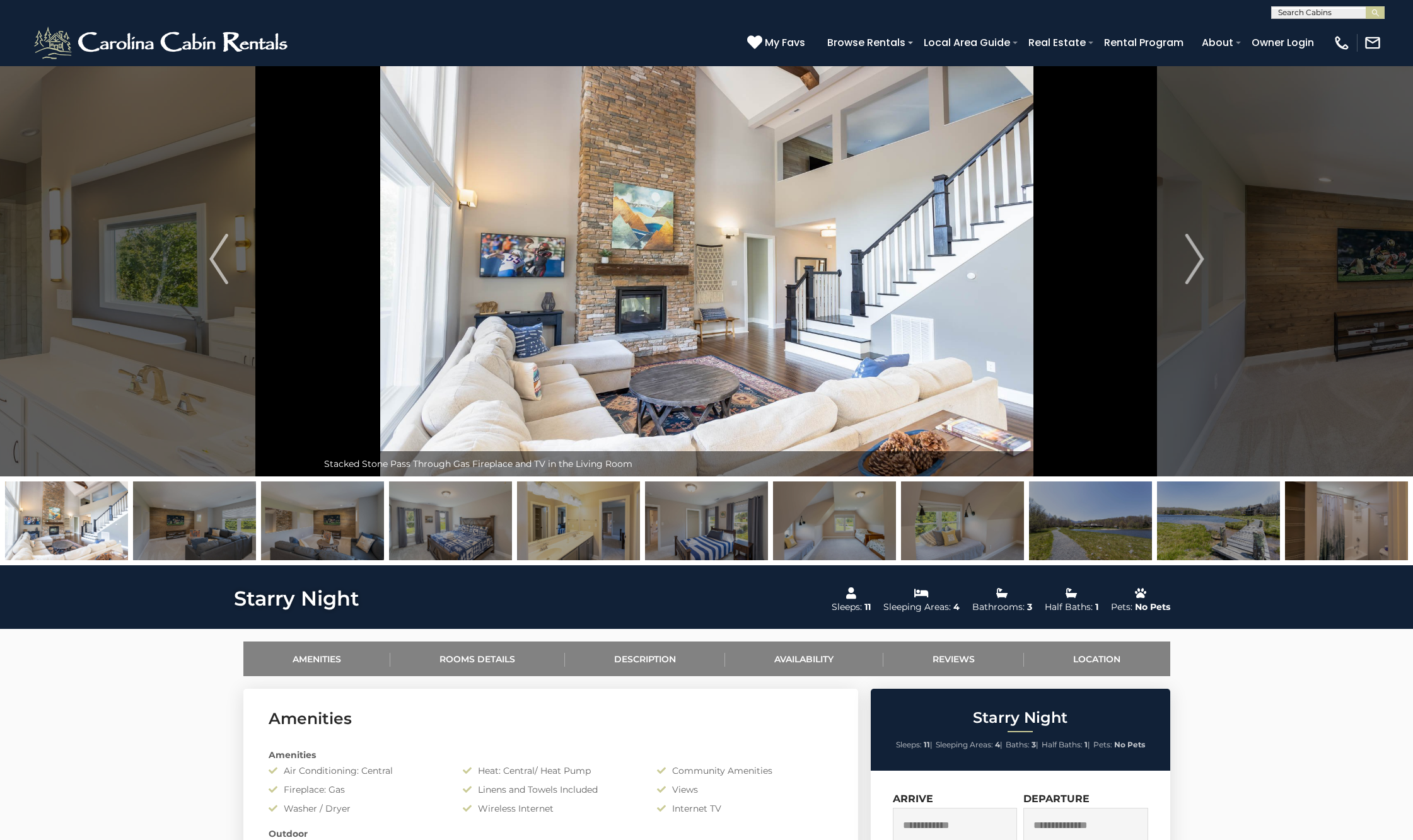
scroll to position [0, 0]
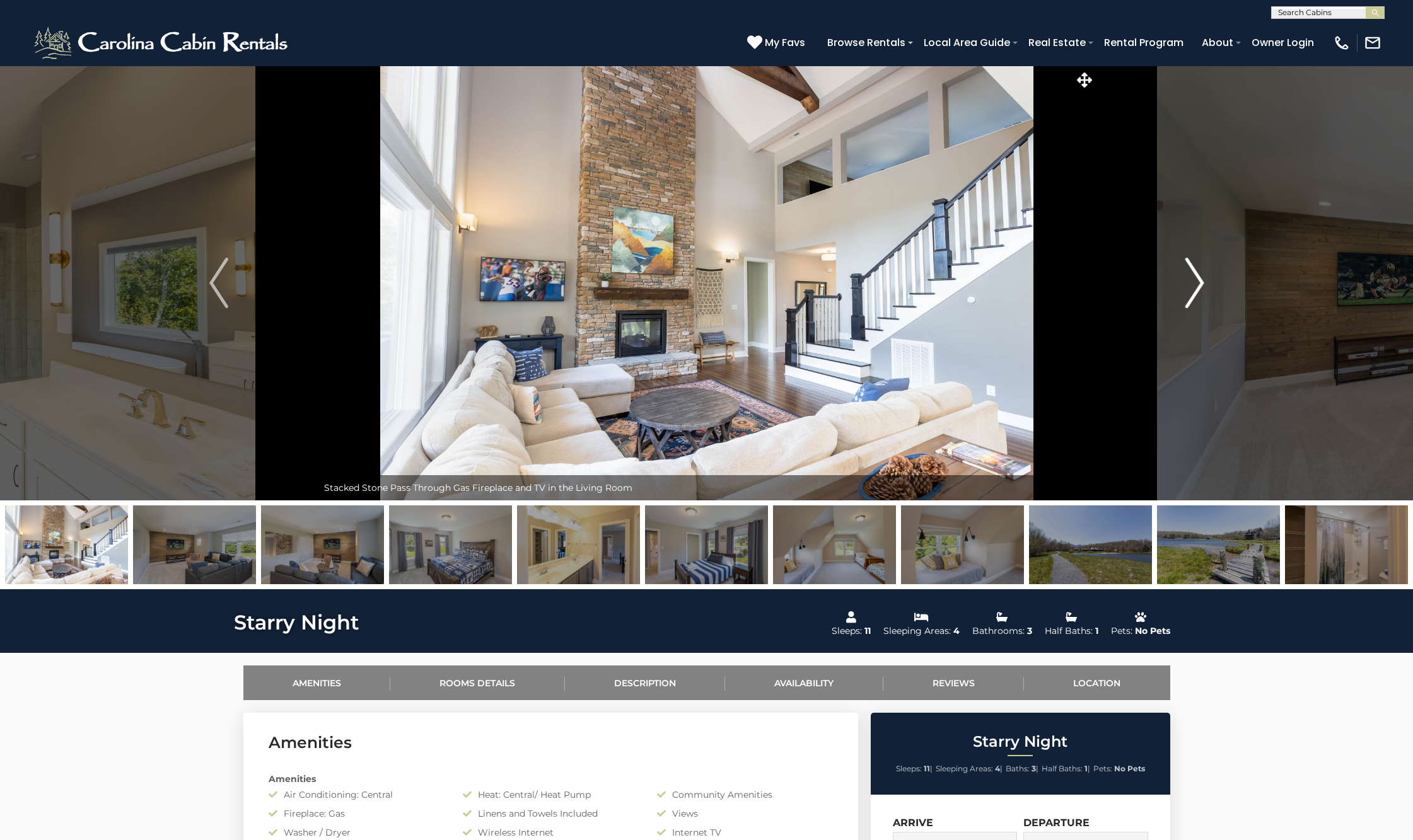
click at [1186, 276] on img "Next" at bounding box center [1194, 284] width 19 height 51
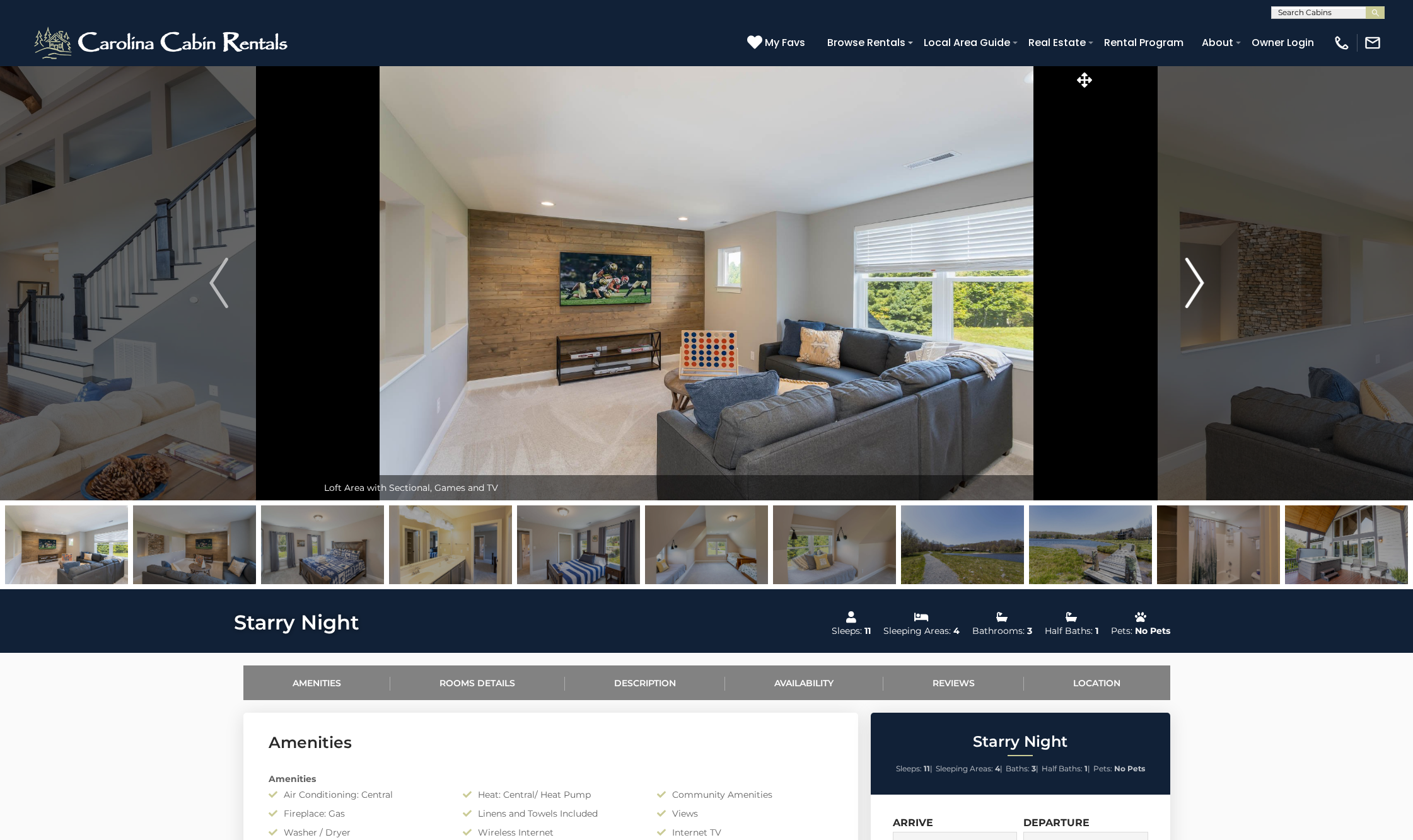
click at [1186, 276] on img "Next" at bounding box center [1194, 284] width 19 height 51
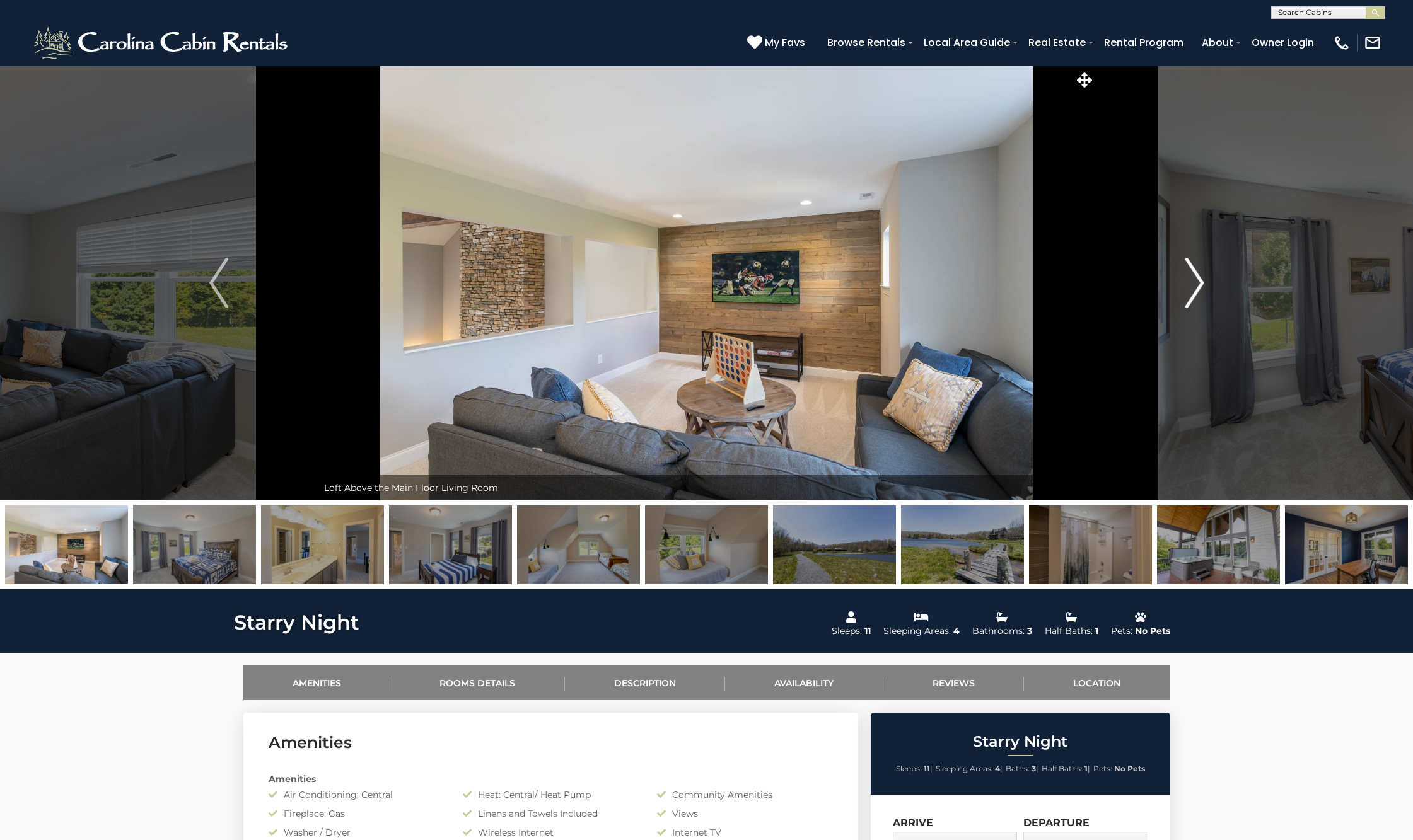
click at [1186, 276] on img "Next" at bounding box center [1194, 284] width 19 height 51
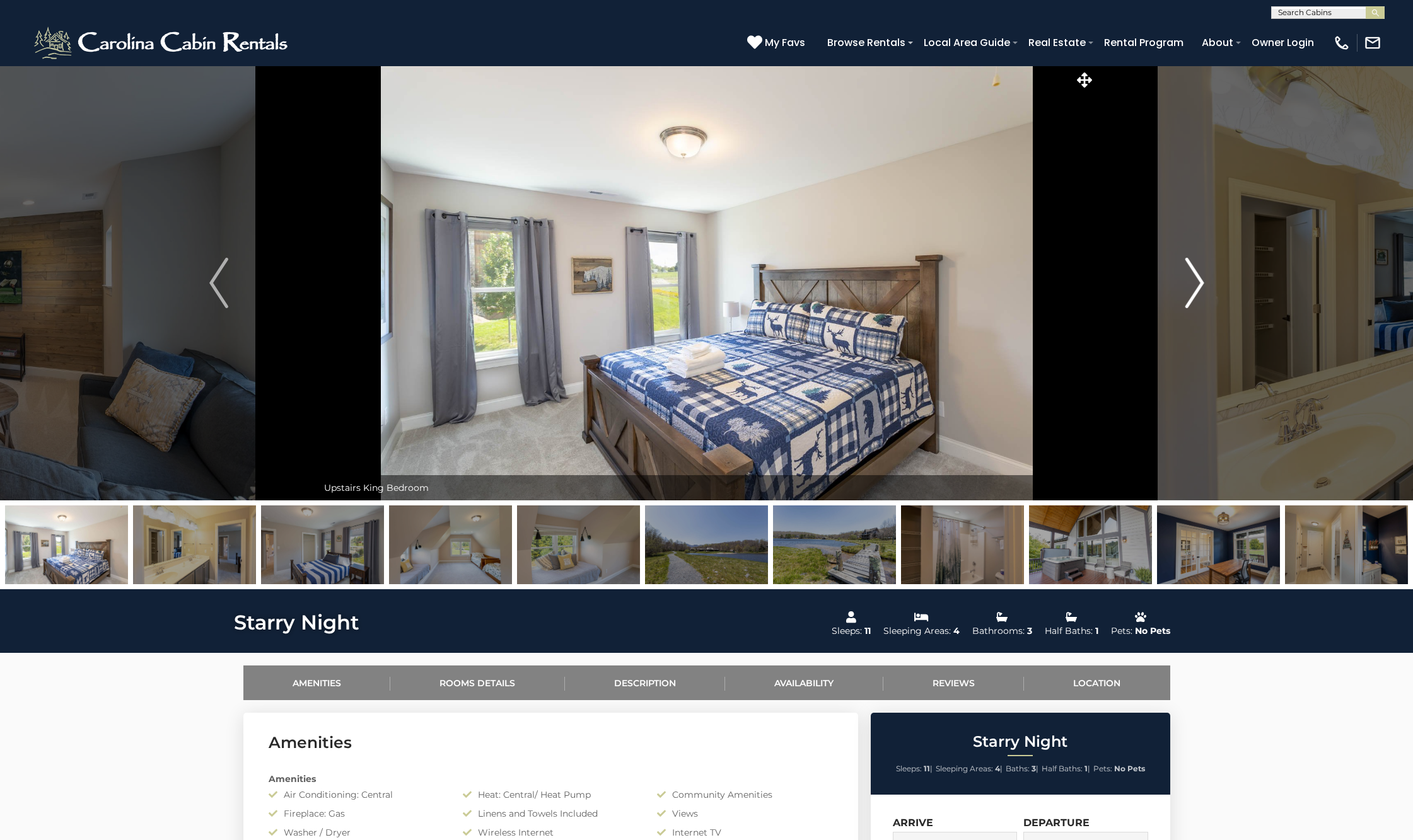
click at [1186, 276] on img "Next" at bounding box center [1194, 284] width 19 height 51
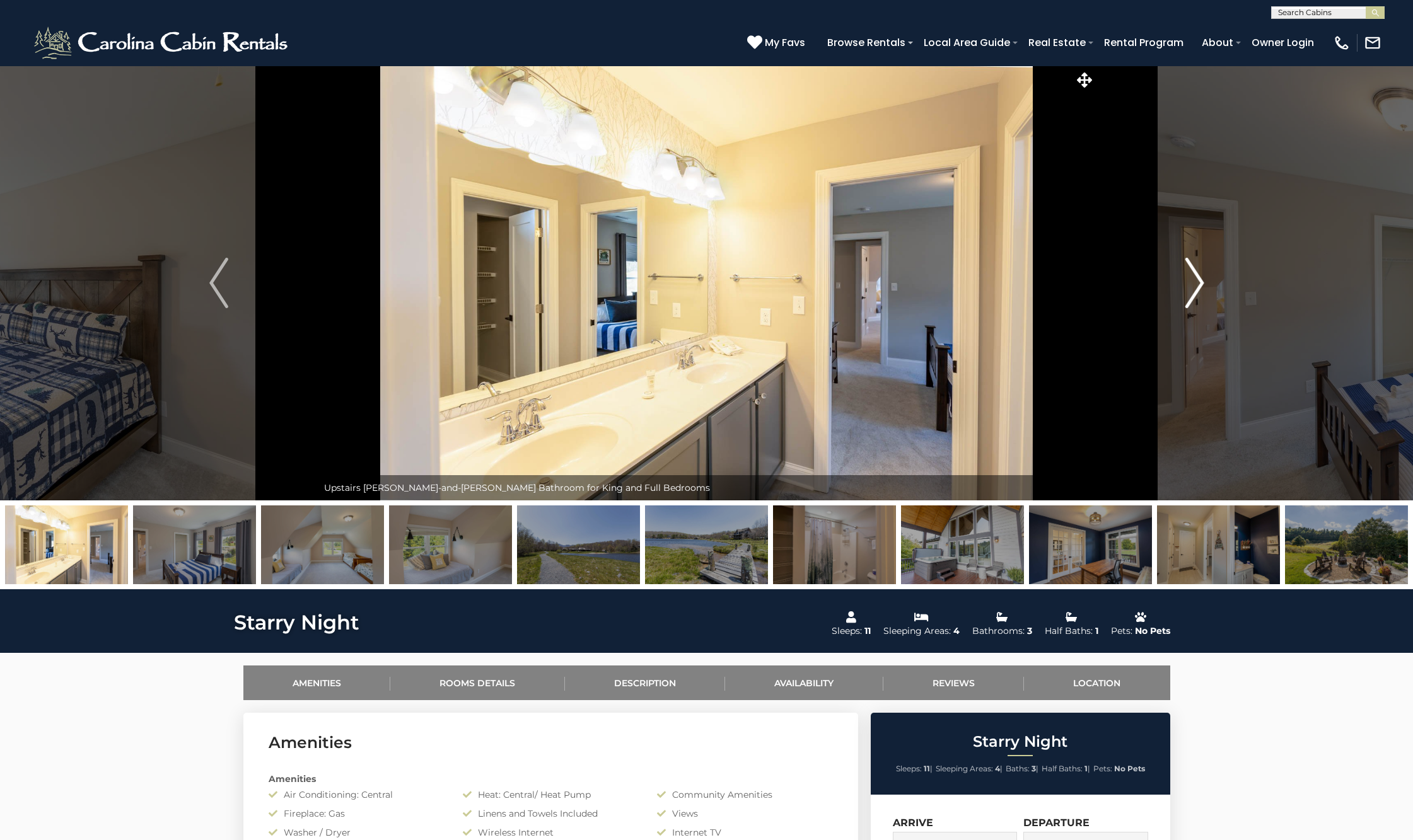
click at [1186, 276] on img "Next" at bounding box center [1194, 284] width 19 height 51
